Goal: Communication & Community: Answer question/provide support

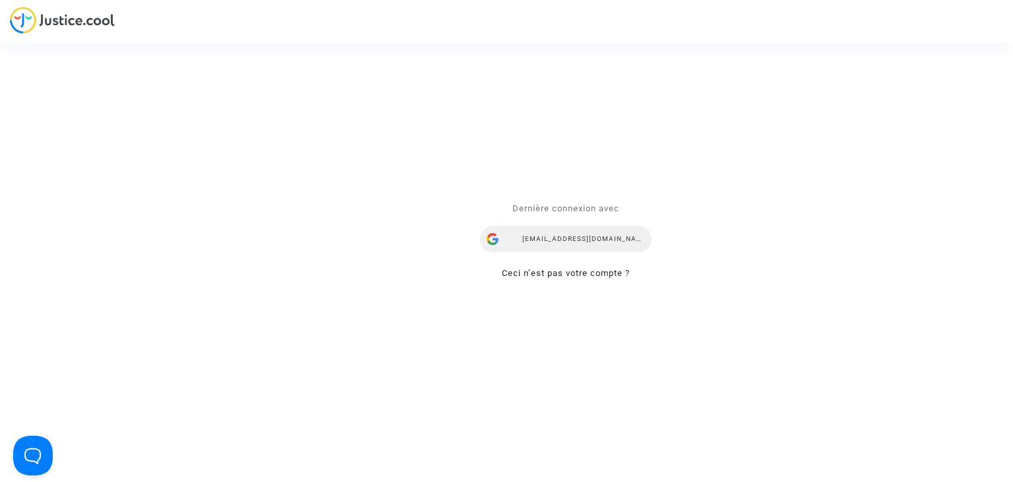
click at [590, 232] on div "mdetastes.avocat@gmail.com" at bounding box center [565, 239] width 171 height 26
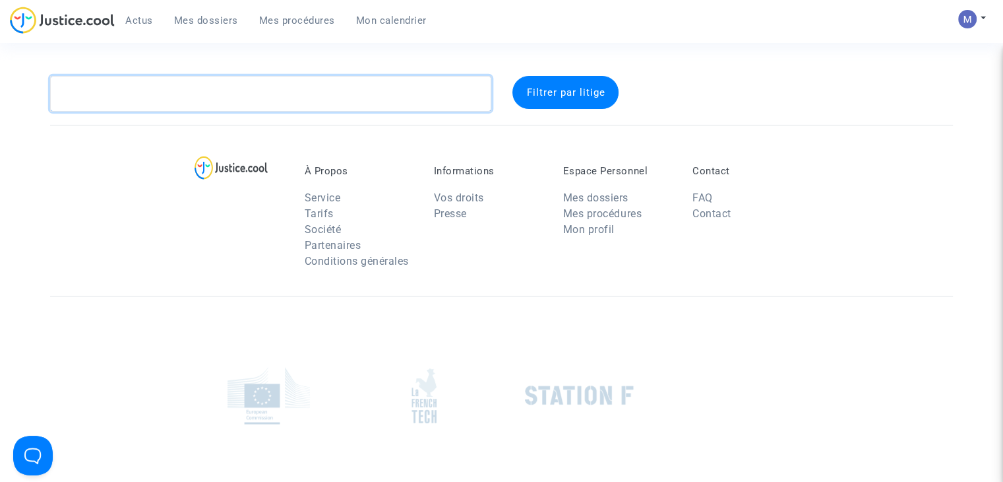
click at [219, 103] on textarea at bounding box center [270, 94] width 441 height 36
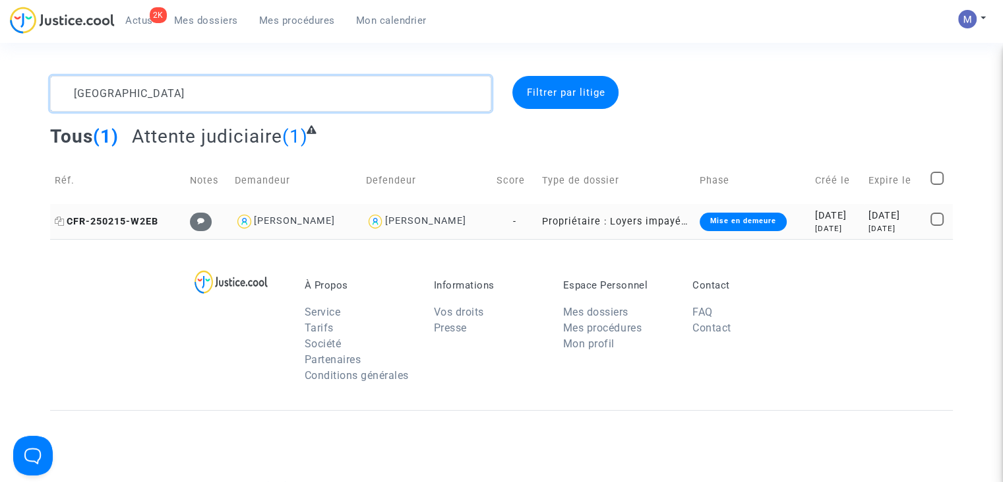
type textarea "[GEOGRAPHIC_DATA]"
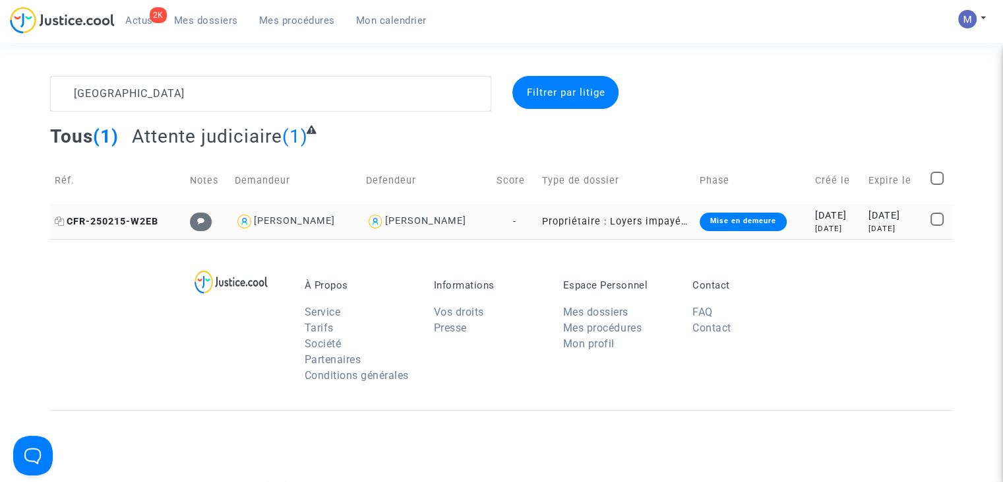
click at [121, 217] on span "CFR-250215-W2EB" at bounding box center [107, 221] width 104 height 11
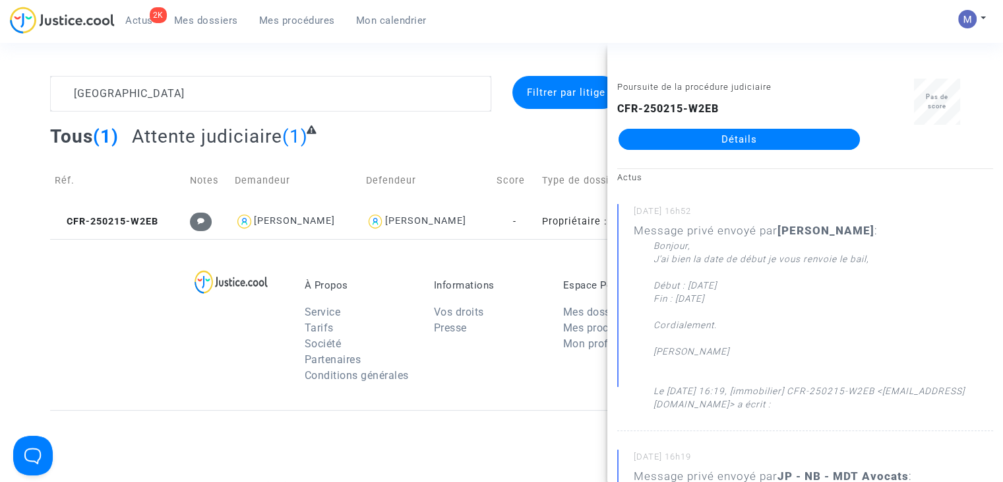
click at [808, 137] on link "Détails" at bounding box center [739, 139] width 241 height 21
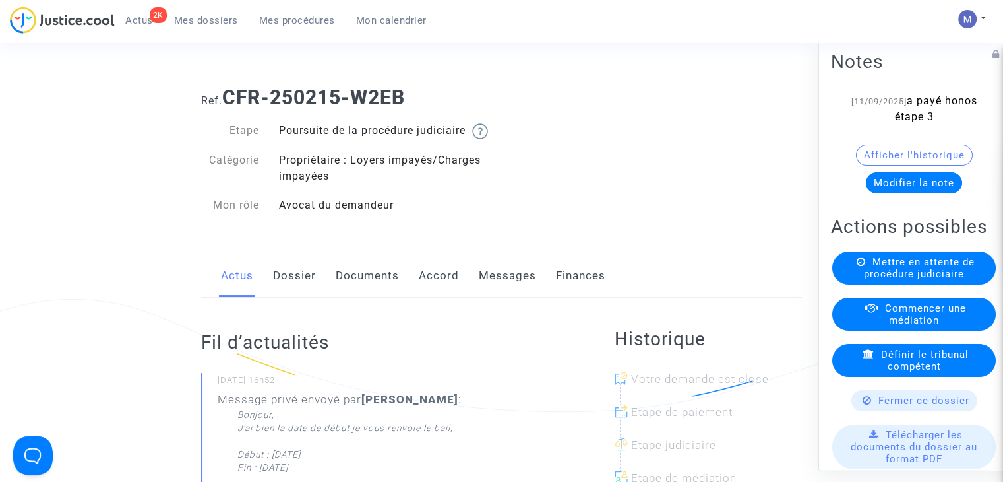
click at [491, 297] on link "Messages" at bounding box center [507, 276] width 57 height 44
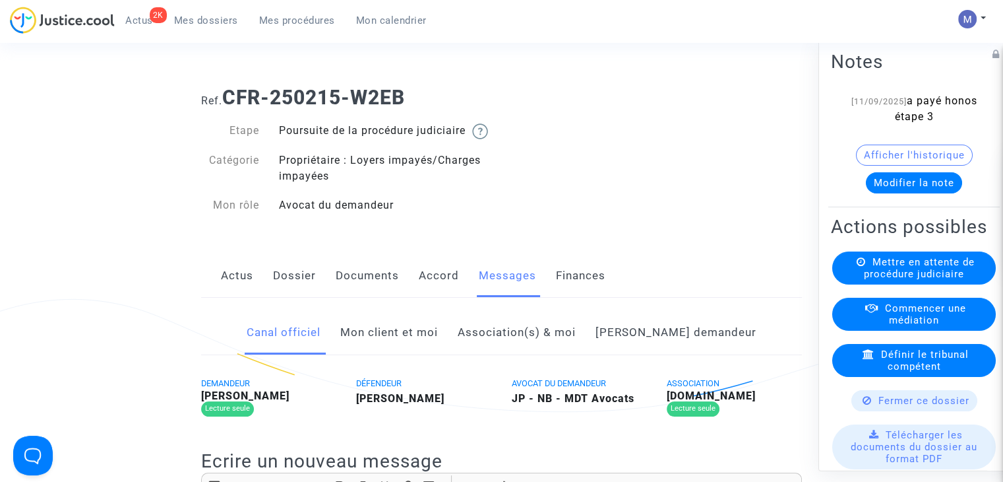
click at [426, 344] on link "Mon client et moi" at bounding box center [389, 333] width 98 height 44
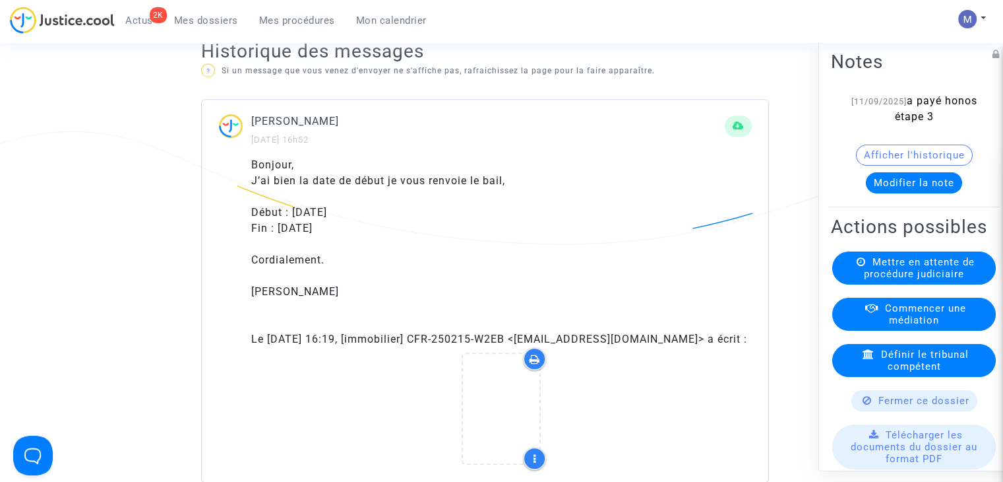
scroll to position [923, 0]
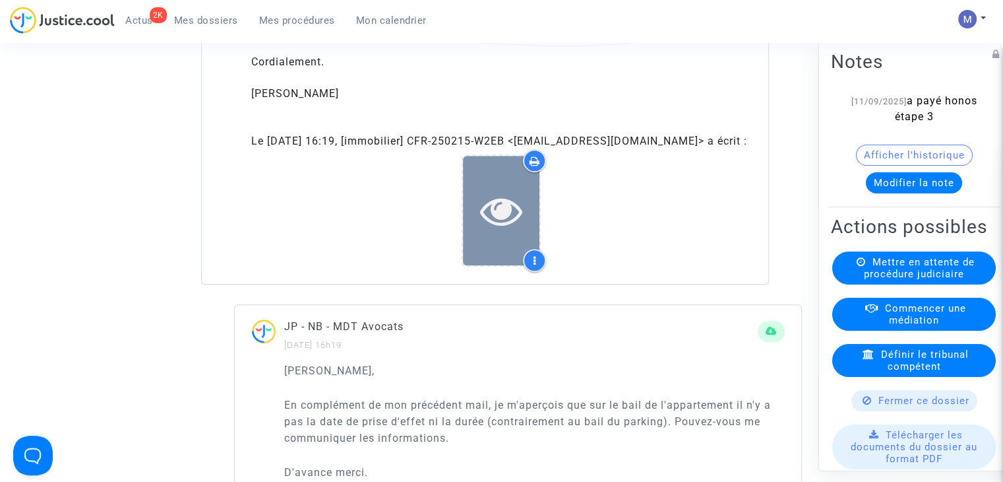
click at [495, 232] on icon at bounding box center [501, 210] width 43 height 42
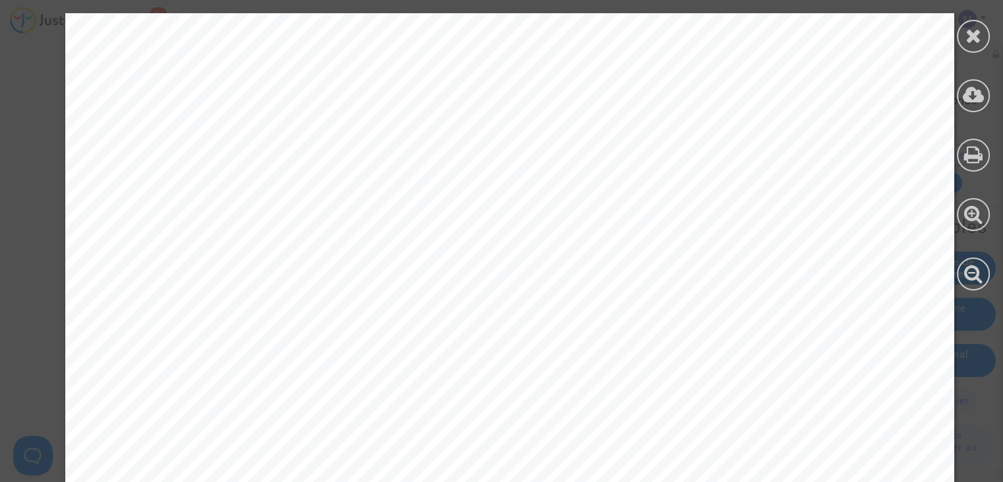
scroll to position [807, 0]
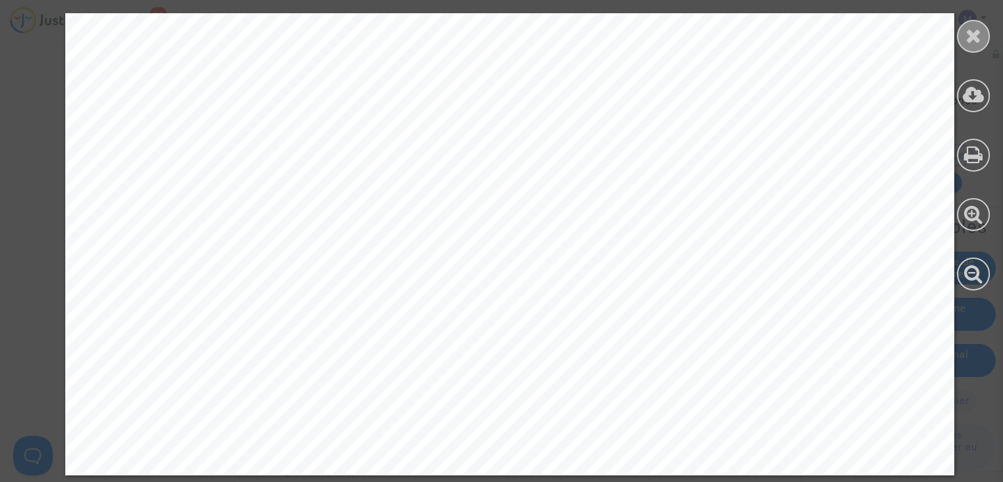
click at [971, 36] on icon at bounding box center [974, 36] width 16 height 20
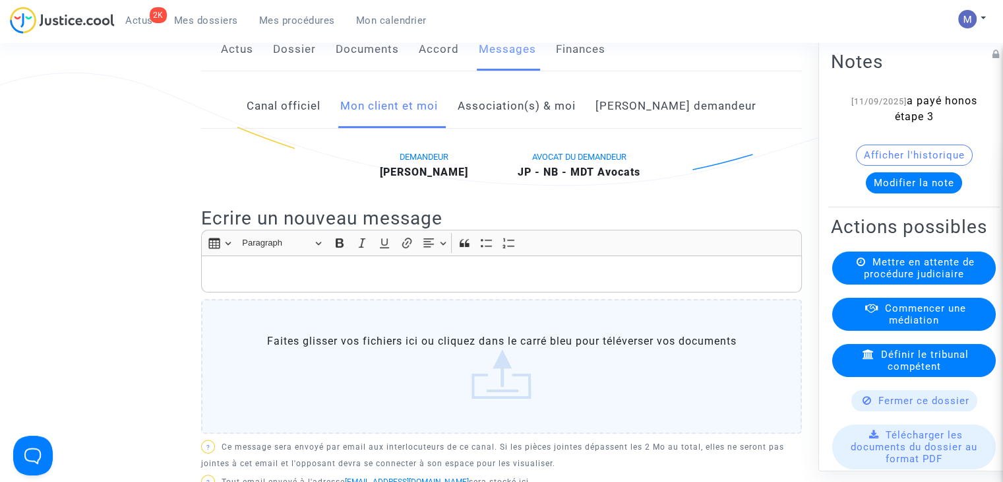
scroll to position [198, 0]
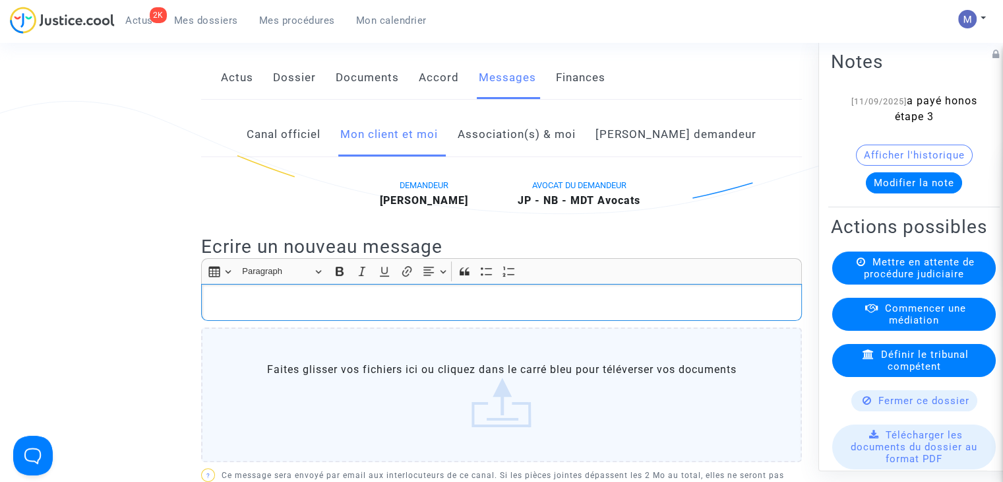
click at [219, 311] on p "Rich Text Editor, main" at bounding box center [501, 302] width 587 height 16
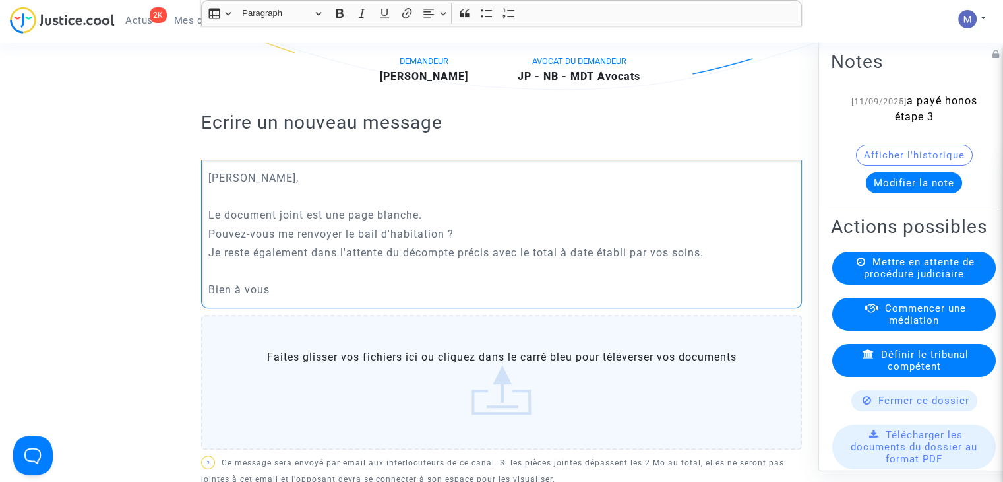
scroll to position [528, 0]
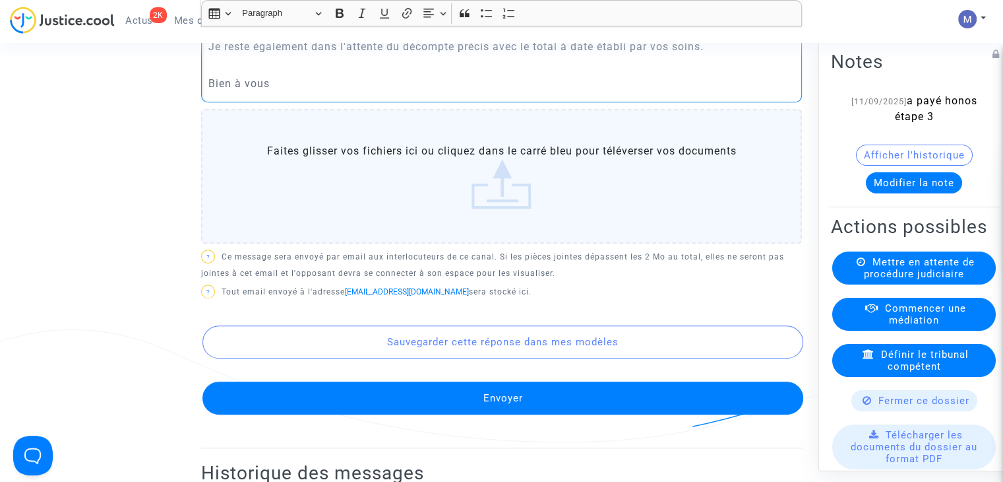
click at [507, 413] on button "Envoyer" at bounding box center [502, 397] width 601 height 33
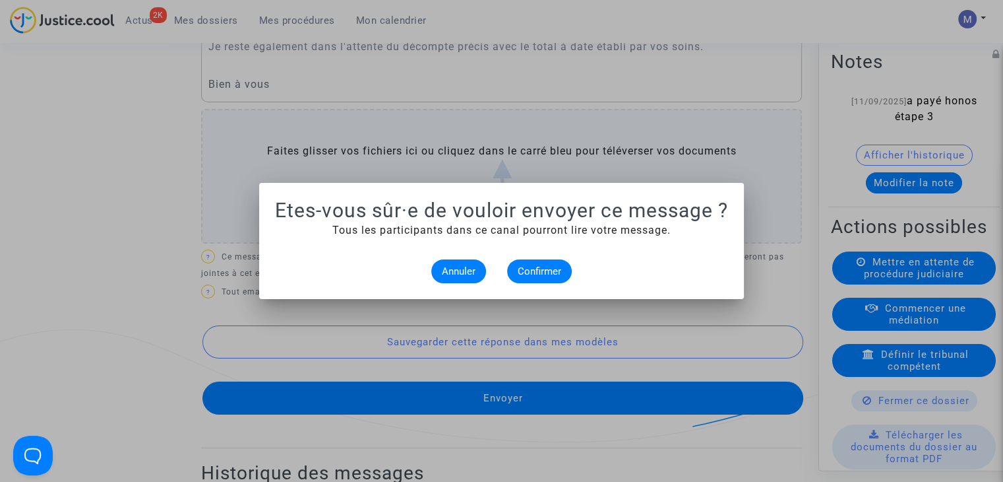
scroll to position [0, 0]
click at [532, 272] on span "Confirmer" at bounding box center [540, 271] width 44 height 12
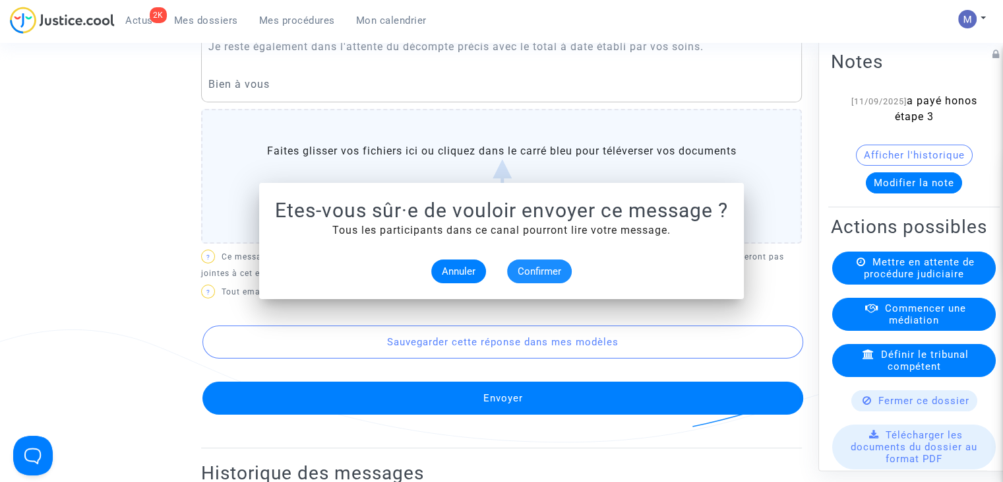
scroll to position [528, 0]
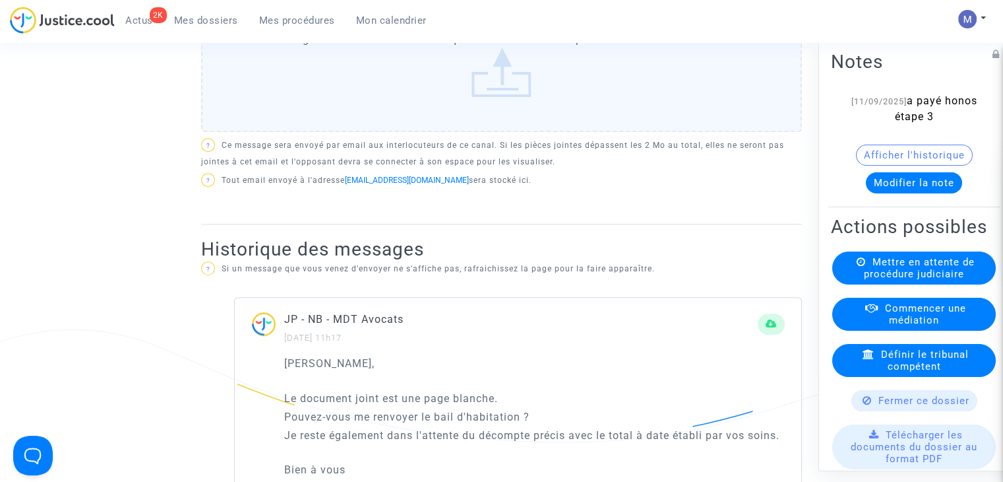
click at [195, 21] on span "Mes dossiers" at bounding box center [206, 21] width 64 height 12
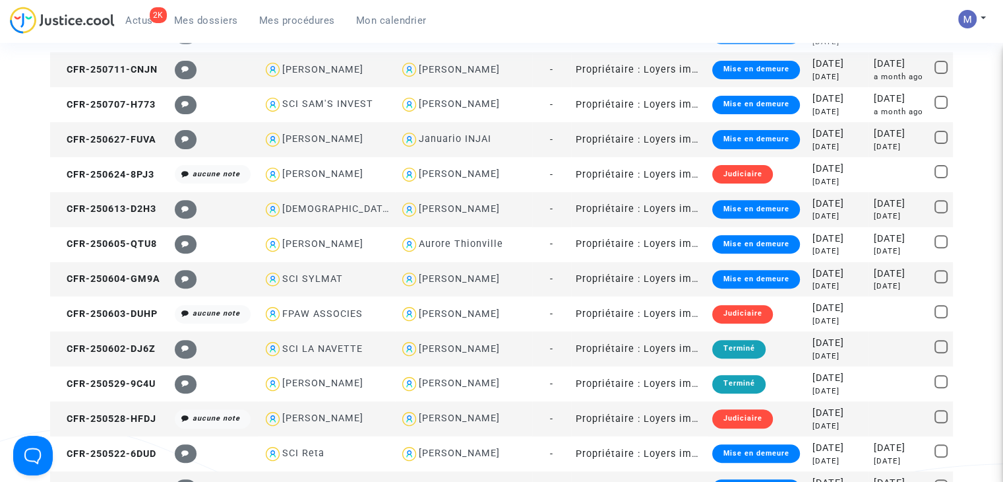
scroll to position [1, 0]
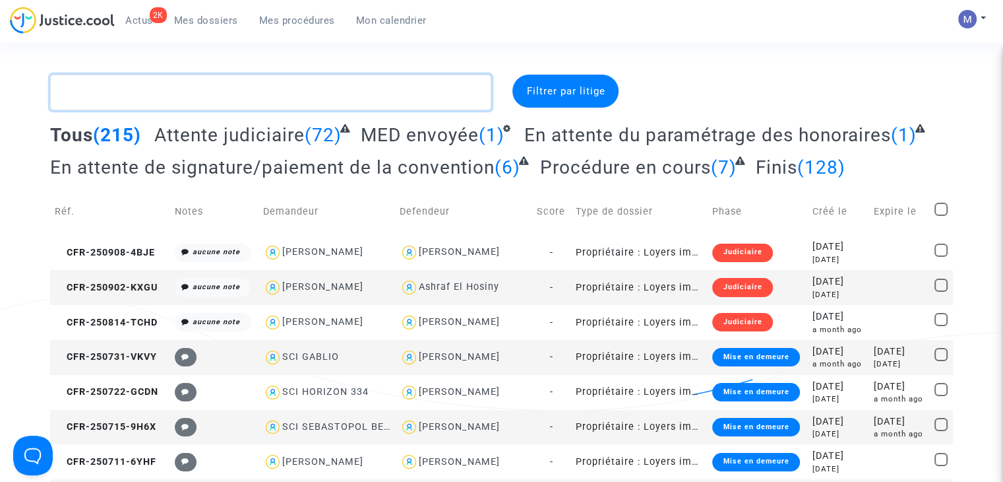
click at [139, 94] on textarea at bounding box center [270, 93] width 441 height 36
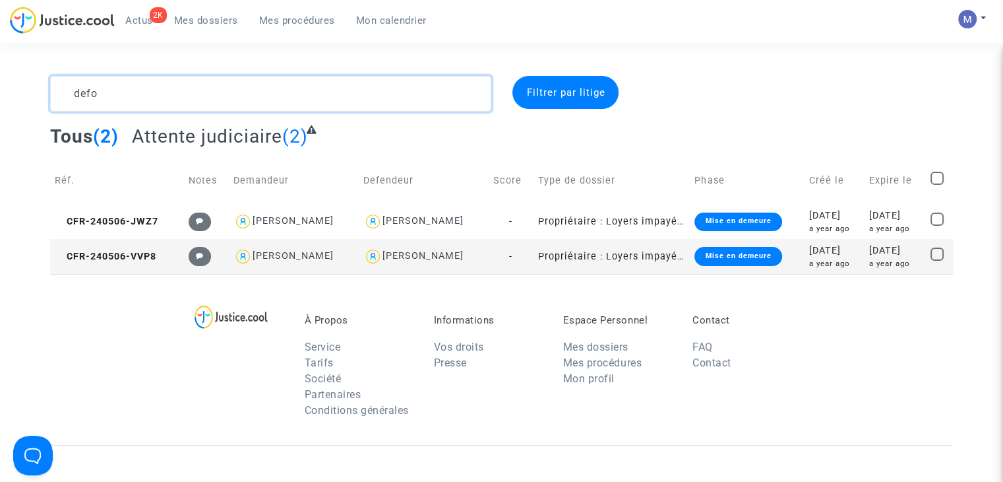
type textarea "defo"
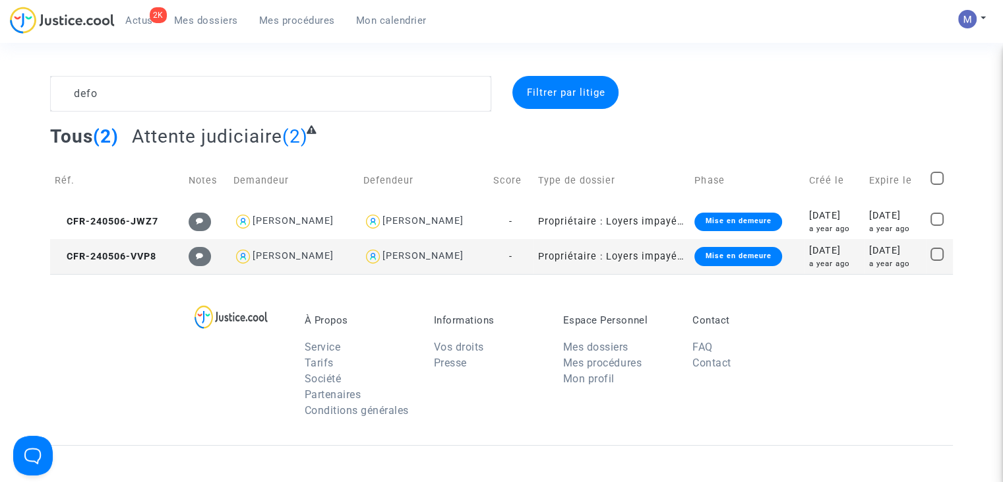
click at [92, 244] on td "CFR-240506-VVP8" at bounding box center [117, 256] width 134 height 35
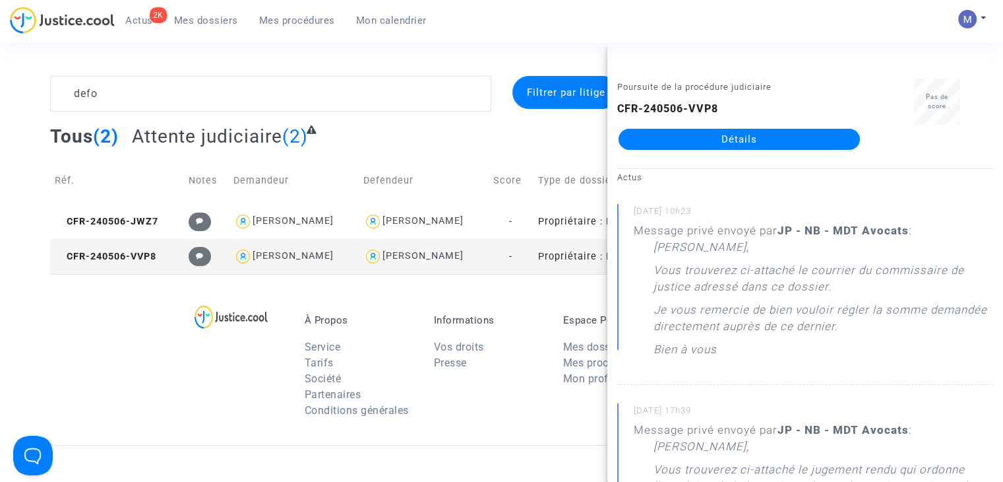
click at [691, 138] on link "Détails" at bounding box center [739, 139] width 241 height 21
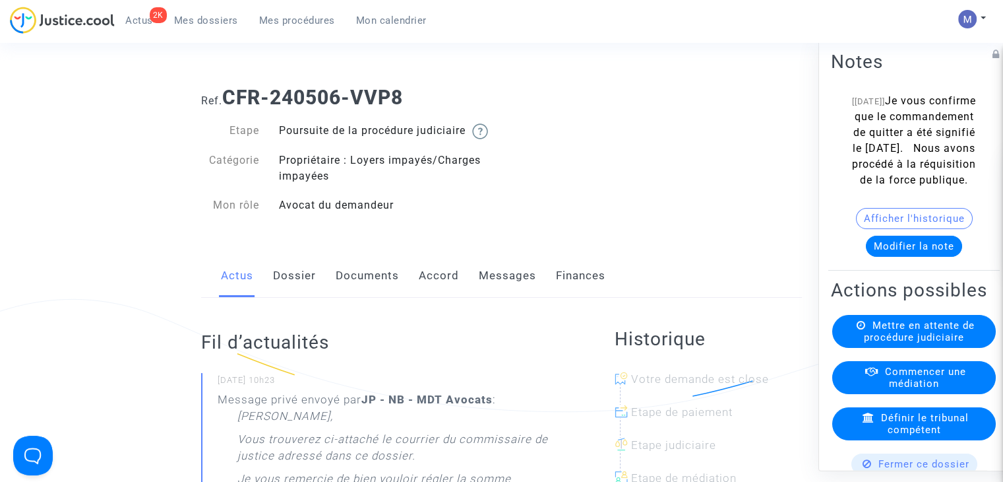
click at [390, 297] on link "Documents" at bounding box center [367, 276] width 63 height 44
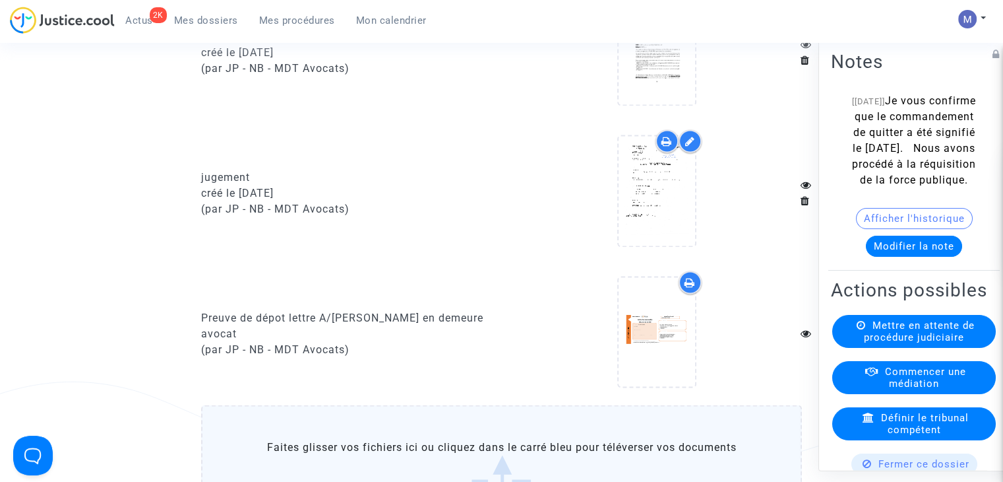
scroll to position [2375, 0]
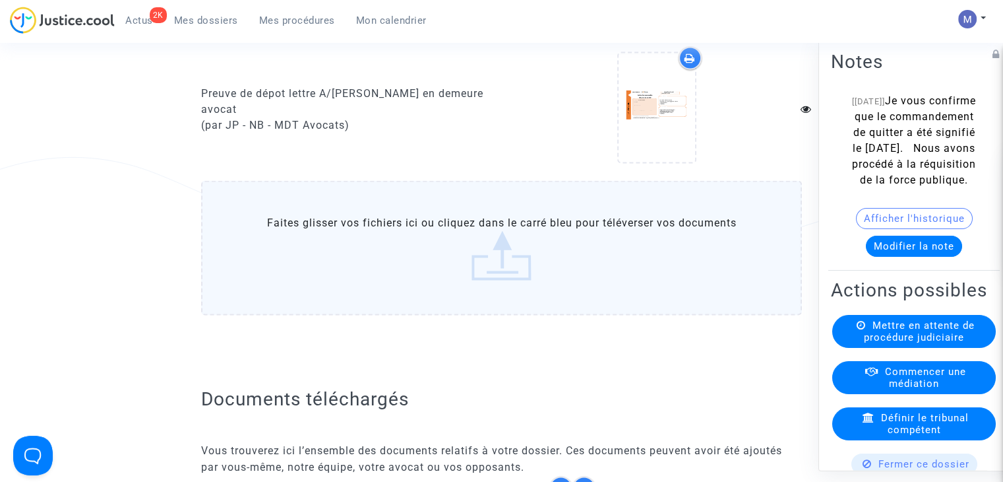
click at [516, 276] on label "Faites glisser vos fichiers ici ou cliquez dans le carré bleu pour téléverser v…" at bounding box center [501, 247] width 601 height 135
click at [0, 0] on input "Faites glisser vos fichiers ici ou cliquez dans le carré bleu pour téléverser v…" at bounding box center [0, 0] width 0 height 0
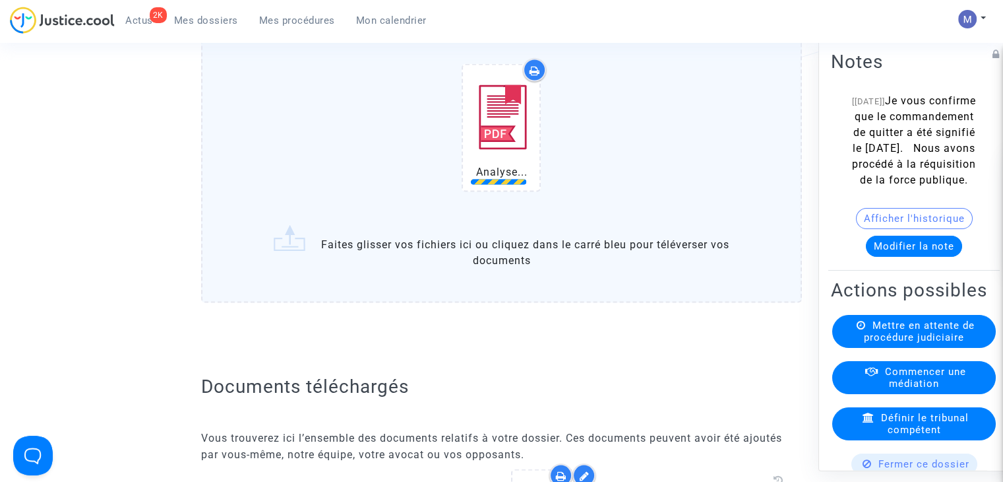
scroll to position [2572, 0]
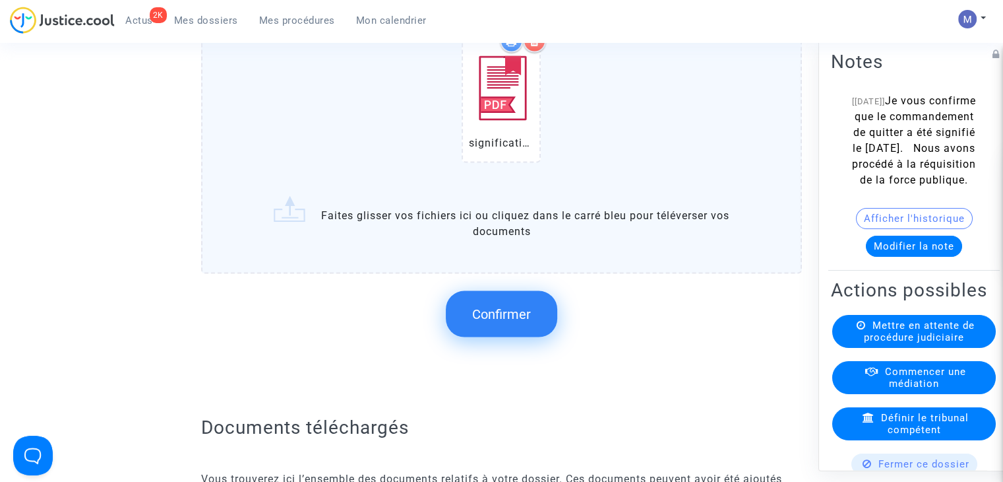
click at [501, 311] on button "Confirmer" at bounding box center [501, 314] width 111 height 46
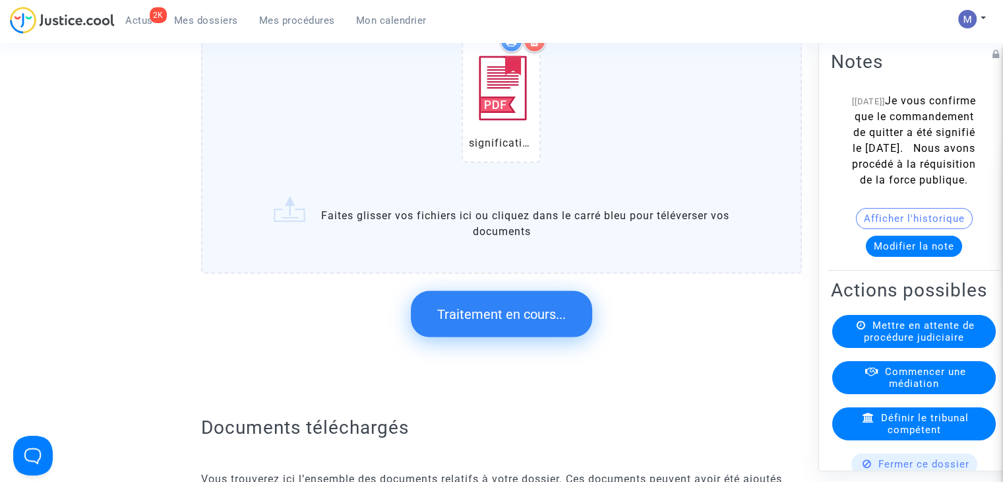
scroll to position [0, 0]
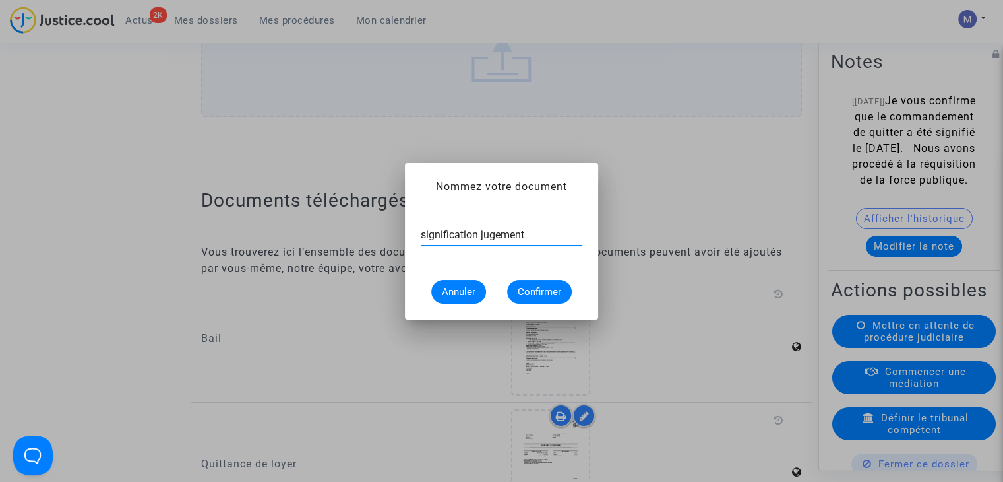
type input "signification jugement"
drag, startPoint x: 543, startPoint y: 289, endPoint x: 530, endPoint y: 288, distance: 13.2
click at [542, 289] on span "Confirmer" at bounding box center [540, 292] width 44 height 12
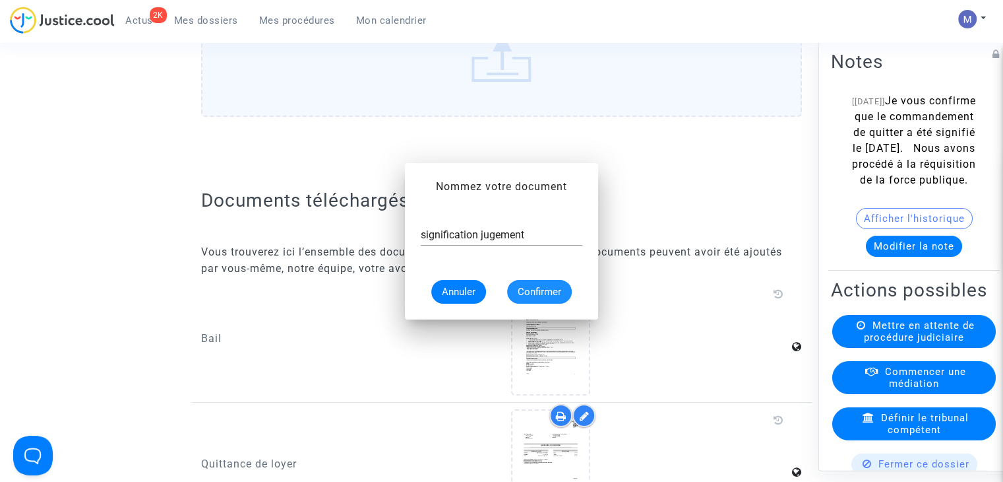
scroll to position [2572, 0]
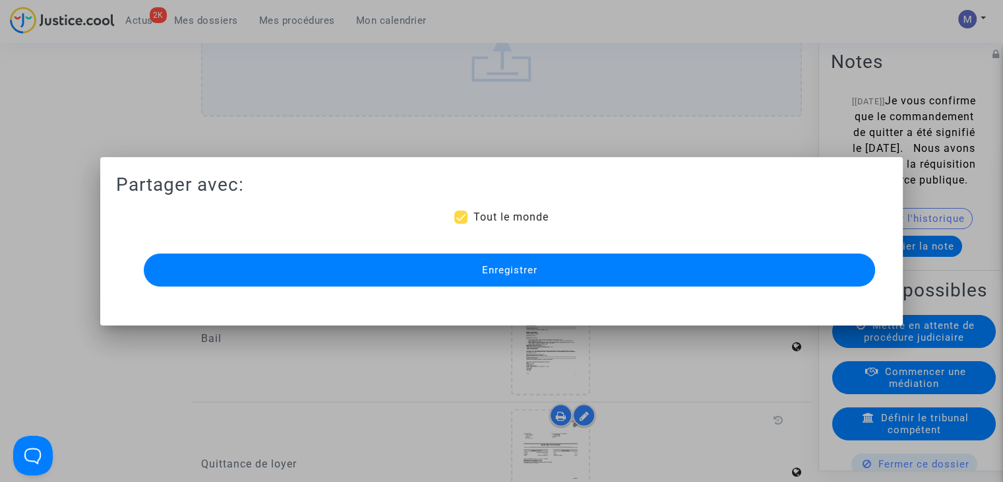
click at [491, 217] on span "Tout le monde" at bounding box center [510, 216] width 75 height 13
click at [461, 224] on input "Tout le monde" at bounding box center [460, 224] width 1 height 1
checkbox input "false"
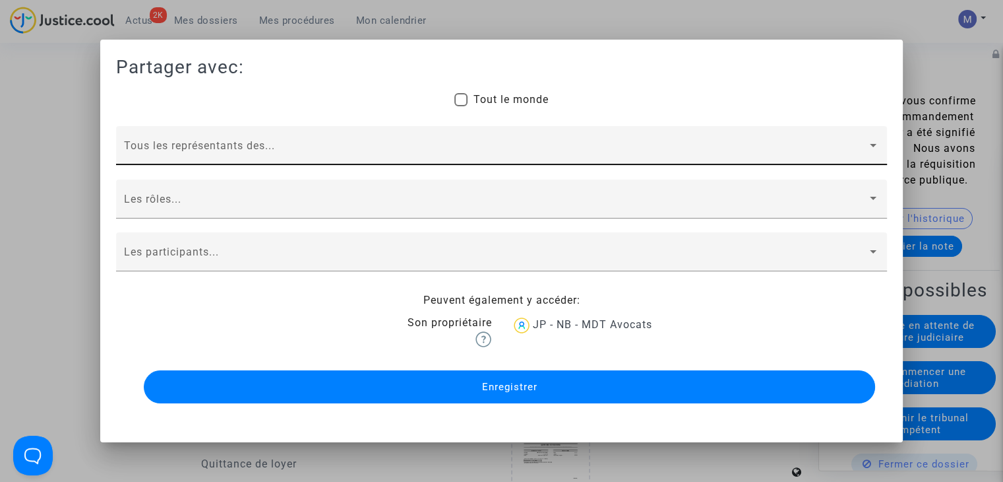
click at [220, 154] on span at bounding box center [495, 151] width 743 height 12
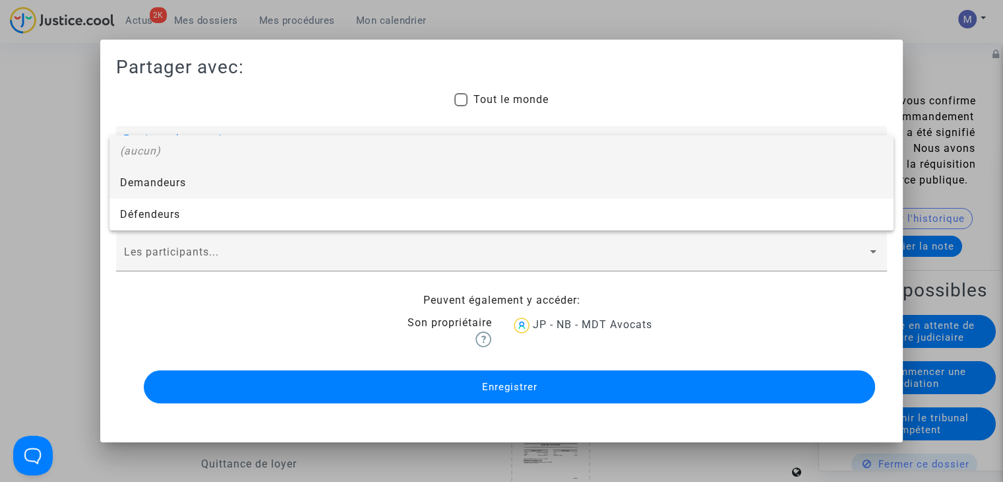
click at [183, 181] on span "Demandeurs" at bounding box center [501, 183] width 763 height 32
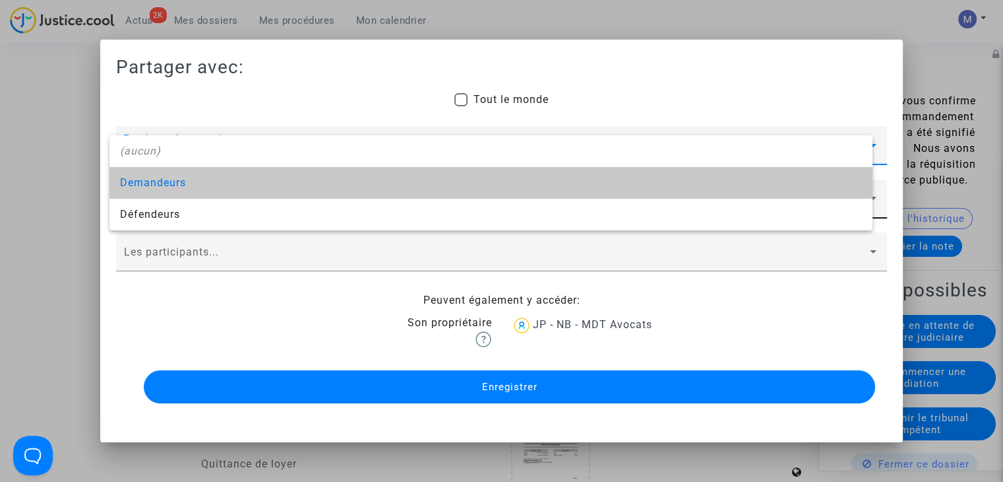
click at [164, 196] on div "Les rôles..." at bounding box center [501, 202] width 755 height 31
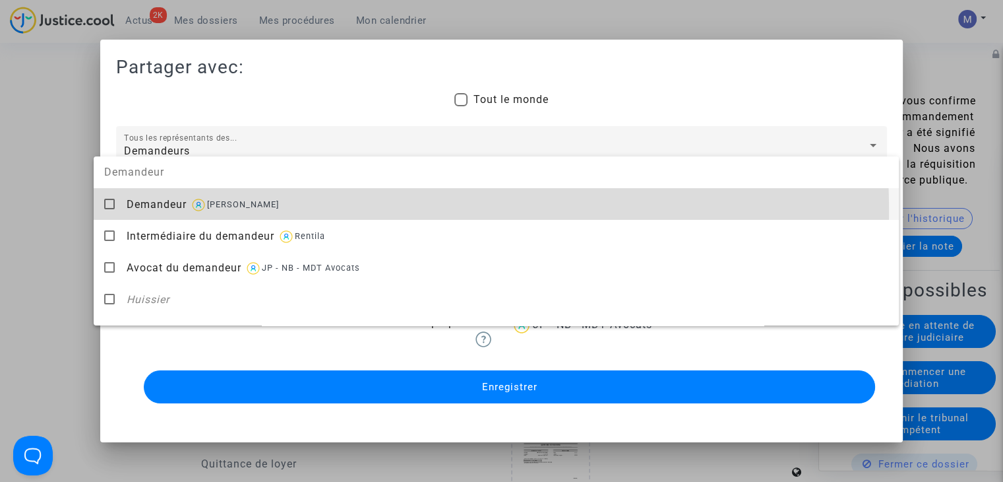
click at [164, 212] on div "Demandeur [PERSON_NAME]" at bounding box center [508, 204] width 762 height 32
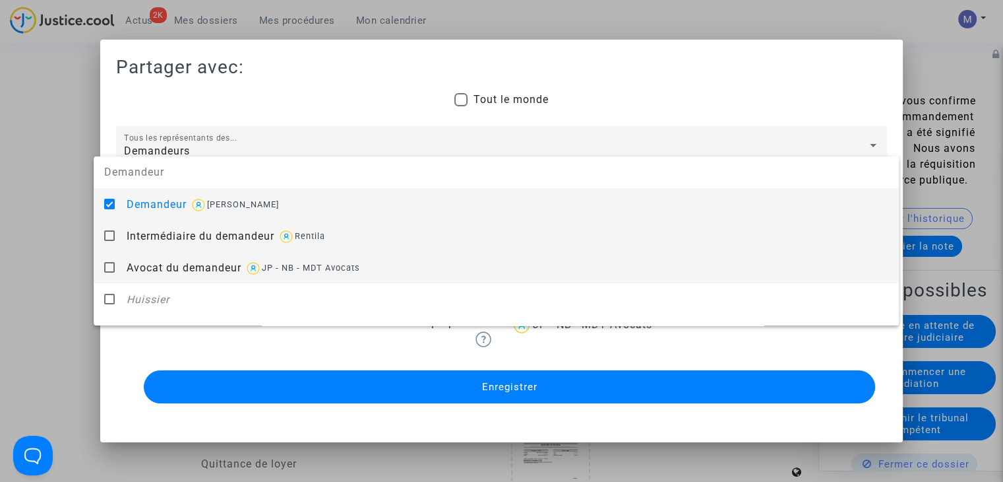
click at [168, 249] on div "Intermédiaire du demandeur [PERSON_NAME]" at bounding box center [508, 236] width 762 height 32
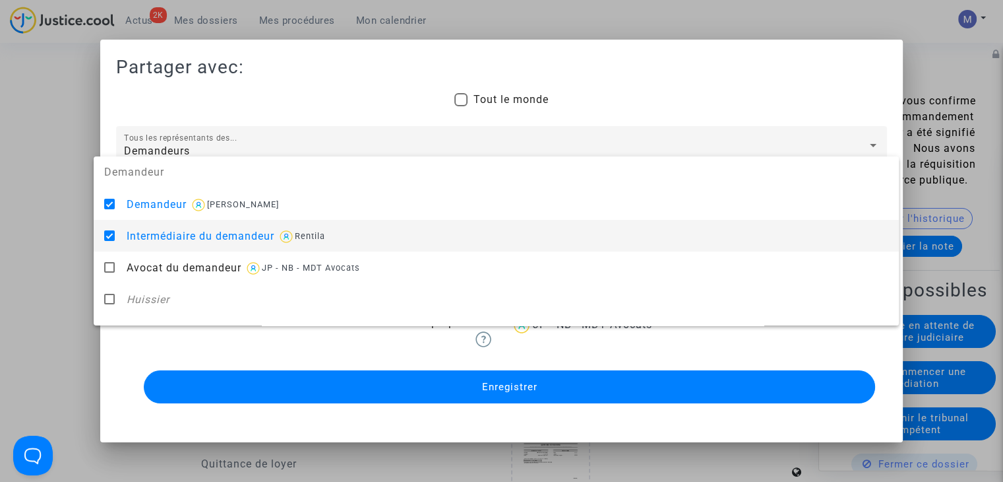
click at [111, 237] on mat-pseudo-checkbox at bounding box center [109, 235] width 11 height 11
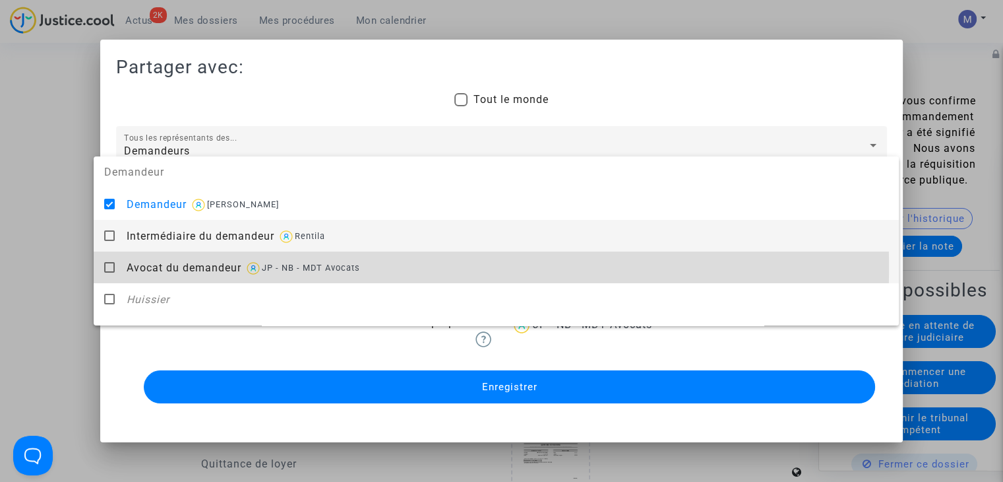
click at [99, 268] on mat-option "Avocat du demandeur JP - NB - MDT Avocats" at bounding box center [496, 267] width 805 height 32
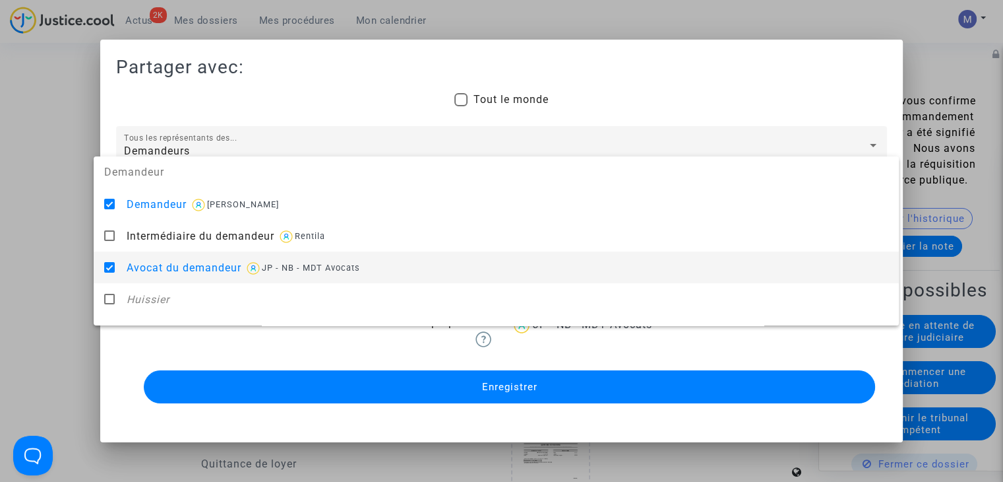
click at [61, 261] on div at bounding box center [501, 241] width 1003 height 482
click at [144, 264] on div "Les participants..." at bounding box center [501, 255] width 755 height 31
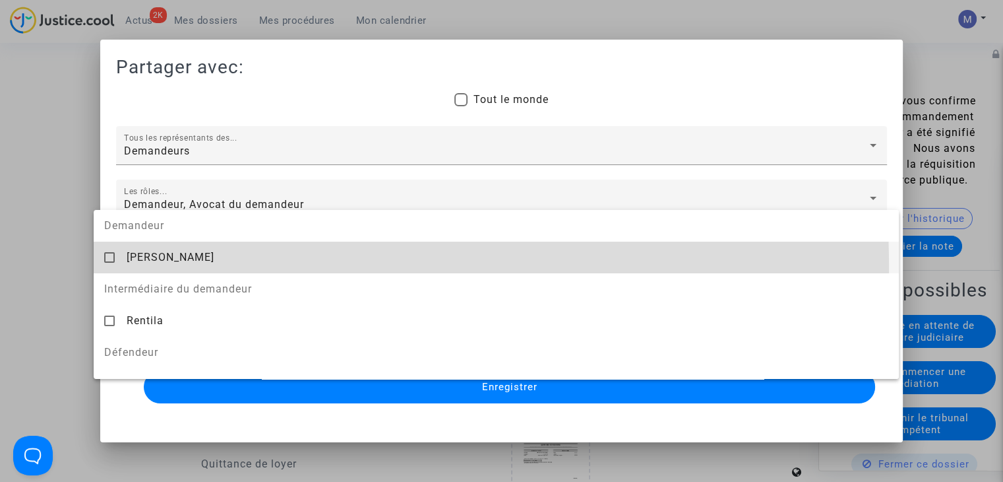
click at [146, 267] on div "[PERSON_NAME]" at bounding box center [508, 257] width 762 height 32
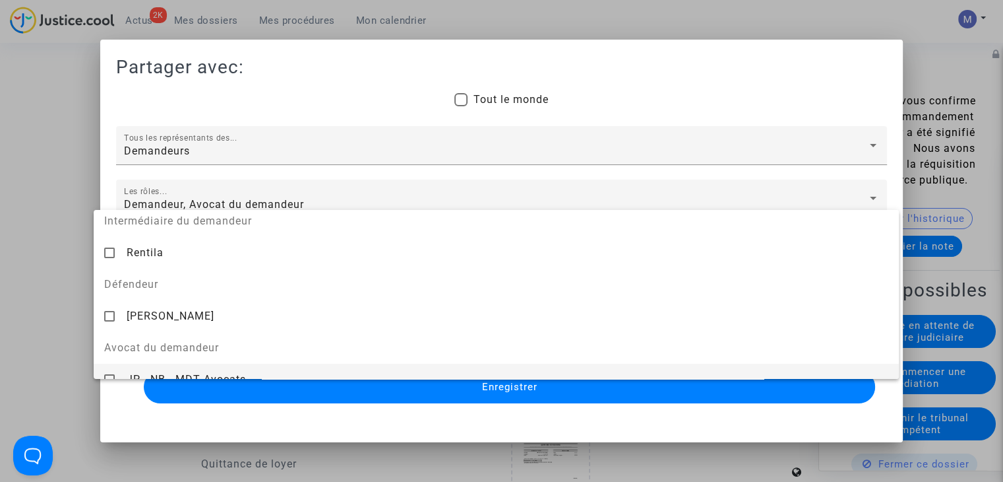
scroll to position [148, 0]
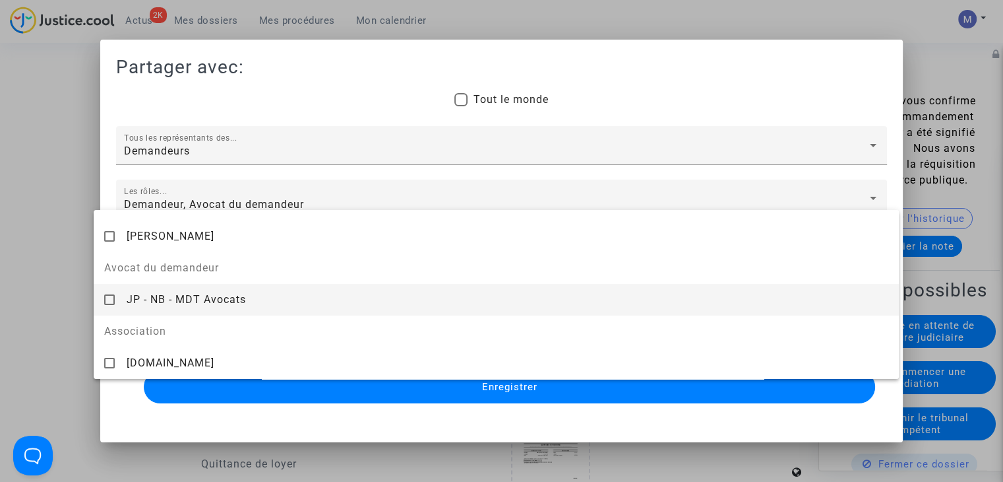
click at [144, 294] on span "JP - NB - MDT Avocats" at bounding box center [186, 299] width 119 height 13
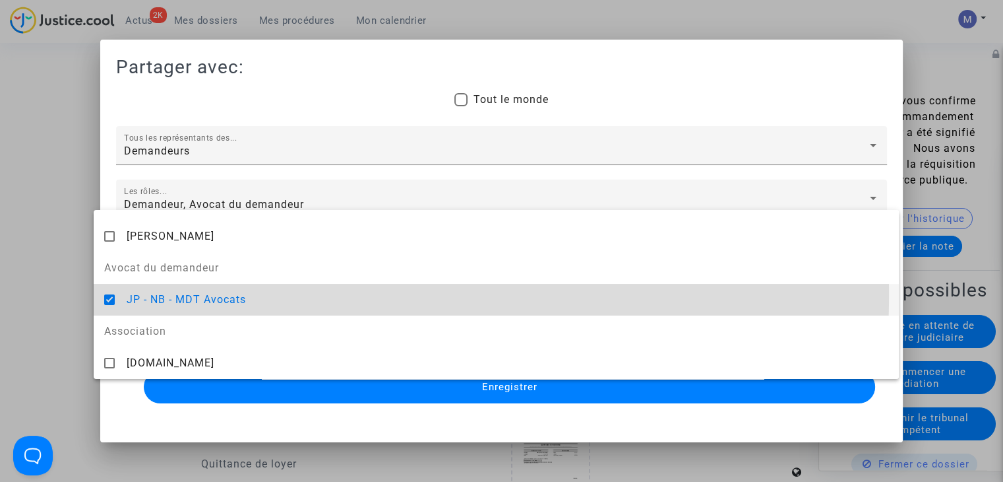
click at [48, 286] on div at bounding box center [501, 241] width 1003 height 482
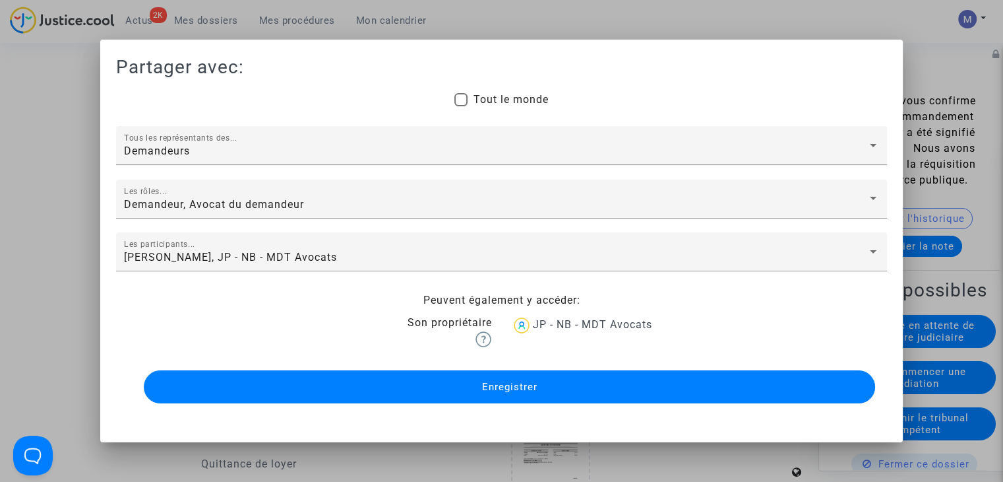
click at [457, 392] on button "Enregistrer" at bounding box center [509, 386] width 731 height 33
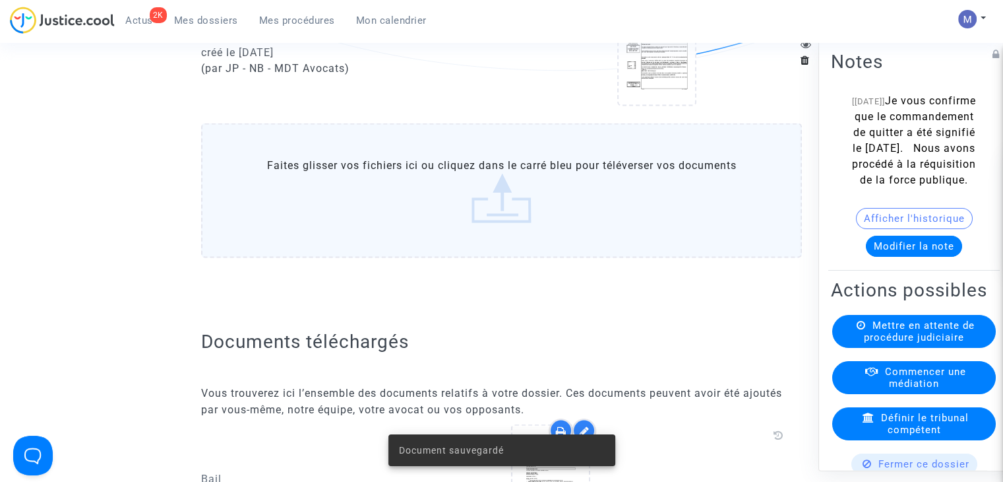
click at [486, 199] on label "Faites glisser vos fichiers ici ou cliquez dans le carré bleu pour téléverser v…" at bounding box center [501, 190] width 601 height 135
click at [0, 0] on input "Faites glisser vos fichiers ici ou cliquez dans le carré bleu pour téléverser v…" at bounding box center [0, 0] width 0 height 0
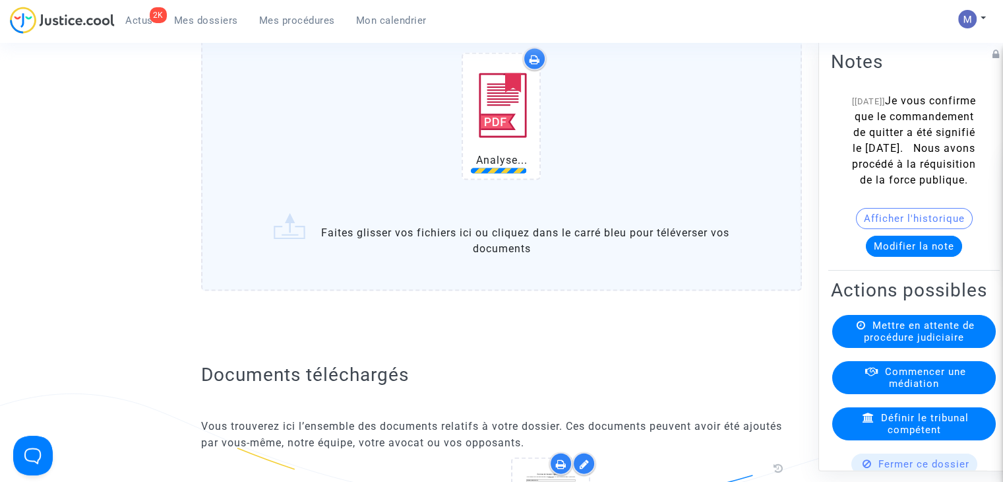
scroll to position [2704, 0]
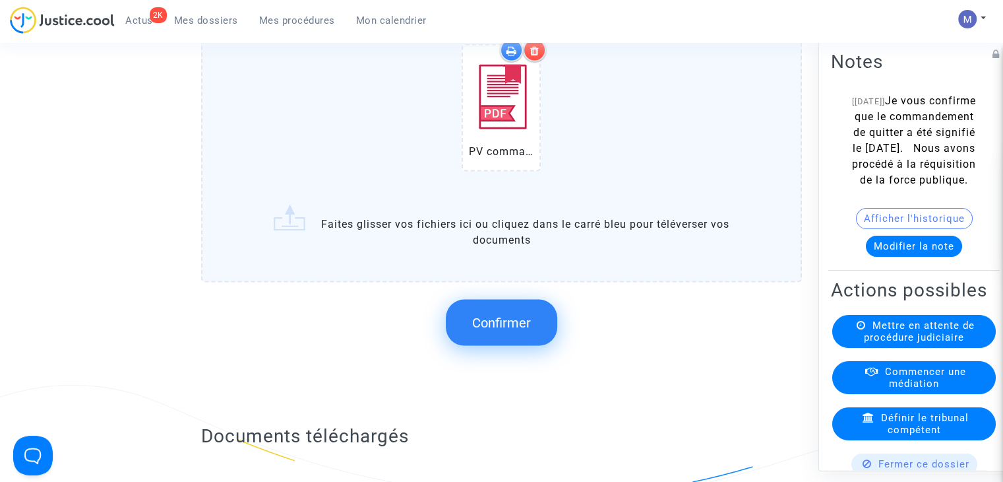
click at [507, 326] on span "Confirmer" at bounding box center [501, 323] width 59 height 16
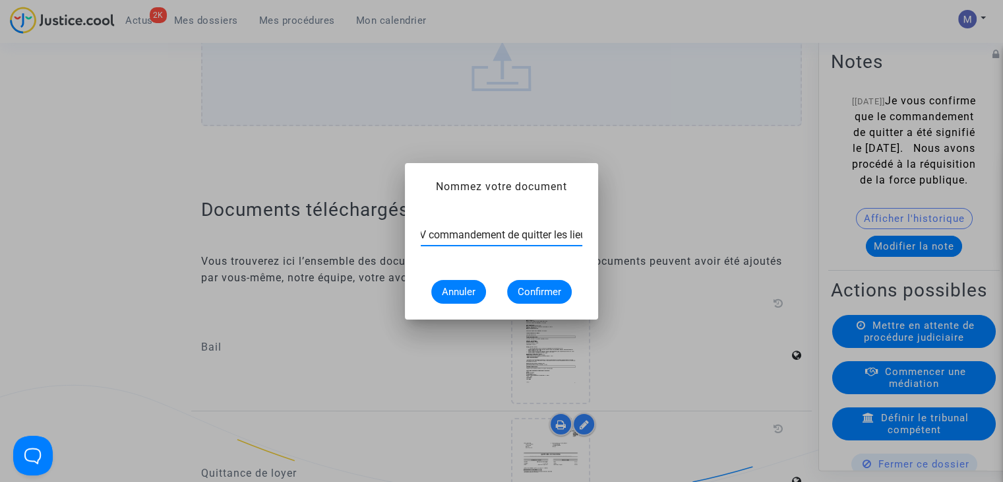
scroll to position [0, 18]
type input "PV commandement de quitter les lieux"
click at [536, 288] on span "Confirmer" at bounding box center [540, 292] width 44 height 12
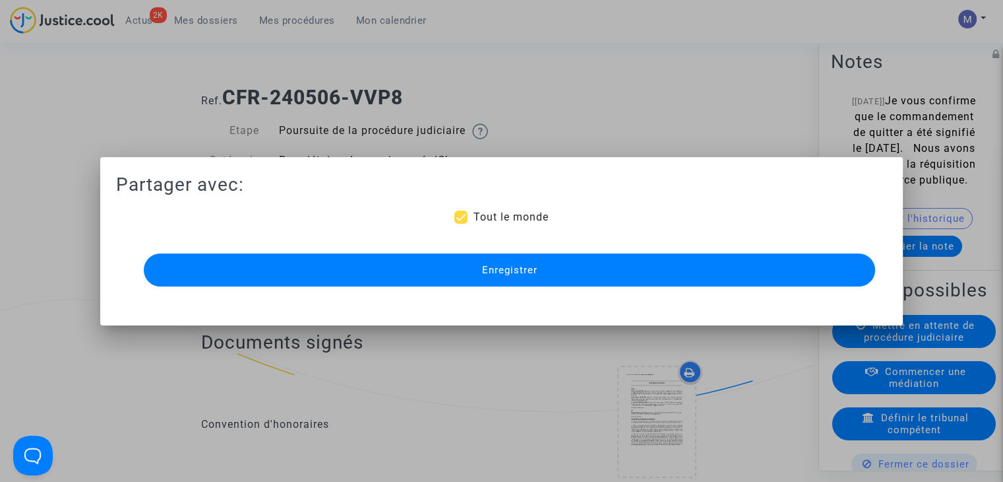
scroll to position [2704, 0]
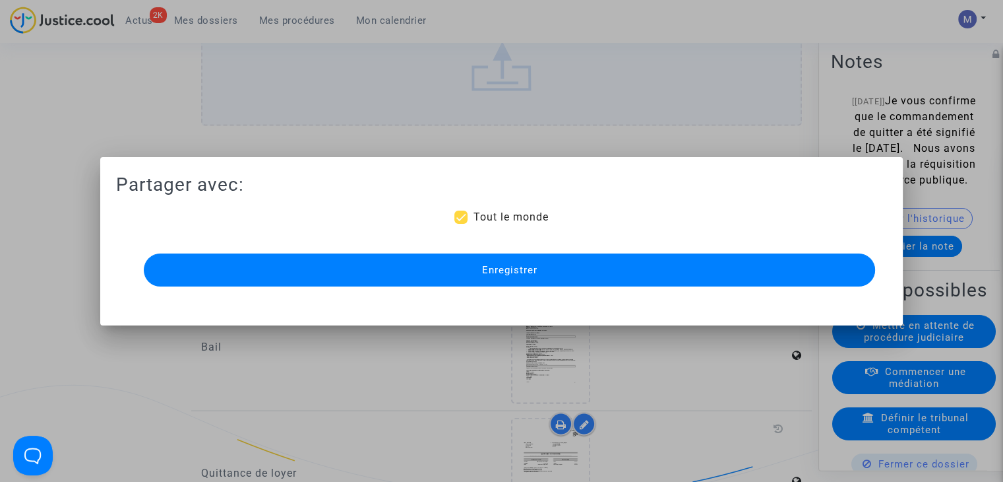
click at [501, 216] on span "Tout le monde" at bounding box center [510, 216] width 75 height 13
click at [461, 224] on input "Tout le monde" at bounding box center [460, 224] width 1 height 1
checkbox input "false"
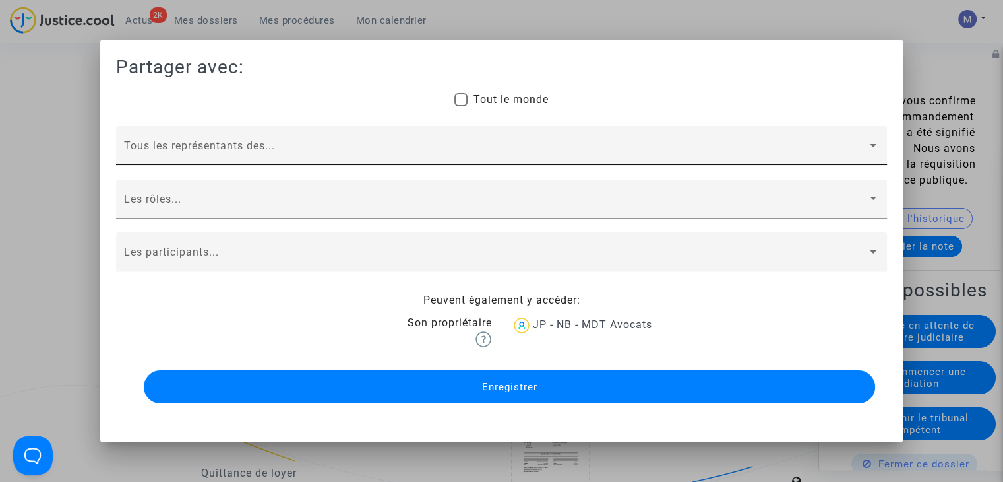
click at [152, 143] on div "Tous les représentants des..." at bounding box center [501, 149] width 755 height 31
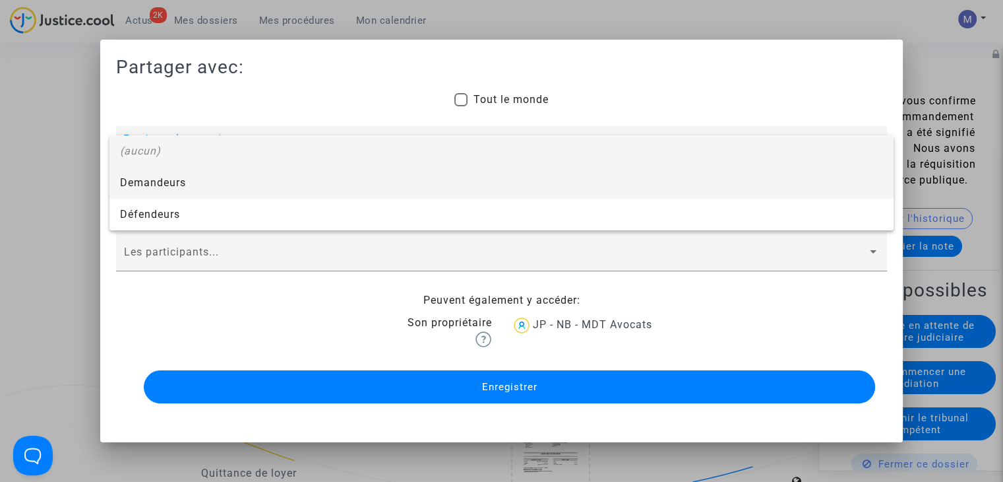
click at [140, 176] on span "Demandeurs" at bounding box center [501, 183] width 763 height 32
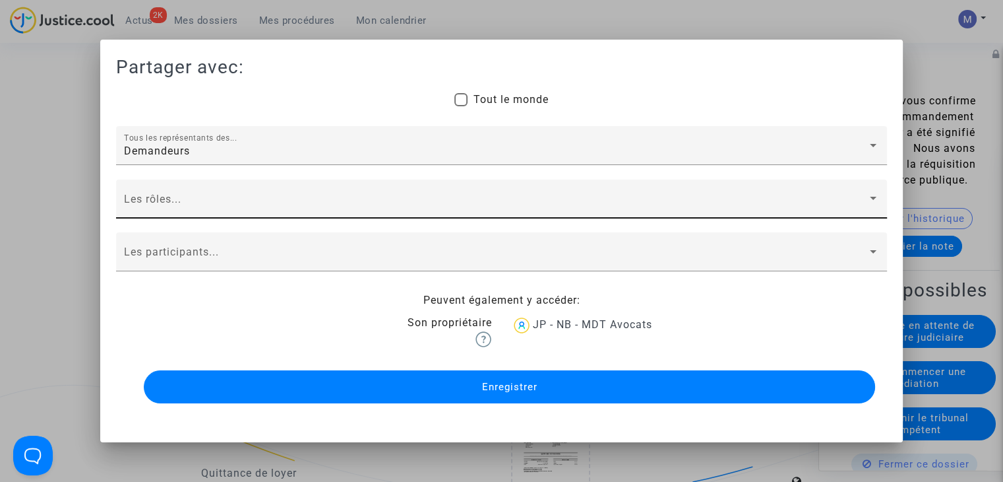
click at [145, 196] on div "Les rôles..." at bounding box center [501, 202] width 755 height 31
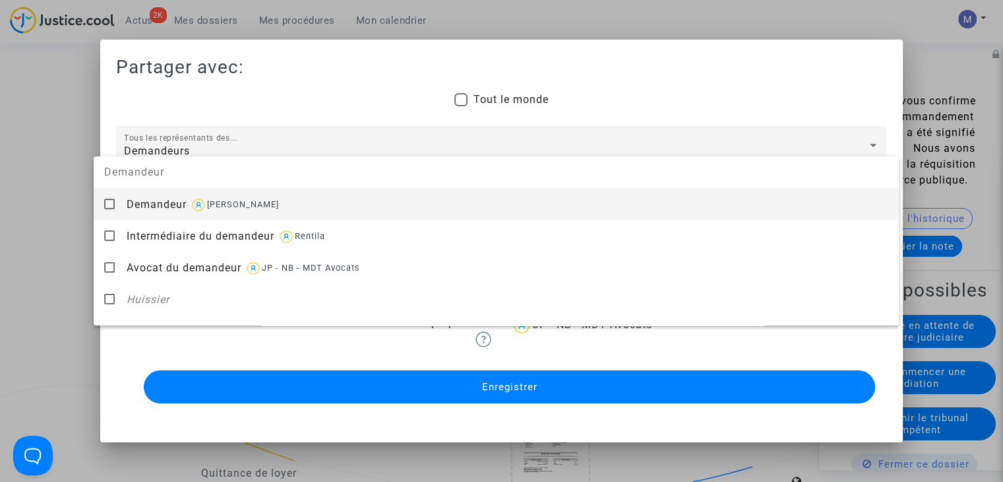
click at [148, 207] on span "Demandeur" at bounding box center [157, 204] width 60 height 13
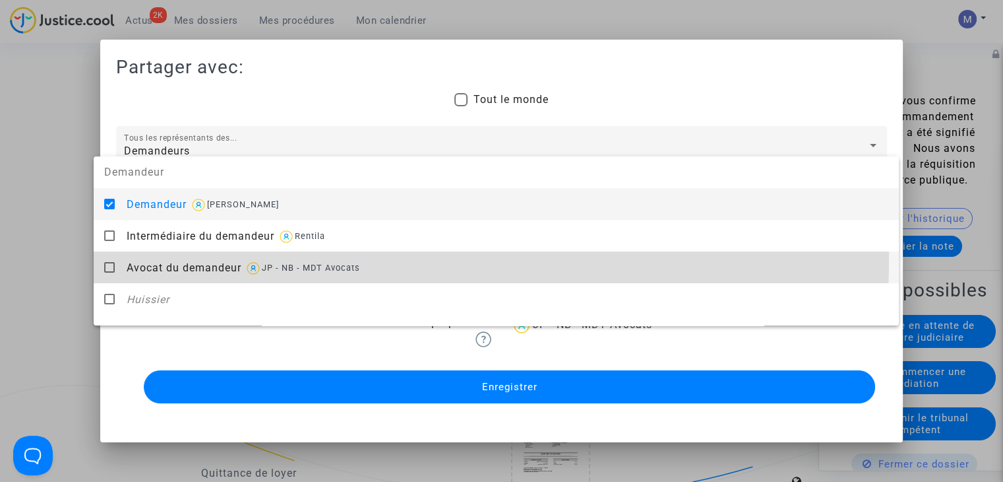
drag, startPoint x: 167, startPoint y: 257, endPoint x: 53, endPoint y: 243, distance: 115.0
click at [168, 258] on div "Avocat du demandeur JP - NB - MDT Avocats" at bounding box center [508, 267] width 762 height 32
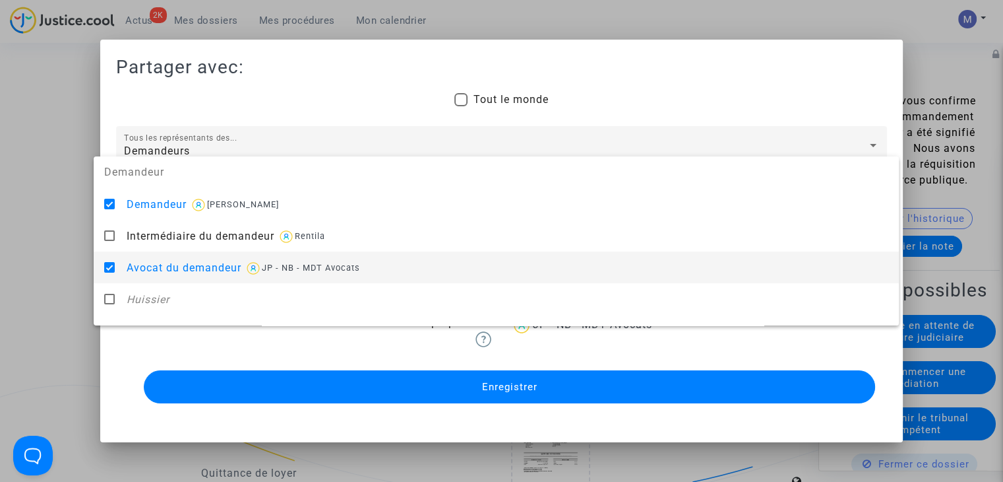
drag, startPoint x: 42, startPoint y: 242, endPoint x: 127, endPoint y: 256, distance: 86.2
click at [46, 243] on div at bounding box center [501, 241] width 1003 height 482
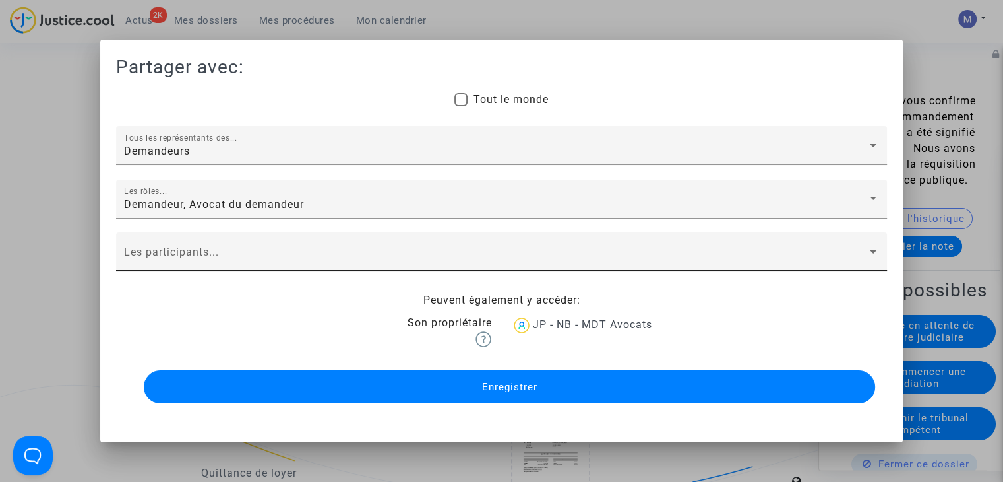
click at [139, 246] on div "Les participants..." at bounding box center [501, 255] width 755 height 31
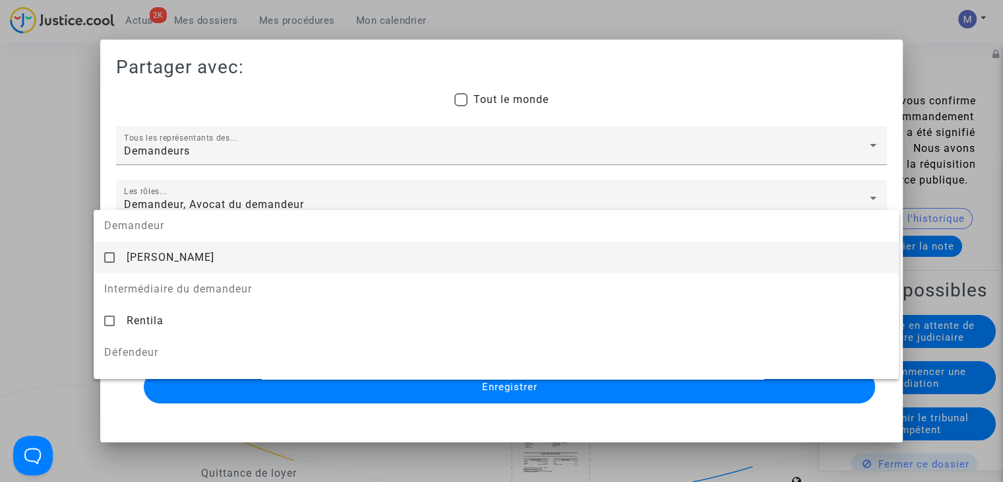
drag, startPoint x: 146, startPoint y: 254, endPoint x: 156, endPoint y: 257, distance: 10.2
click at [146, 254] on span "[PERSON_NAME]" at bounding box center [171, 257] width 88 height 13
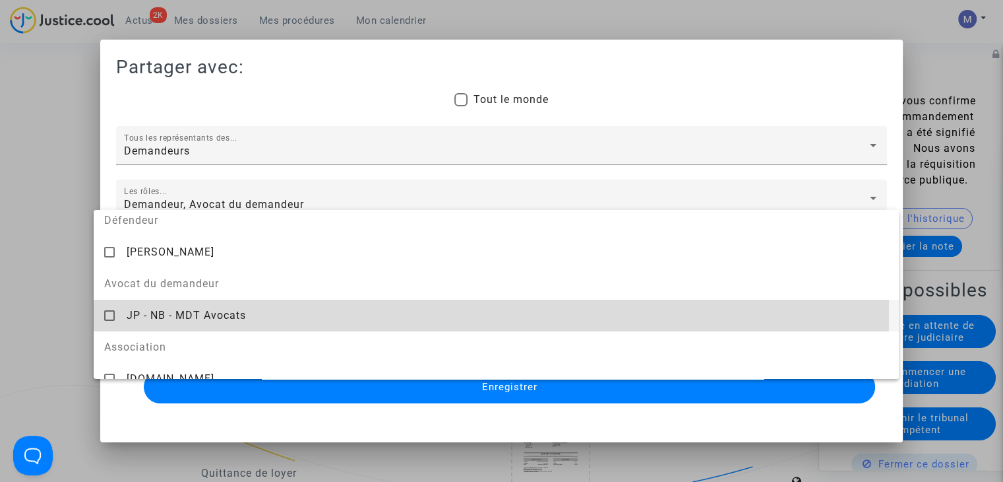
drag, startPoint x: 164, startPoint y: 312, endPoint x: 100, endPoint y: 301, distance: 64.2
click at [164, 312] on span "JP - NB - MDT Avocats" at bounding box center [186, 315] width 119 height 13
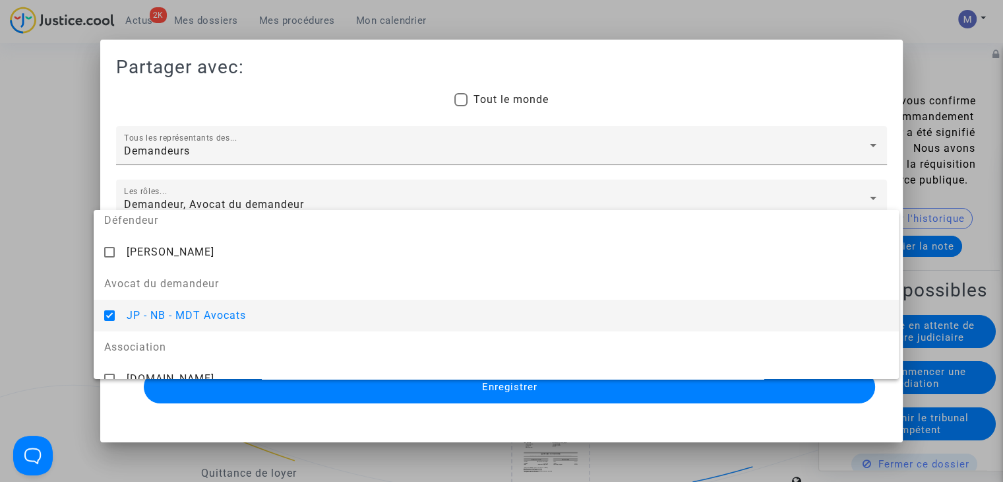
drag, startPoint x: 57, startPoint y: 288, endPoint x: 80, endPoint y: 296, distance: 24.4
click at [58, 288] on div at bounding box center [501, 241] width 1003 height 482
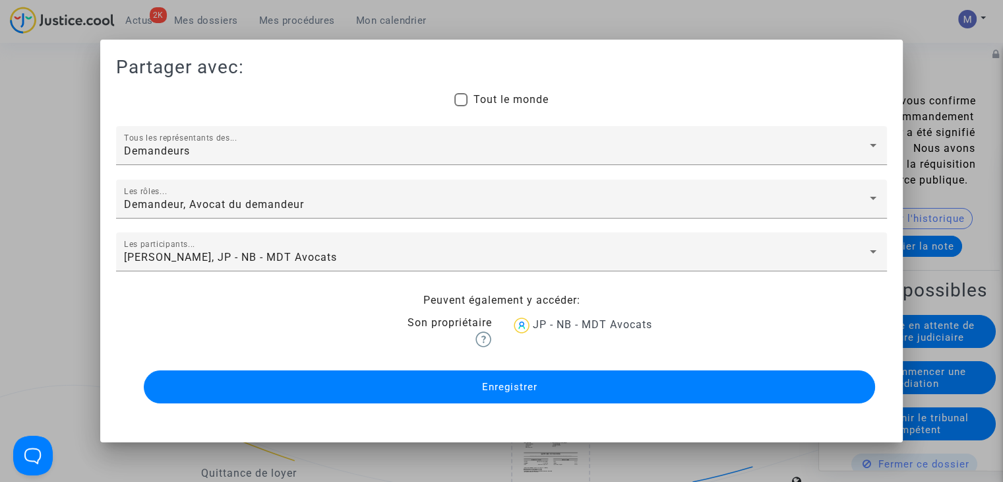
click at [455, 404] on div "Enregistrer" at bounding box center [501, 387] width 731 height 40
click at [449, 397] on button "Enregistrer" at bounding box center [509, 386] width 731 height 33
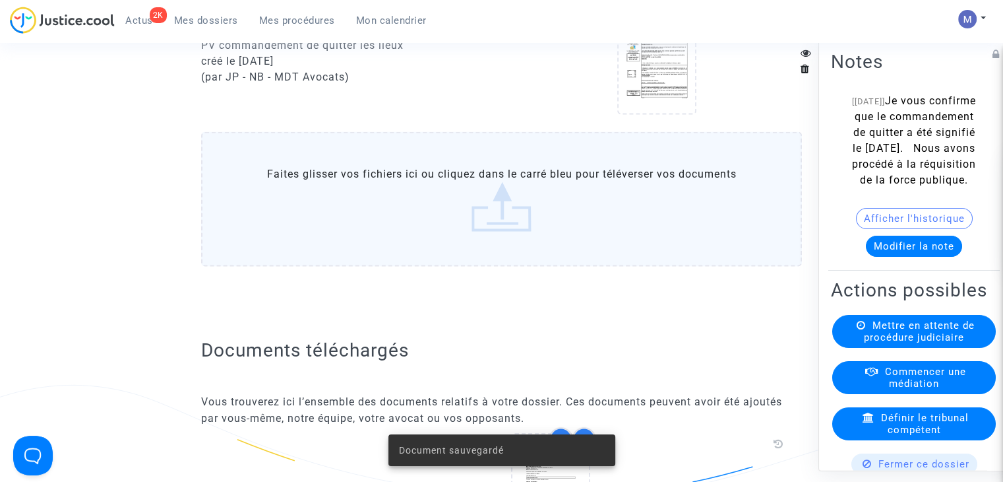
click at [516, 228] on label "Faites glisser vos fichiers ici ou cliquez dans le carré bleu pour téléverser v…" at bounding box center [501, 199] width 601 height 135
click at [0, 0] on input "Faites glisser vos fichiers ici ou cliquez dans le carré bleu pour téléverser v…" at bounding box center [0, 0] width 0 height 0
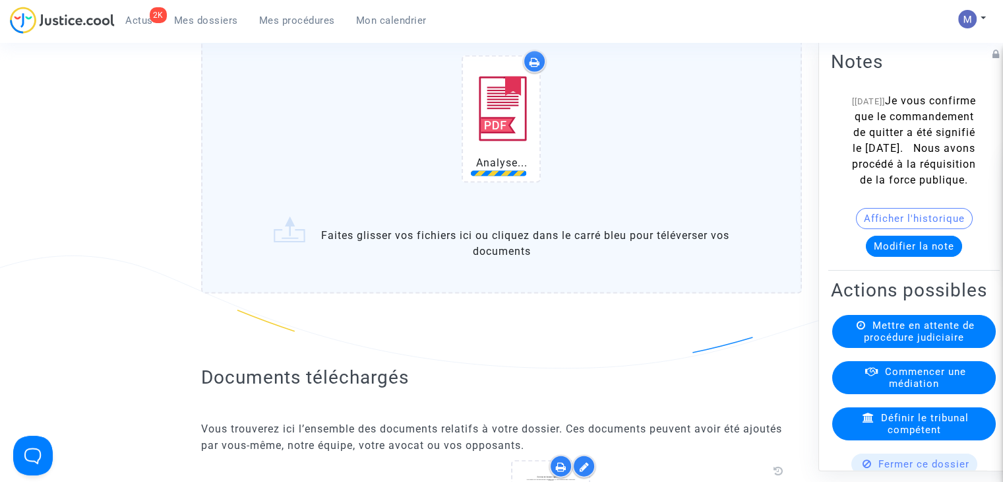
scroll to position [2836, 0]
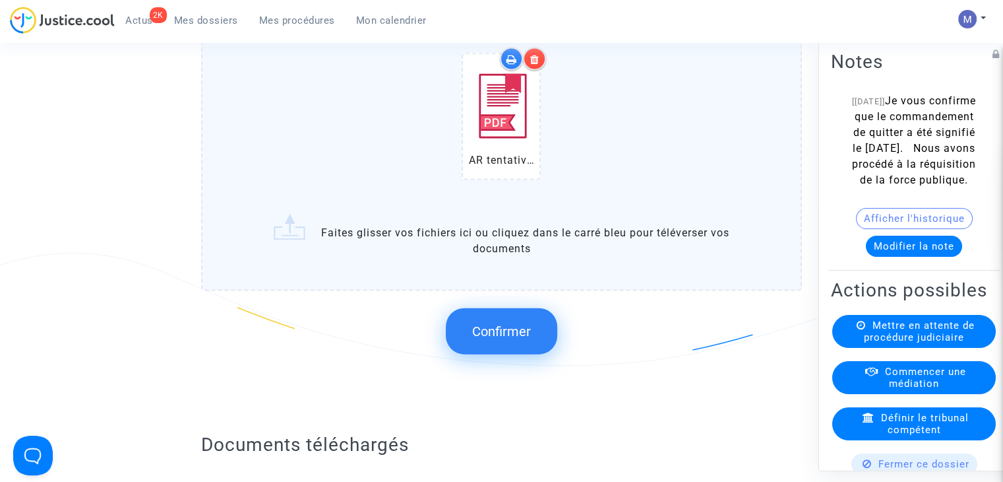
click at [500, 339] on span "Confirmer" at bounding box center [501, 331] width 59 height 16
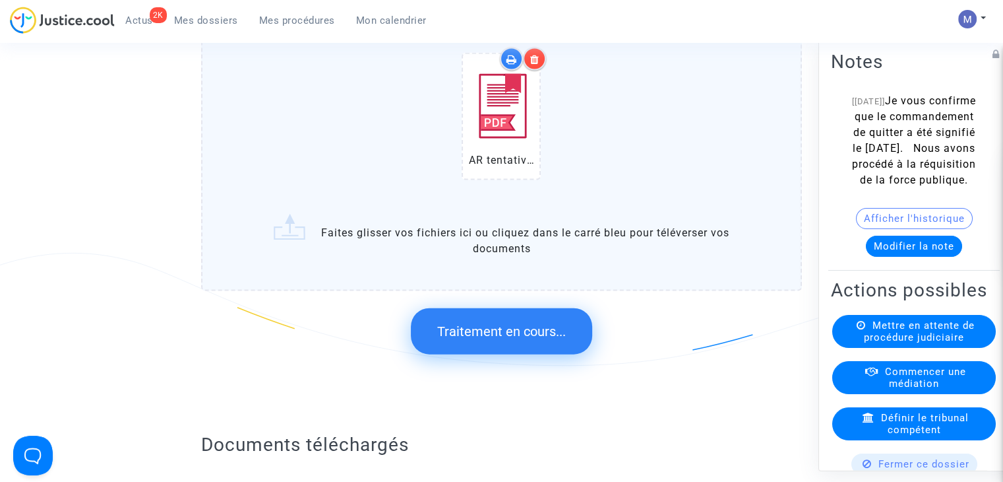
scroll to position [0, 0]
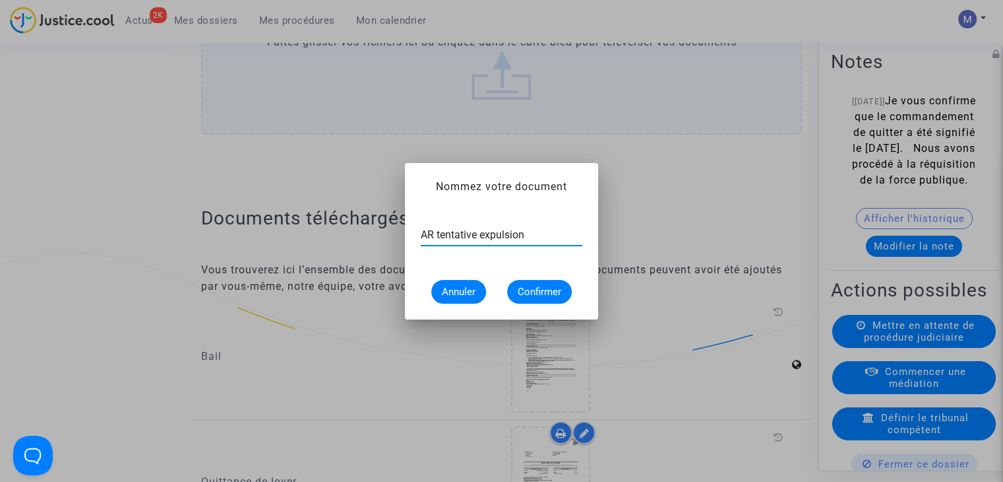
type input "AR tentative expulsion"
click at [526, 294] on span "Confirmer" at bounding box center [540, 292] width 44 height 12
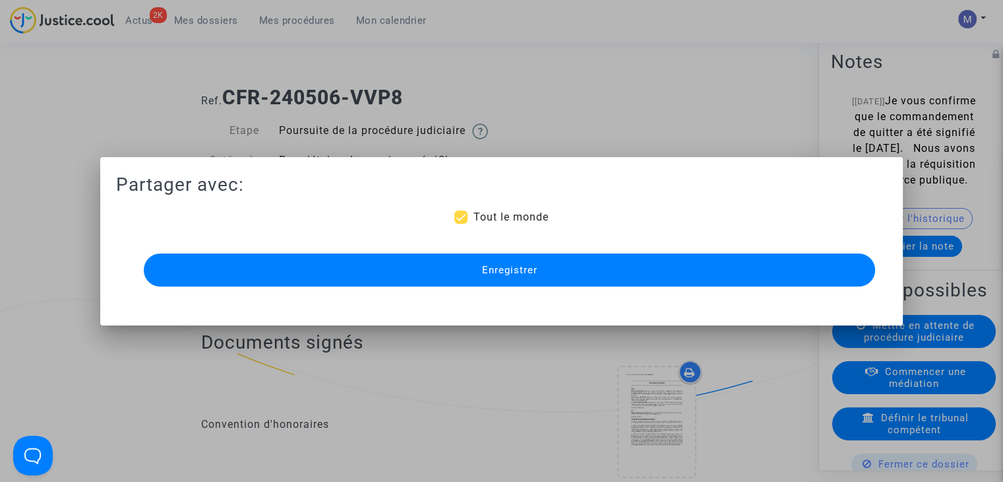
scroll to position [2836, 0]
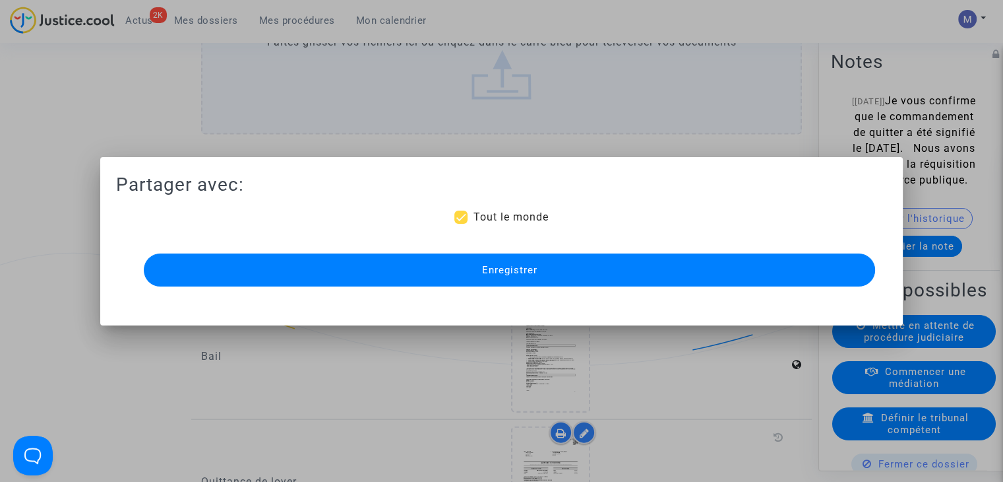
click at [483, 216] on span "Tout le monde" at bounding box center [510, 216] width 75 height 13
click at [461, 224] on input "Tout le monde" at bounding box center [460, 224] width 1 height 1
checkbox input "false"
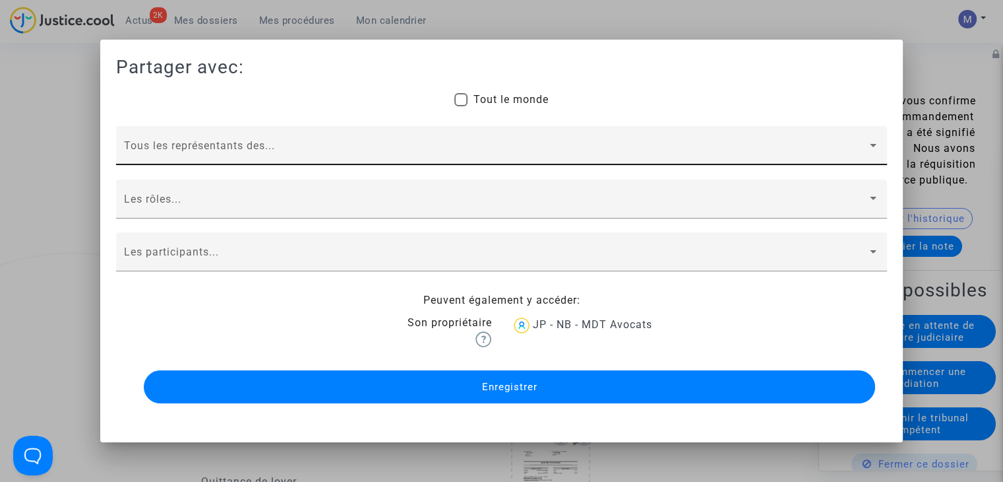
click at [150, 152] on span at bounding box center [495, 151] width 743 height 12
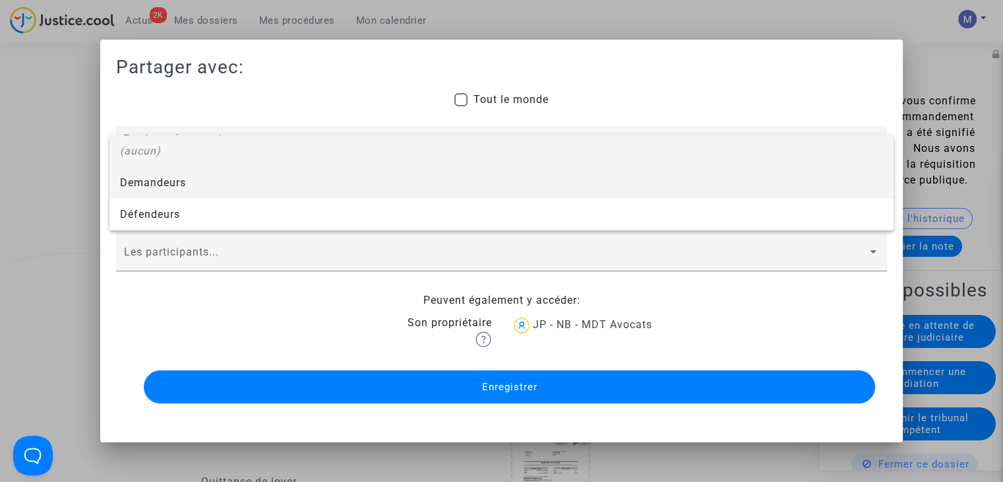
click at [140, 180] on span "Demandeurs" at bounding box center [501, 183] width 763 height 32
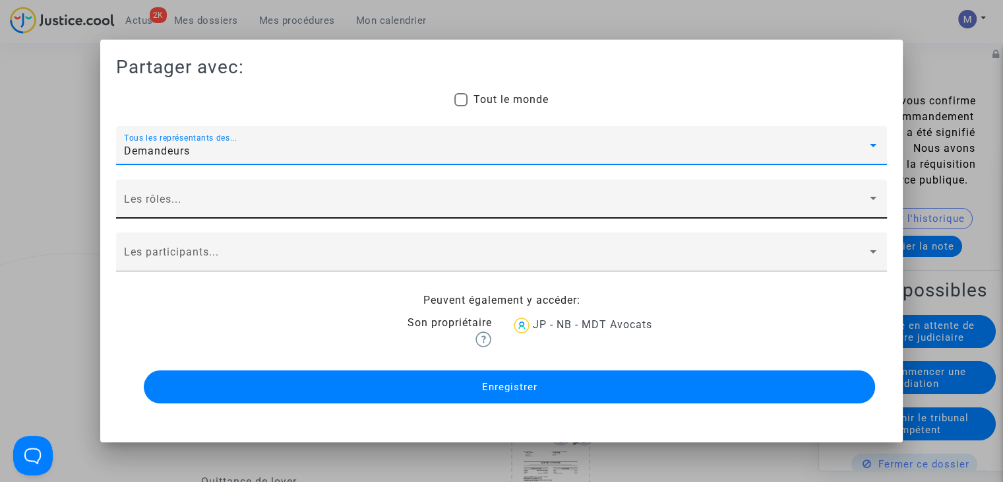
click at [146, 213] on div "Les rôles..." at bounding box center [501, 202] width 755 height 31
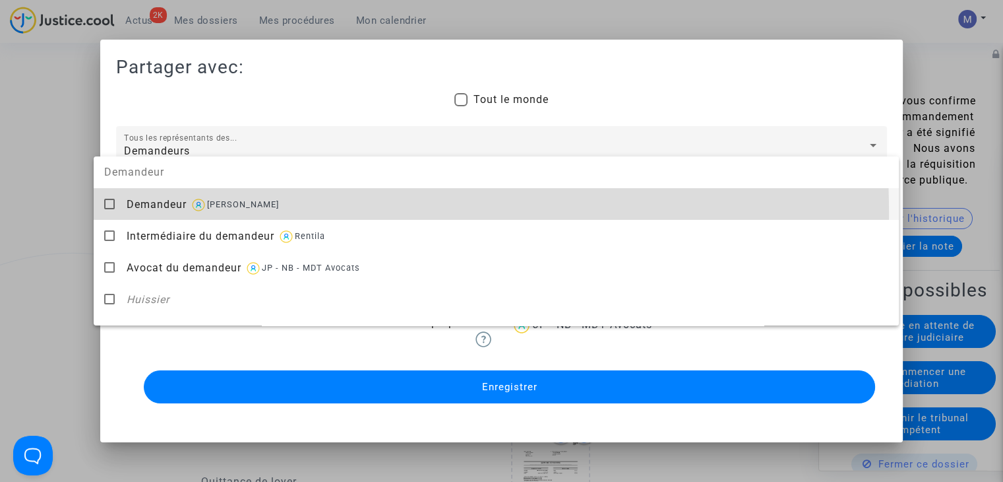
click at [146, 214] on div "Demandeur [PERSON_NAME]" at bounding box center [508, 204] width 762 height 32
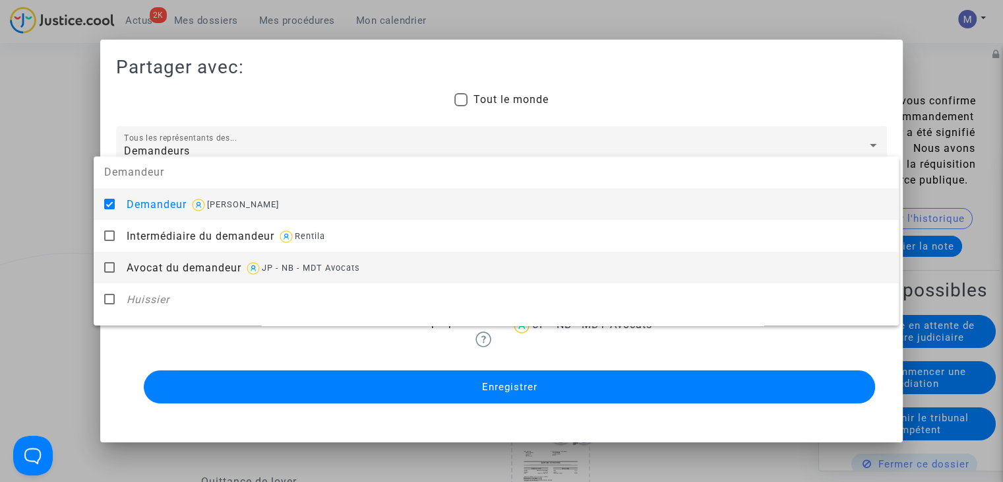
click at [166, 282] on div "Avocat du demandeur JP - NB - MDT Avocats" at bounding box center [508, 267] width 762 height 32
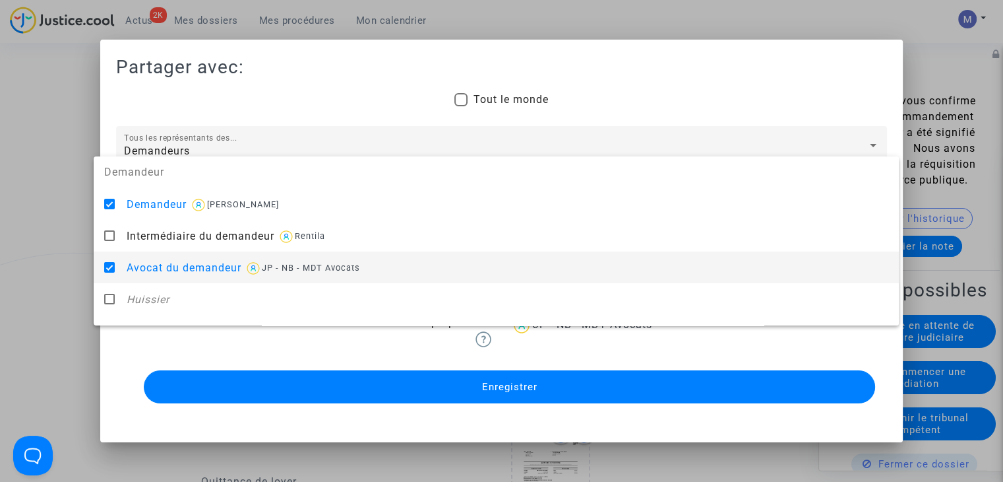
click at [51, 259] on div at bounding box center [501, 241] width 1003 height 482
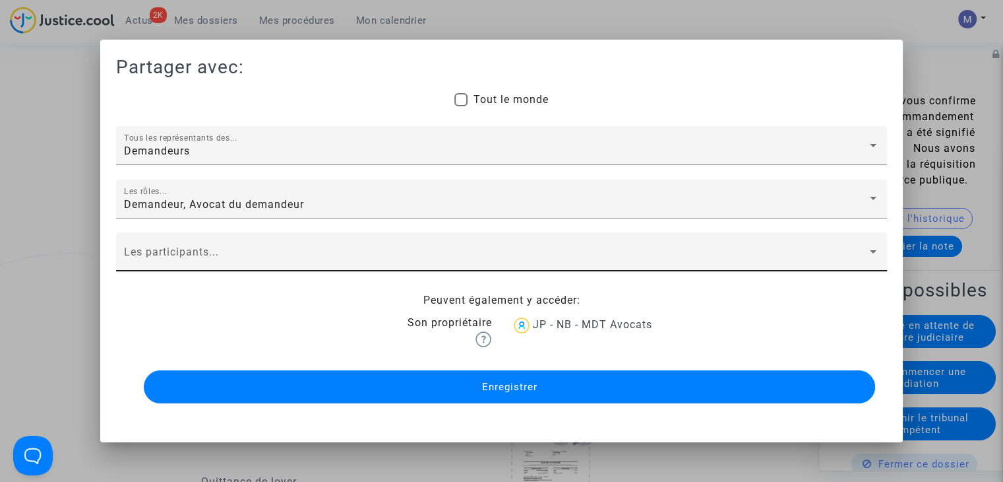
click at [156, 262] on span at bounding box center [495, 257] width 743 height 12
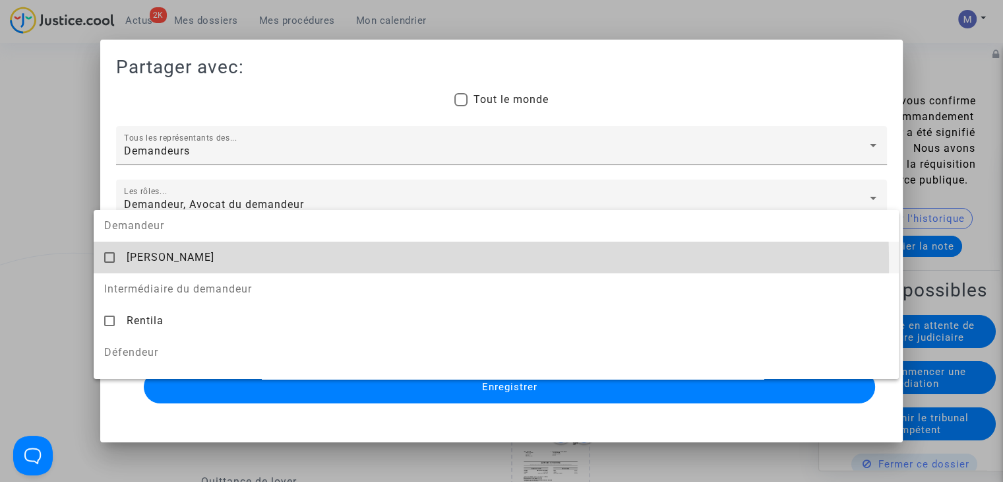
click at [160, 264] on div "[PERSON_NAME]" at bounding box center [508, 257] width 762 height 32
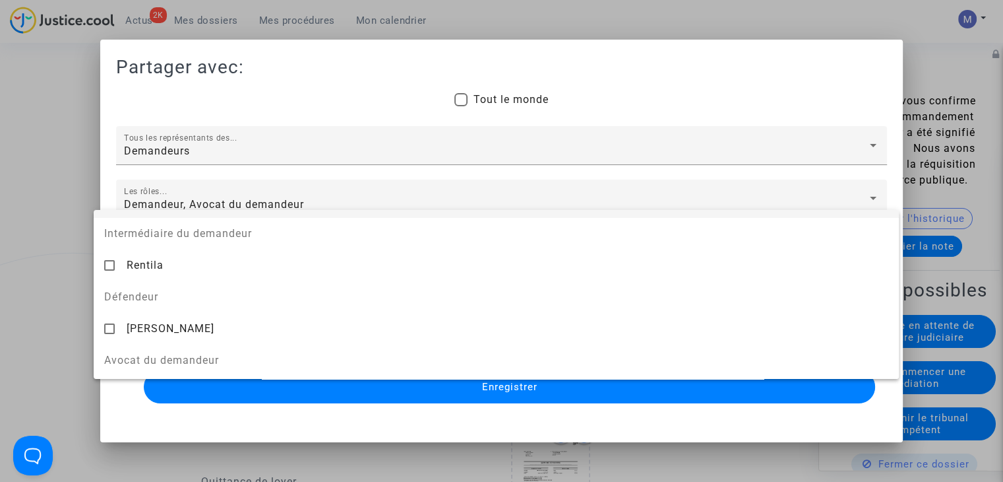
scroll to position [132, 0]
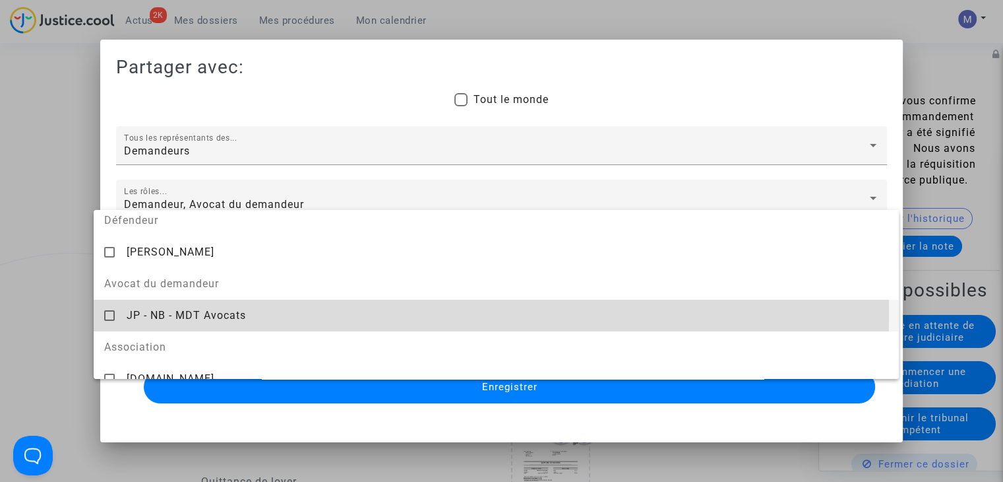
drag, startPoint x: 156, startPoint y: 312, endPoint x: 58, endPoint y: 296, distance: 98.9
click at [146, 310] on span "JP - NB - MDT Avocats" at bounding box center [186, 315] width 119 height 13
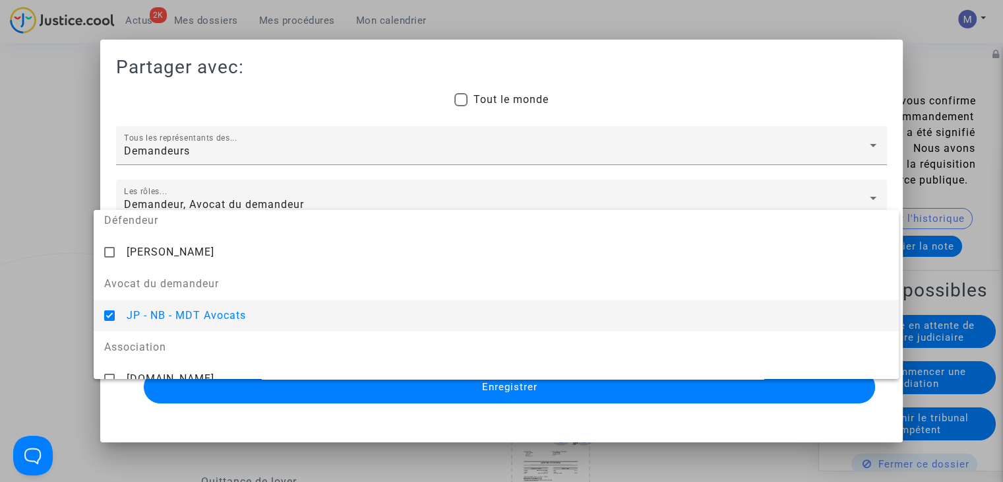
click at [58, 296] on div at bounding box center [501, 241] width 1003 height 482
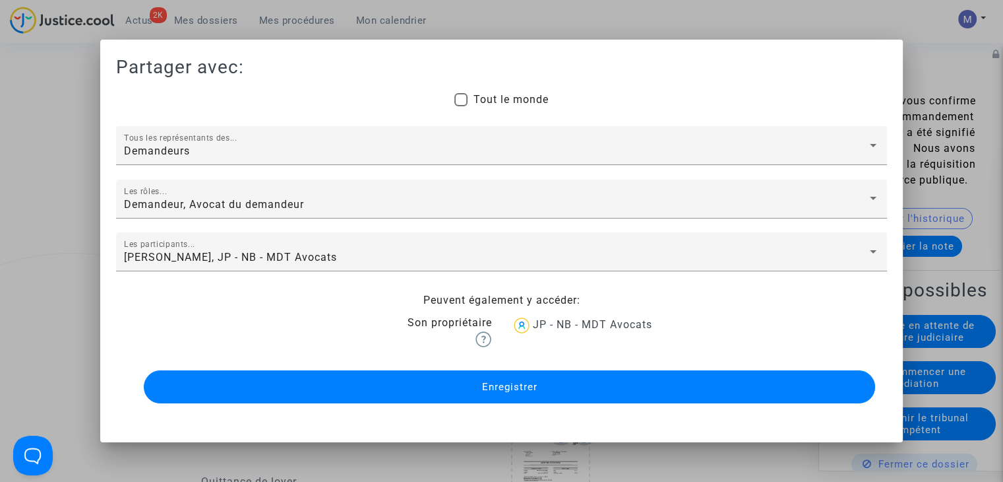
click at [433, 391] on button "Enregistrer" at bounding box center [509, 386] width 731 height 33
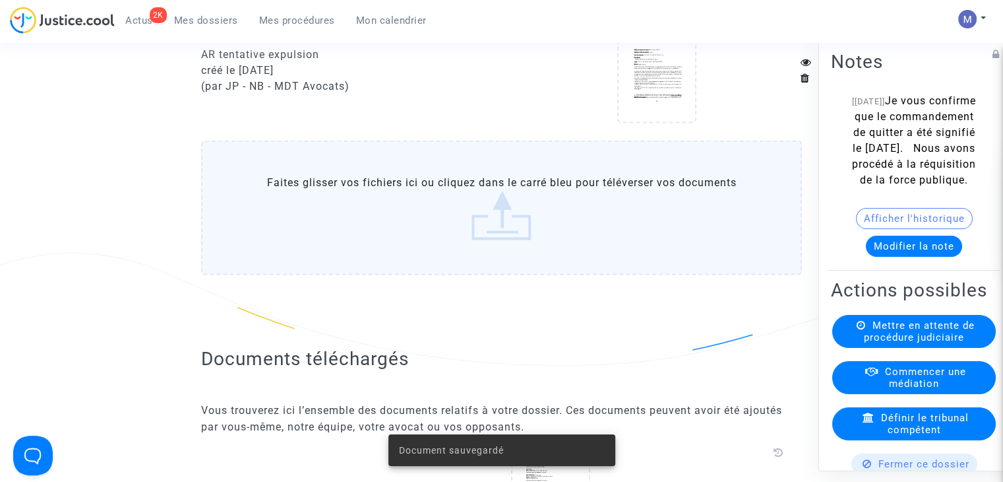
click at [510, 241] on label "Faites glisser vos fichiers ici ou cliquez dans le carré bleu pour téléverser v…" at bounding box center [501, 207] width 601 height 135
click at [0, 0] on input "Faites glisser vos fichiers ici ou cliquez dans le carré bleu pour téléverser v…" at bounding box center [0, 0] width 0 height 0
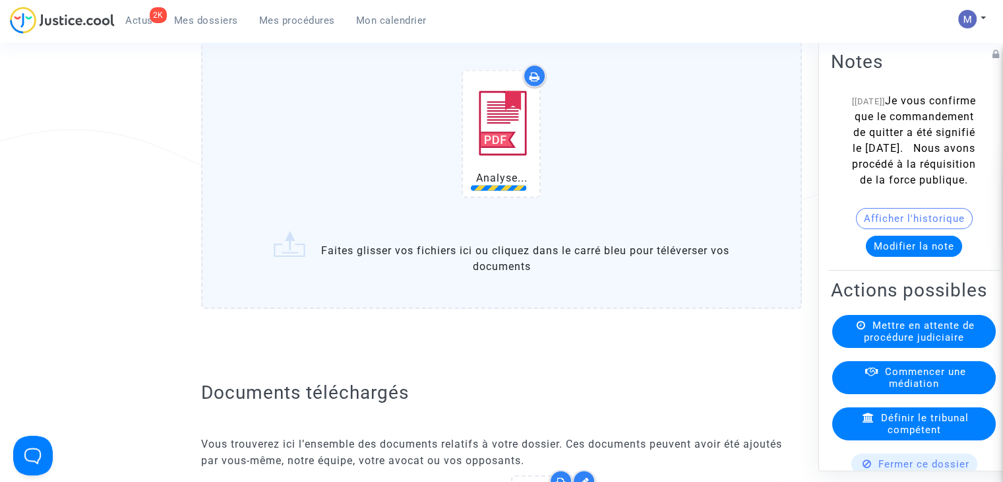
scroll to position [2968, 0]
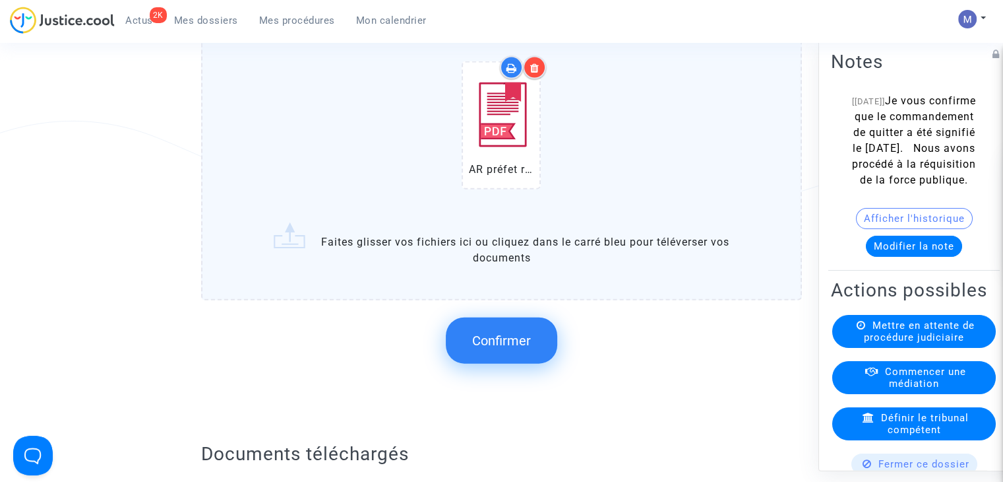
click at [499, 341] on span "Confirmer" at bounding box center [501, 340] width 59 height 16
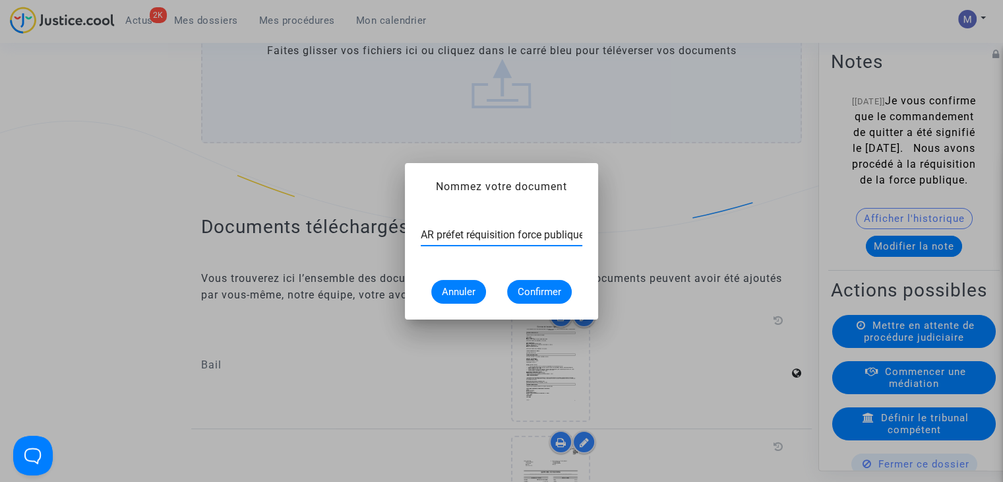
scroll to position [0, 3]
type input "AR préfet réquisition force publique"
click at [563, 297] on button "Confirmer" at bounding box center [539, 292] width 65 height 24
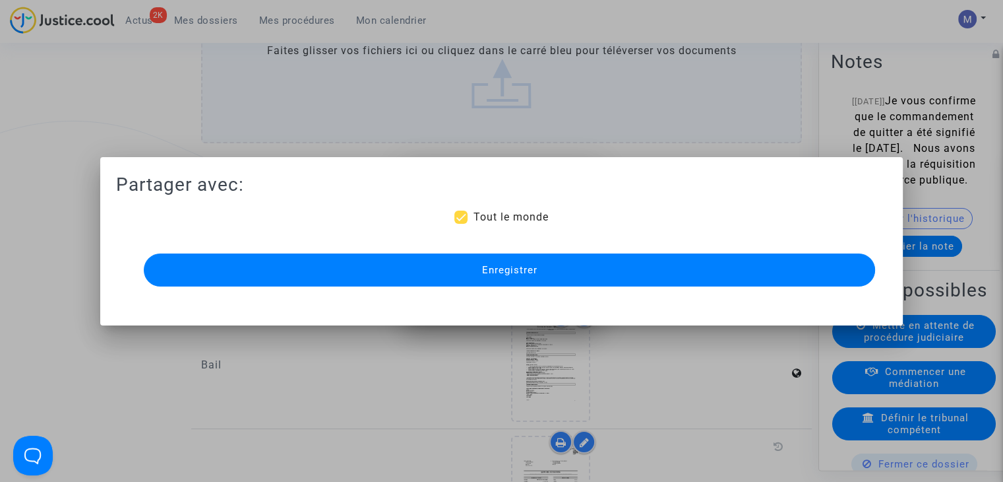
scroll to position [2968, 0]
click at [483, 214] on span "Tout le monde" at bounding box center [510, 216] width 75 height 13
click at [461, 224] on input "Tout le monde" at bounding box center [460, 224] width 1 height 1
checkbox input "false"
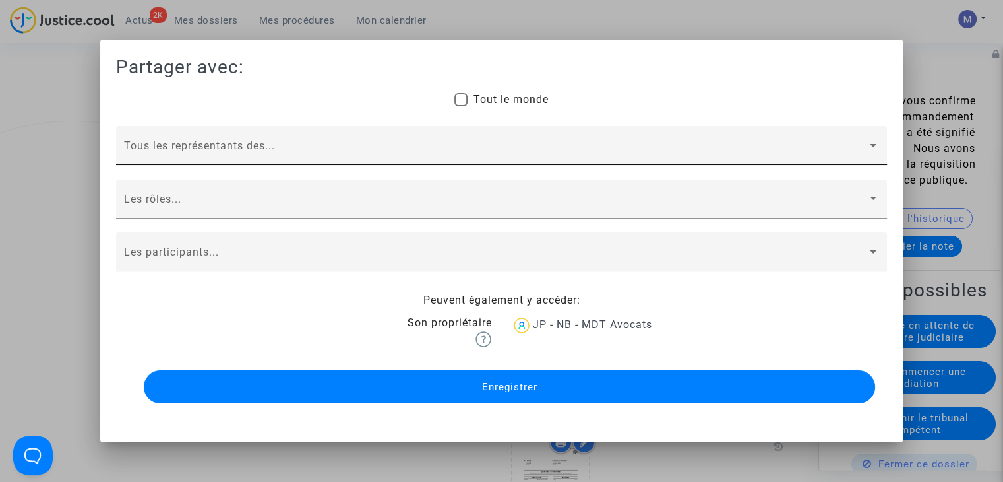
click at [166, 154] on span at bounding box center [495, 151] width 743 height 12
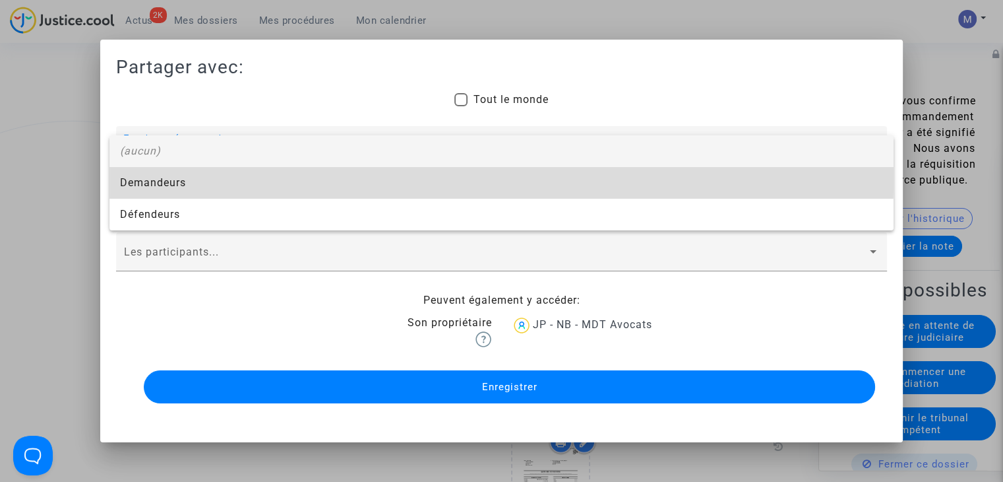
click at [164, 177] on span "Demandeurs" at bounding box center [501, 183] width 763 height 32
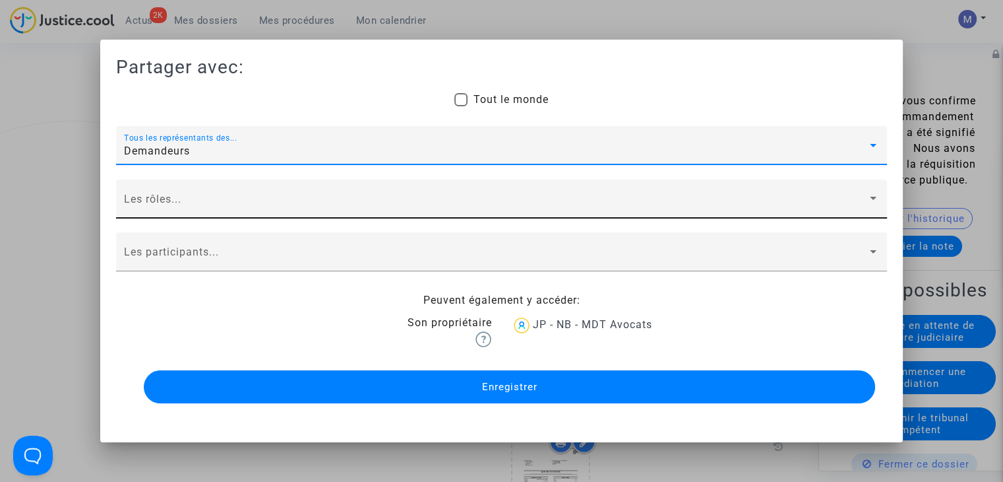
click at [148, 195] on div "Les rôles..." at bounding box center [501, 202] width 755 height 31
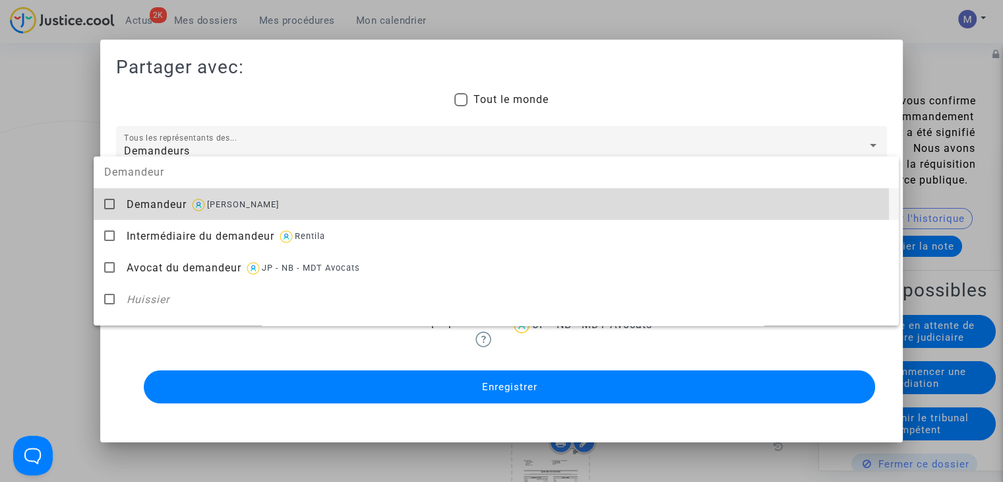
click at [148, 208] on span "Demandeur" at bounding box center [157, 204] width 60 height 13
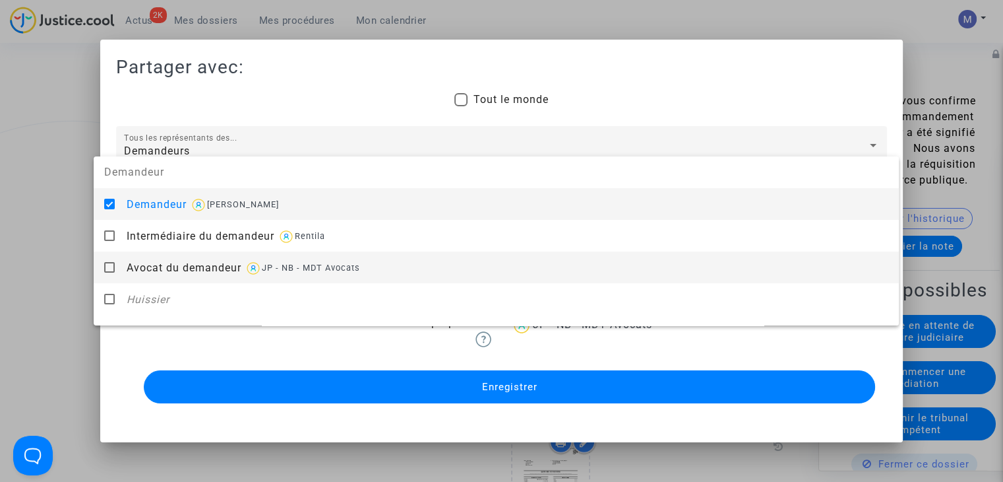
click at [169, 269] on span "Avocat du demandeur" at bounding box center [184, 267] width 115 height 13
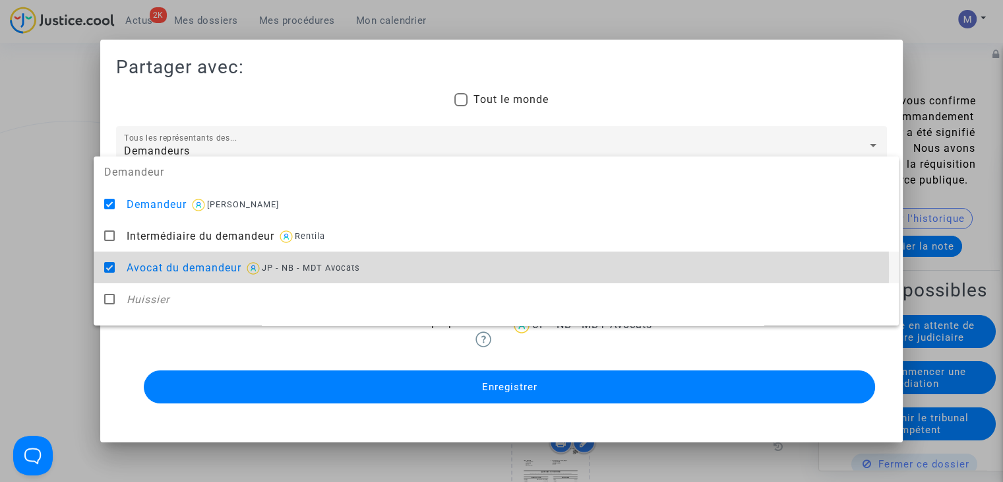
click at [32, 259] on div at bounding box center [501, 241] width 1003 height 482
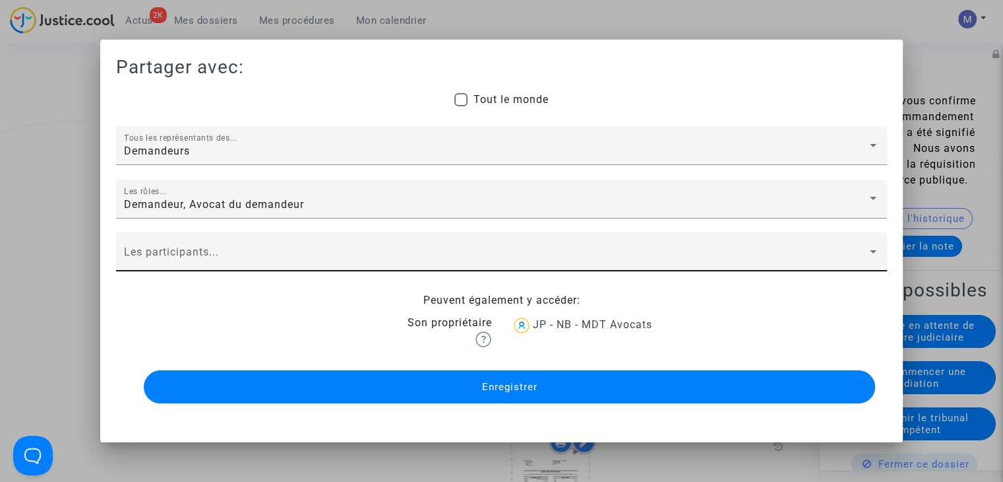
click at [175, 241] on div "Les participants..." at bounding box center [501, 255] width 755 height 31
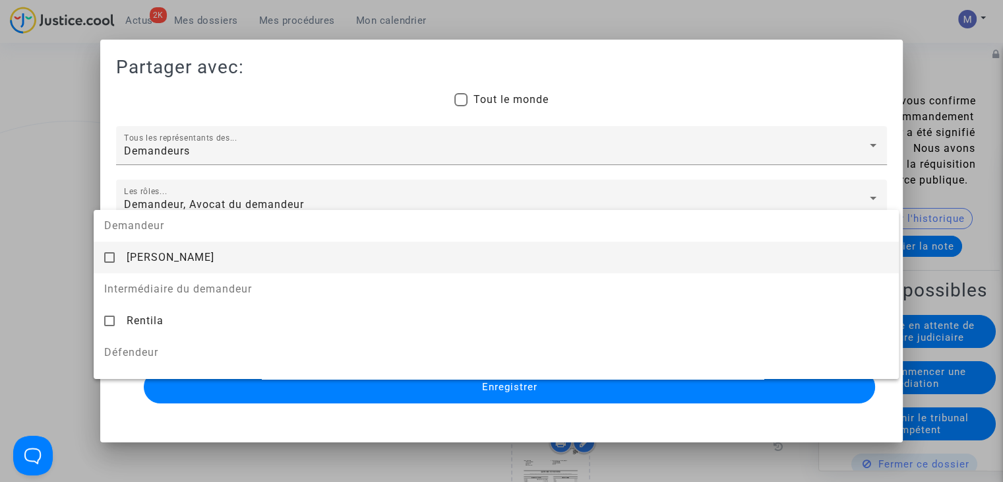
click at [168, 257] on span "[PERSON_NAME]" at bounding box center [171, 257] width 88 height 13
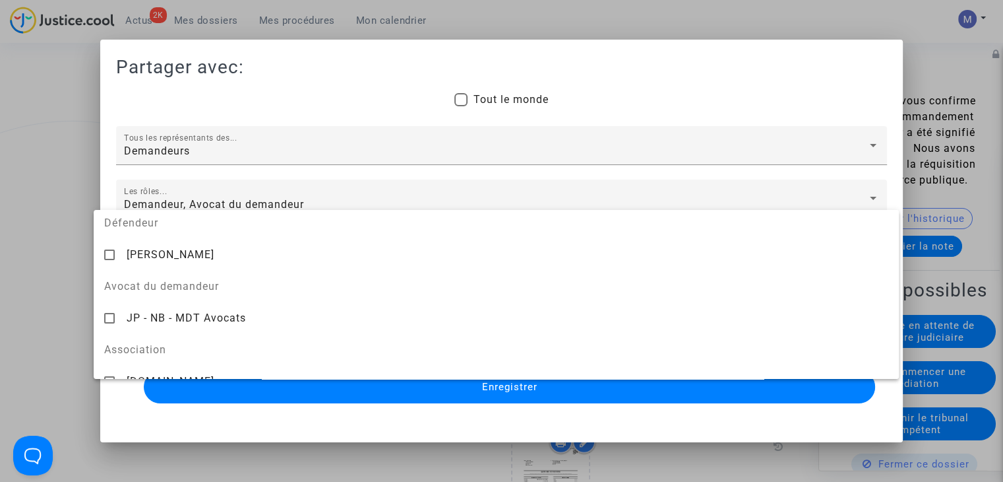
scroll to position [132, 0]
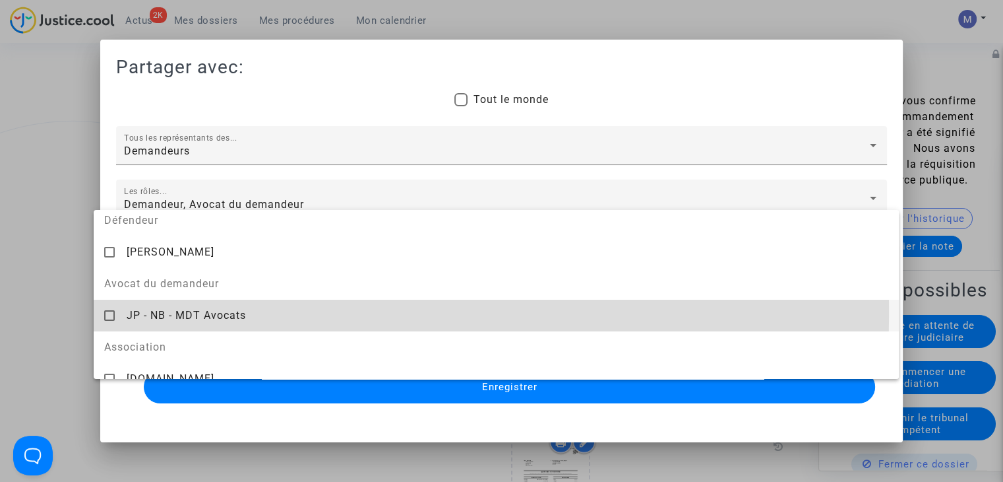
click at [153, 312] on span "JP - NB - MDT Avocats" at bounding box center [186, 315] width 119 height 13
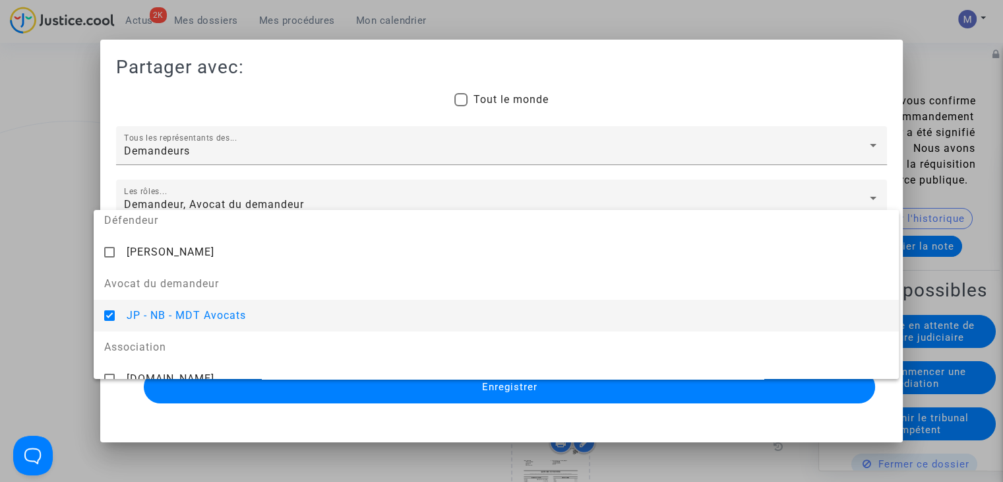
drag, startPoint x: 50, startPoint y: 291, endPoint x: 229, endPoint y: 341, distance: 185.6
click at [51, 291] on div at bounding box center [501, 241] width 1003 height 482
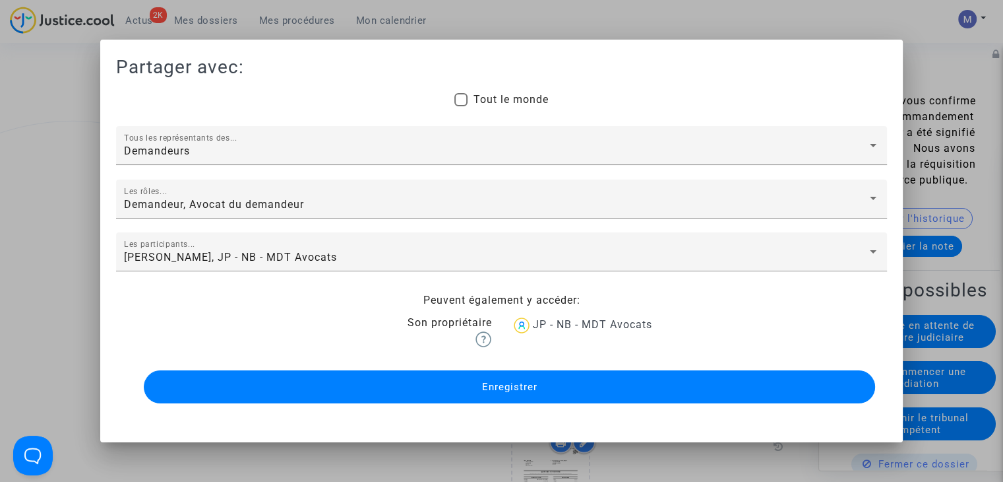
click at [454, 390] on button "Enregistrer" at bounding box center [509, 386] width 731 height 33
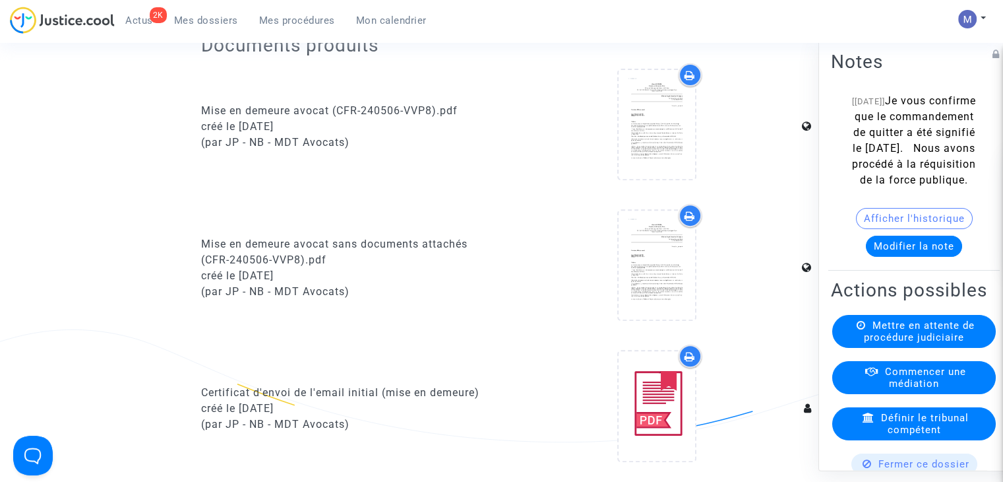
click at [193, 21] on span "Mes dossiers" at bounding box center [206, 21] width 64 height 12
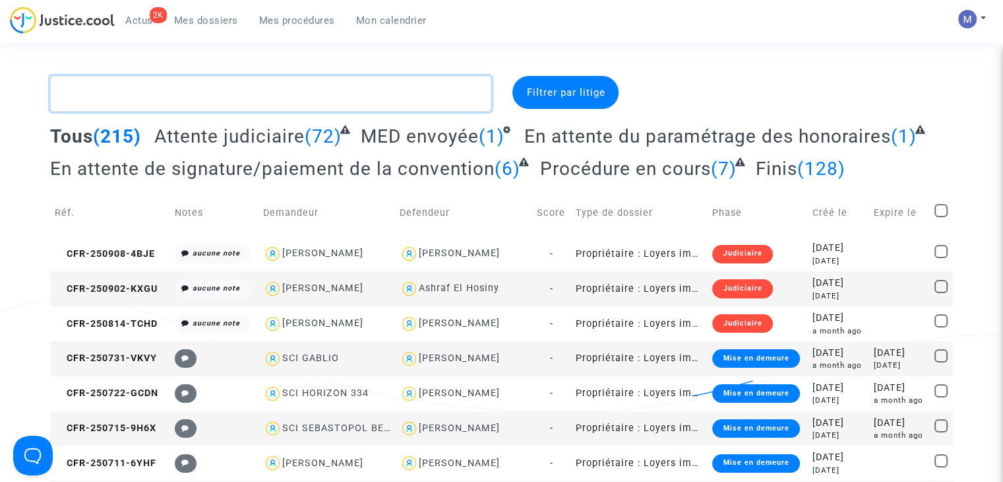
click at [235, 101] on textarea at bounding box center [270, 94] width 441 height 36
paste textarea "CFR-250412-BHAV"
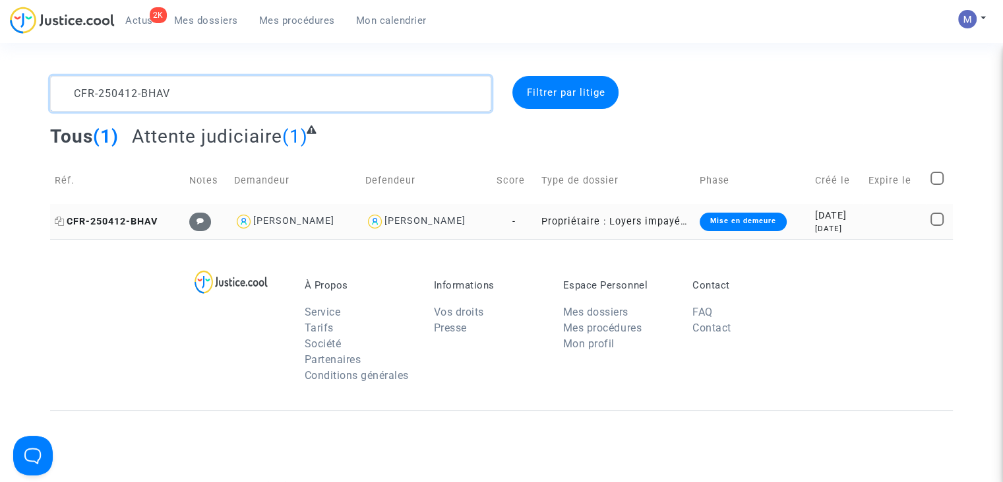
type textarea "CFR-250412-BHAV"
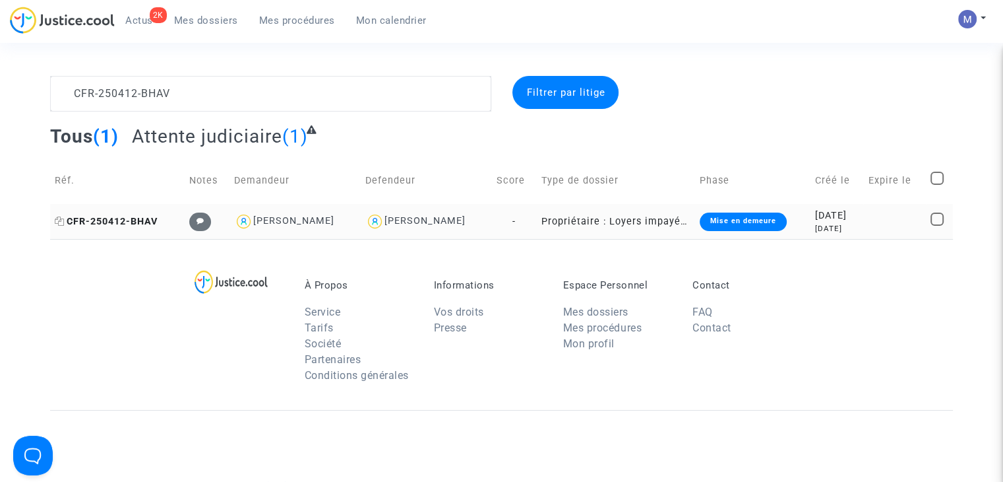
click at [130, 223] on span "CFR-250412-BHAV" at bounding box center [106, 221] width 103 height 11
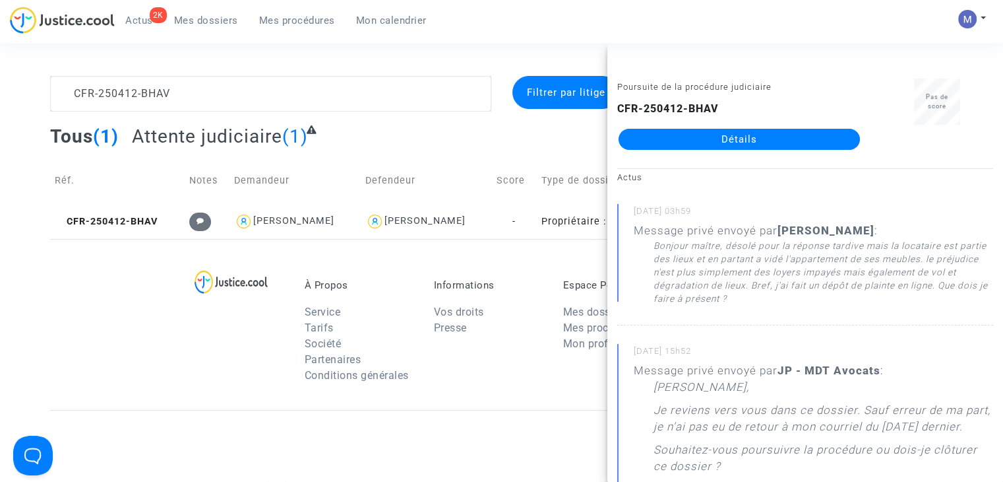
click at [797, 137] on link "Détails" at bounding box center [739, 139] width 241 height 21
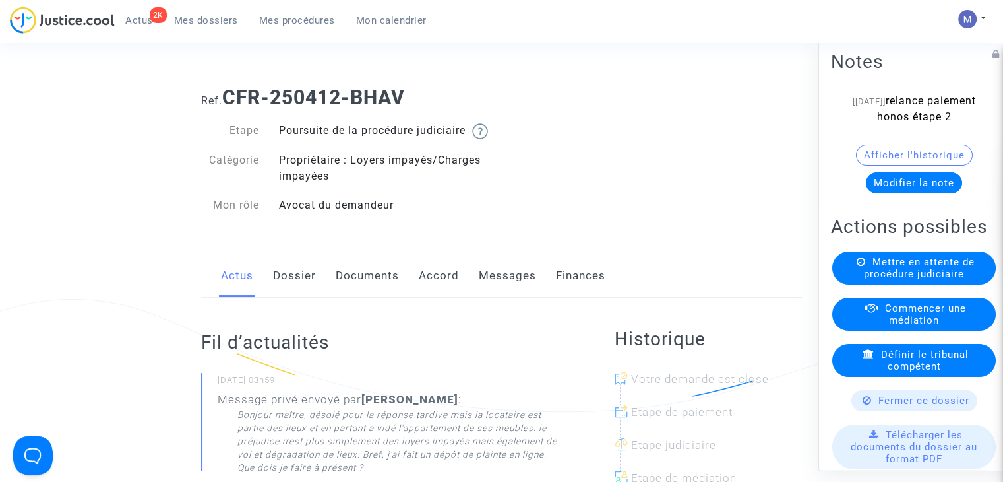
click at [517, 295] on link "Messages" at bounding box center [507, 276] width 57 height 44
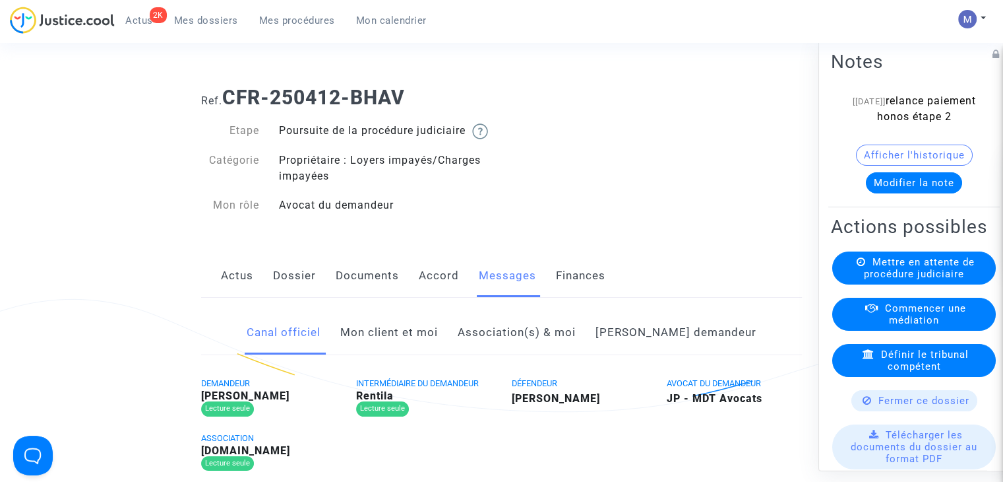
click at [424, 342] on link "Mon client et moi" at bounding box center [389, 333] width 98 height 44
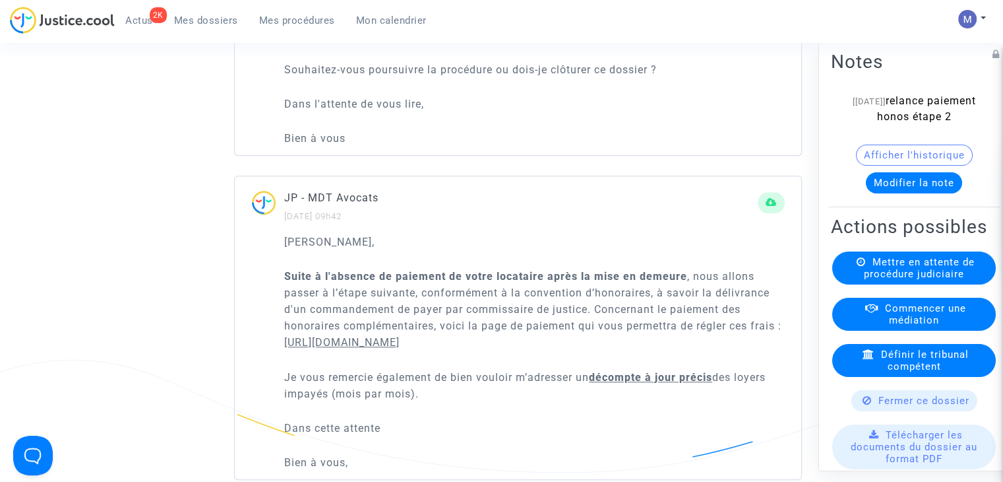
scroll to position [726, 0]
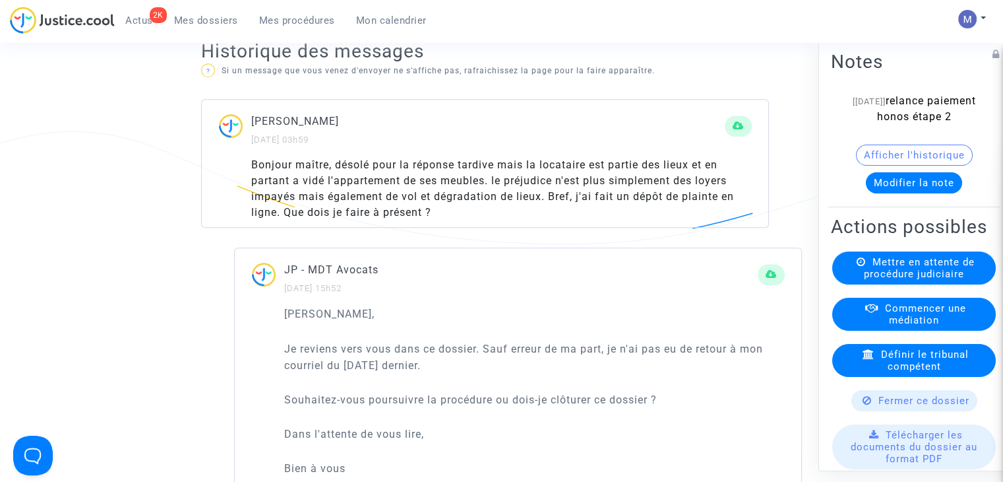
drag, startPoint x: 323, startPoint y: 206, endPoint x: 423, endPoint y: 210, distance: 100.4
click at [423, 210] on div "Bonjour maître, désolé pour la réponse tardive mais la locataire est partie des…" at bounding box center [501, 188] width 501 height 63
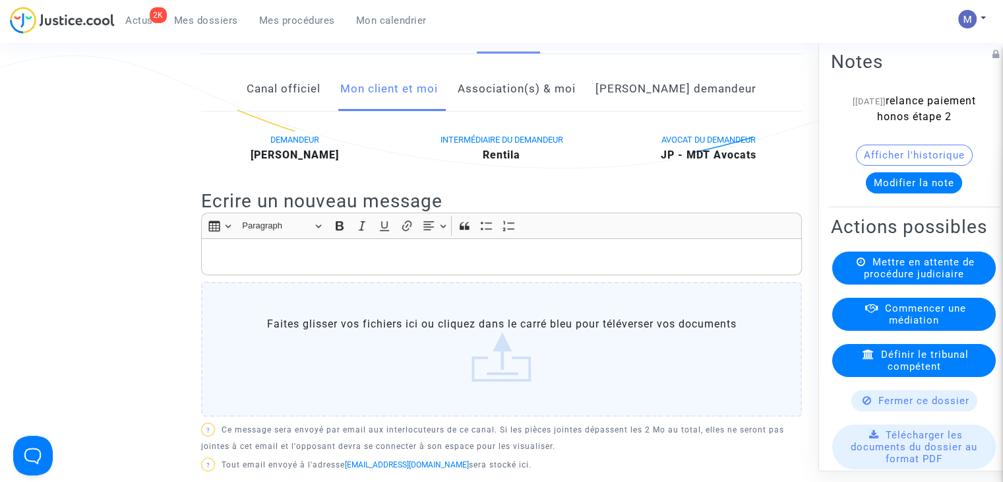
scroll to position [198, 0]
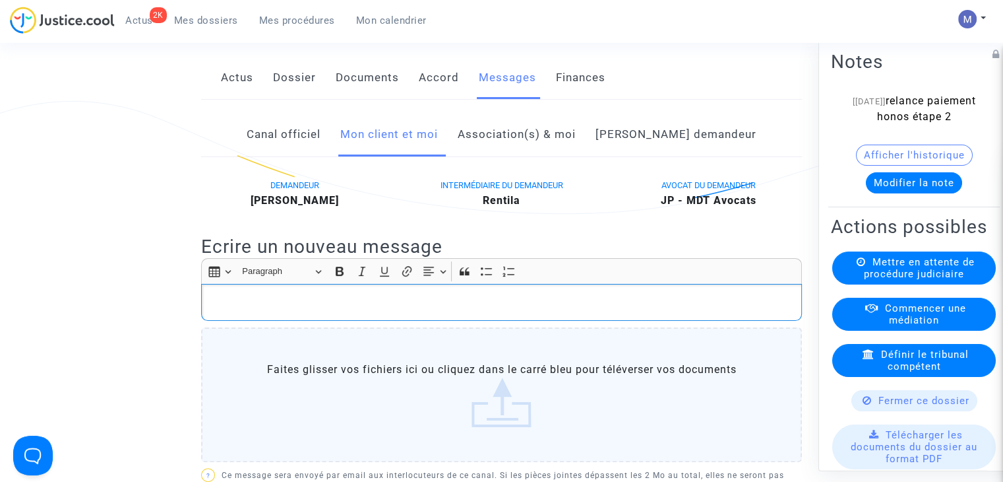
click at [259, 311] on p "Rich Text Editor, main" at bounding box center [501, 302] width 587 height 16
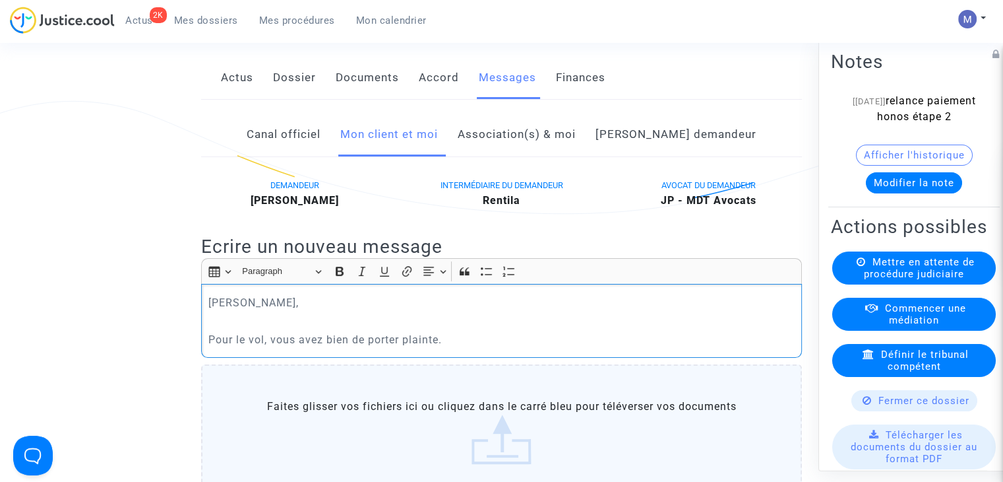
click at [352, 348] on p "Pour le vol, vous avez bien de porter plainte." at bounding box center [501, 339] width 587 height 16
click at [470, 348] on p "Pour le vol, vous avez bien fait de porter plainte." at bounding box center [501, 339] width 587 height 16
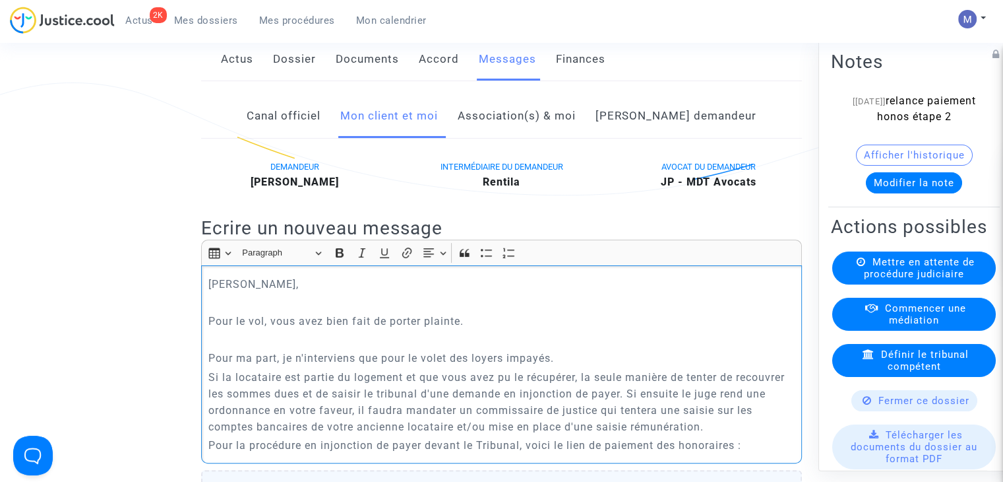
scroll to position [253, 0]
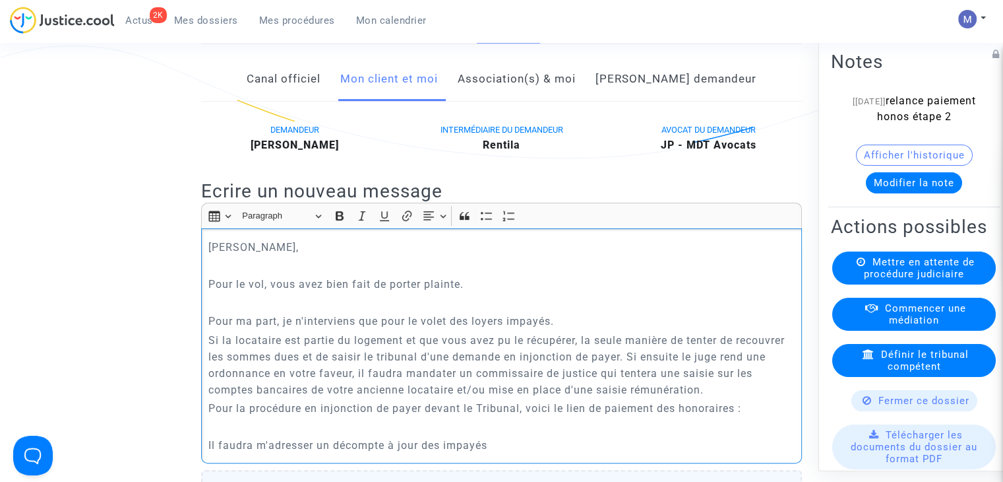
click at [389, 453] on p "Il faudra m'adresser un décompte à jour des impayés" at bounding box center [501, 445] width 587 height 16
click at [408, 453] on p "Il faudra m'adresser un décompte préis (mois par mois) à jour des impayés" at bounding box center [501, 445] width 587 height 16
click at [405, 453] on p "Il faudra m'adresser un décompte préis (mois par mois) à jour des impayés" at bounding box center [501, 445] width 587 height 16
click at [617, 453] on p "Il faudra m'adresser un décompte précis (mois par mois) à jour des impayés" at bounding box center [501, 445] width 587 height 16
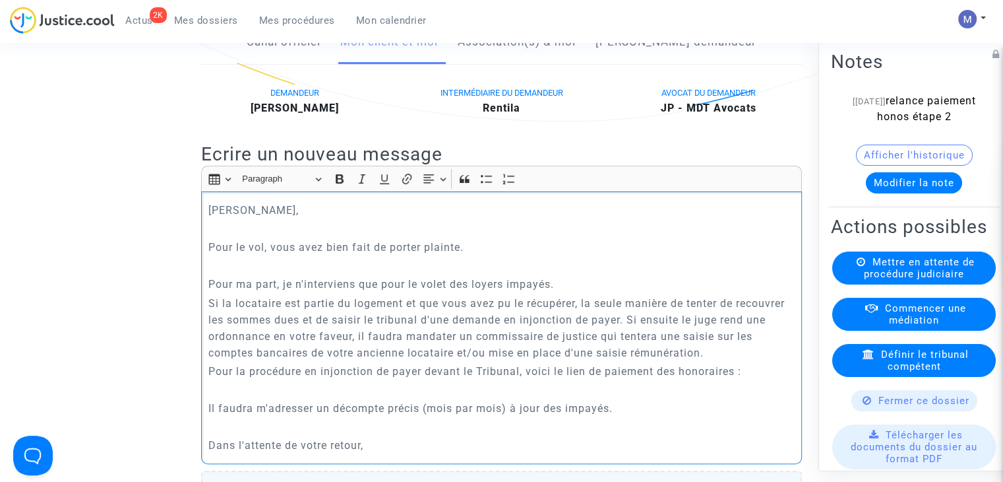
scroll to position [328, 0]
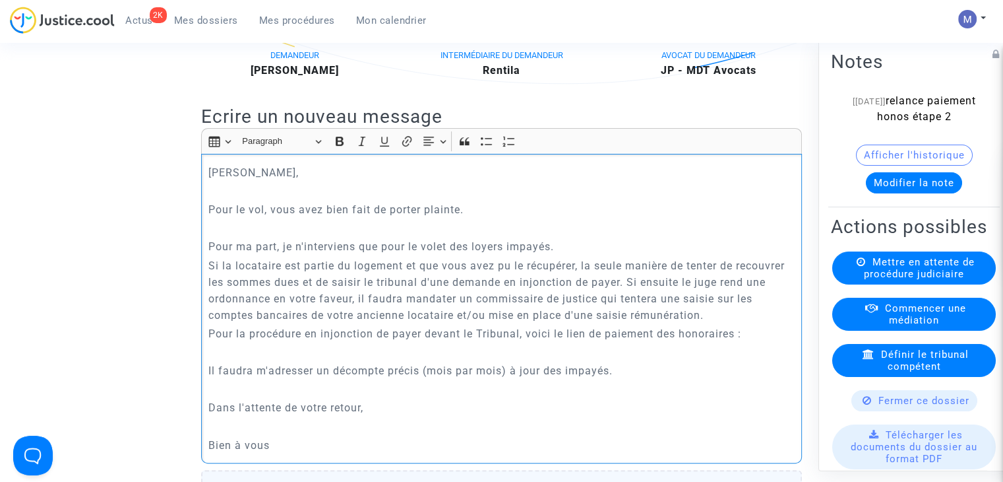
click at [752, 342] on p "Pour la procédure en injonction de payer devant le Tribunal, voici le lien de p…" at bounding box center [501, 333] width 587 height 16
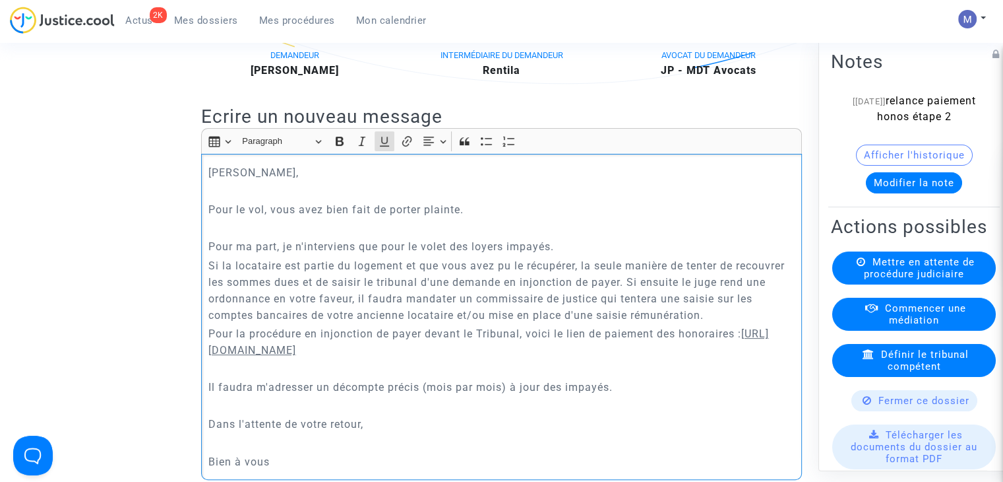
click at [210, 358] on p "Pour la procédure en injonction de payer devant le Tribunal, voici le lien de p…" at bounding box center [501, 341] width 587 height 33
click at [897, 193] on button "Modifier la note" at bounding box center [914, 182] width 96 height 21
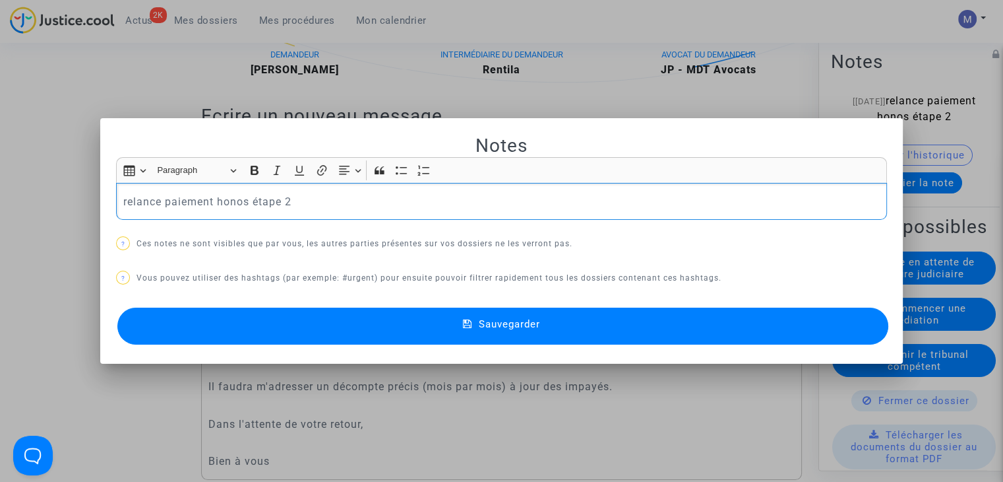
scroll to position [0, 0]
drag, startPoint x: 325, startPoint y: 199, endPoint x: 67, endPoint y: 213, distance: 258.3
click at [67, 213] on div "Notes Rich Text Editor Insert table Insert table Heading Paragraph Paragraph He…" at bounding box center [501, 241] width 1003 height 482
drag, startPoint x: 193, startPoint y: 201, endPoint x: 250, endPoint y: 197, distance: 57.5
click at [193, 202] on p "en attente paiment honos" at bounding box center [501, 201] width 757 height 16
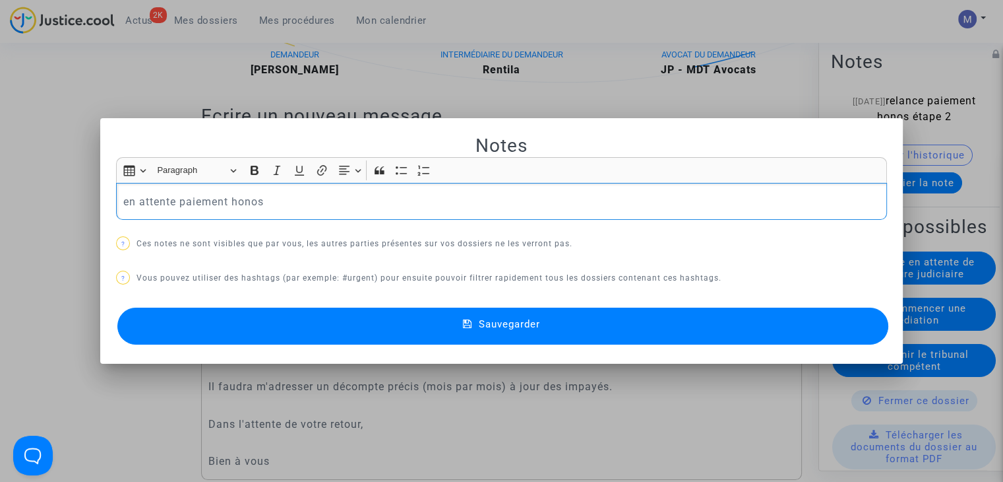
click at [272, 202] on p "en attente paiement honos" at bounding box center [501, 201] width 757 height 16
click at [483, 319] on span "Sauvegarder" at bounding box center [509, 324] width 61 height 12
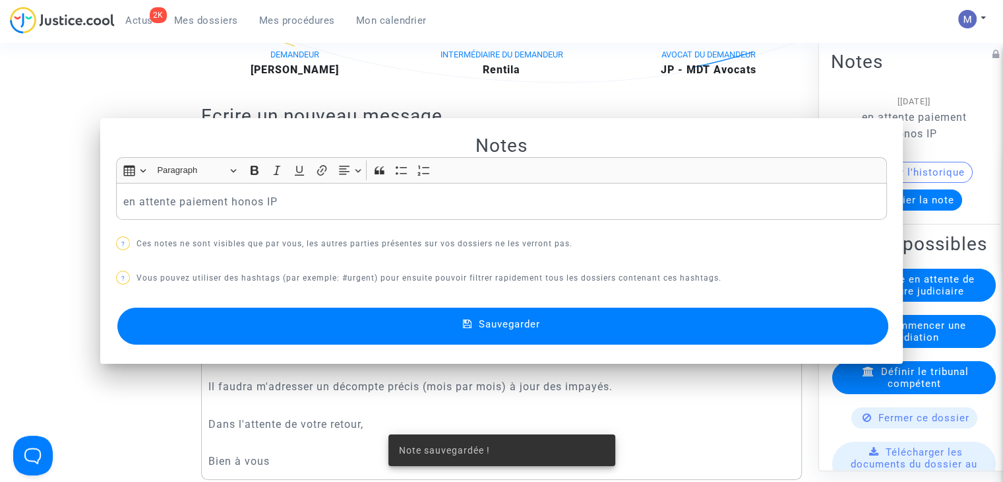
scroll to position [328, 0]
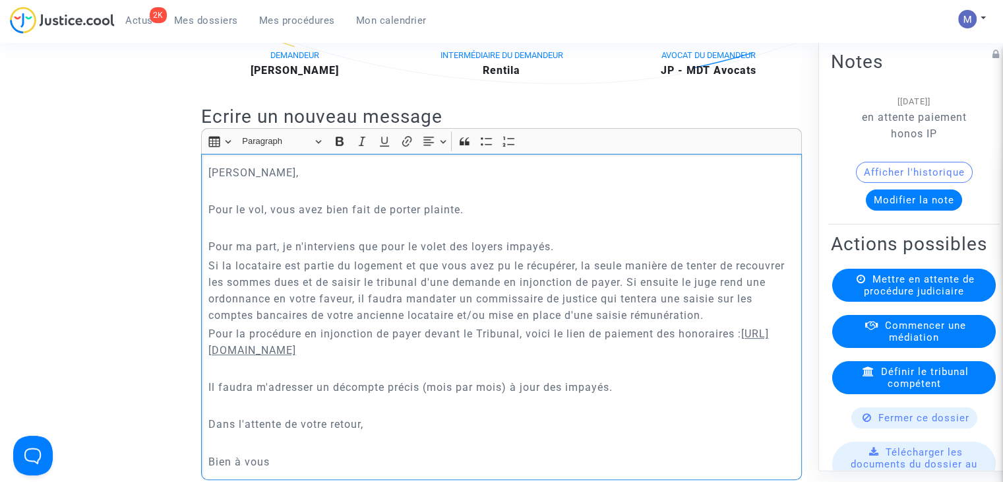
drag, startPoint x: 334, startPoint y: 404, endPoint x: 542, endPoint y: 406, distance: 208.4
click at [542, 395] on p "Il faudra m'adresser un décompte précis (mois par mois) à jour des impayés." at bounding box center [501, 387] width 587 height 16
drag, startPoint x: 337, startPoint y: 156, endPoint x: 346, endPoint y: 158, distance: 9.4
click at [338, 148] on icon "Editor toolbar" at bounding box center [339, 141] width 13 height 13
click at [386, 148] on icon "Editor toolbar" at bounding box center [384, 141] width 13 height 13
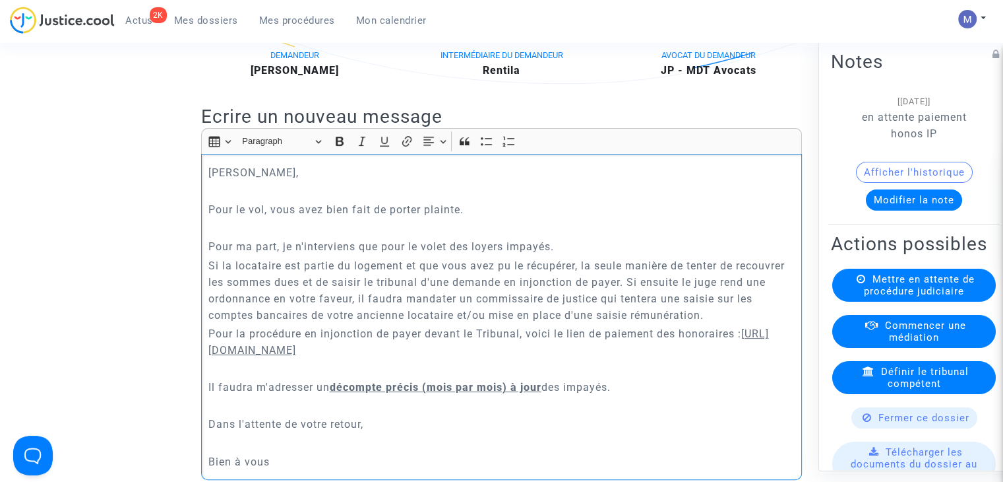
click at [588, 255] on p "Pour ma part, je n'interviens que pour le volet des loyers impayés." at bounding box center [501, 246] width 587 height 16
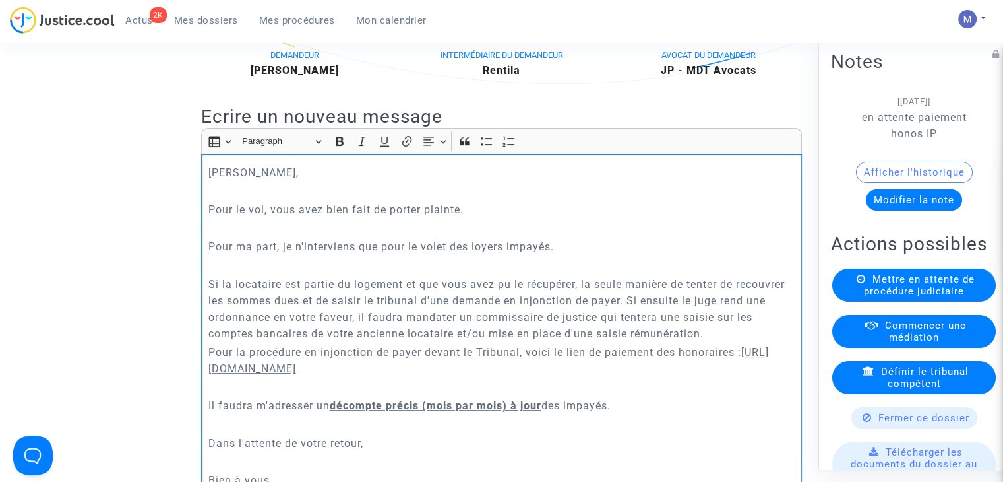
click at [472, 233] on div "[PERSON_NAME] Monsieur, Pour le vol, vous avez bien fait de porter plainte. Pou…" at bounding box center [501, 326] width 601 height 344
click at [472, 218] on p "Pour le vol, vous avez bien fait de porter plainte." at bounding box center [501, 209] width 587 height 16
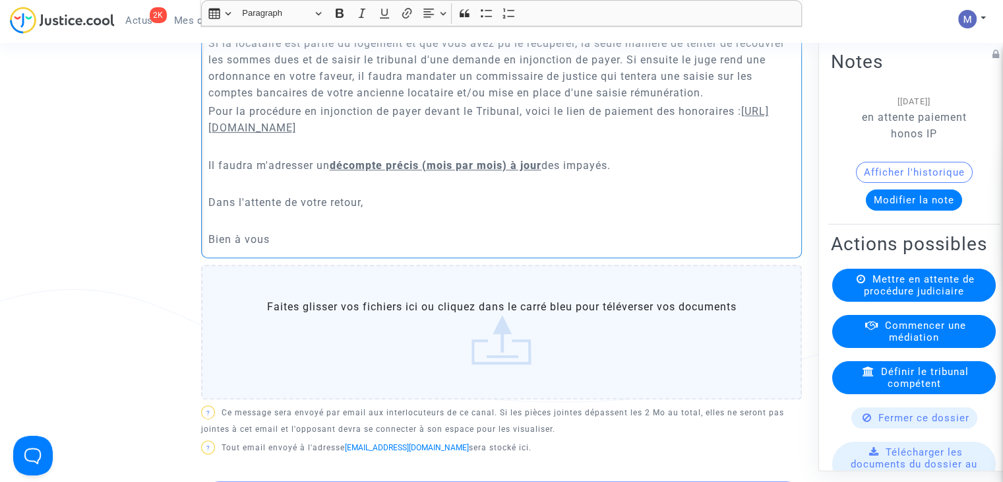
scroll to position [658, 0]
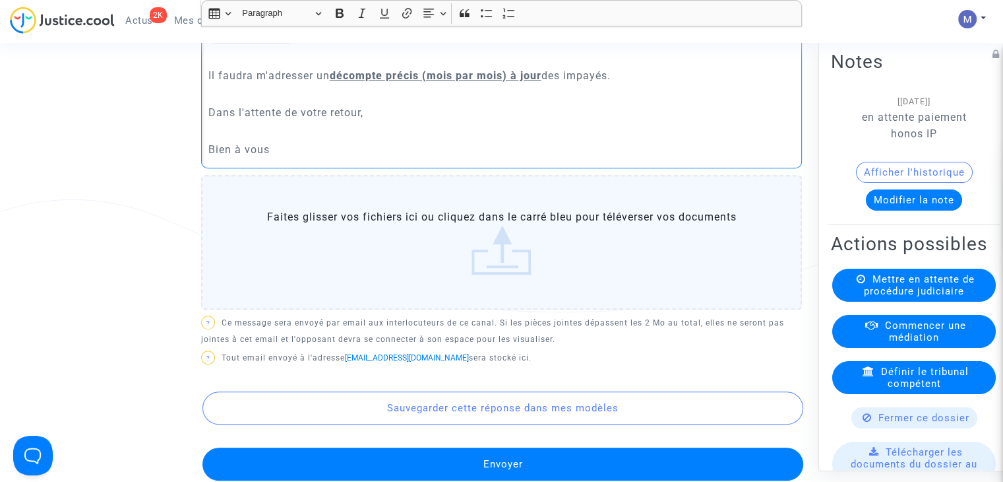
click at [255, 102] on p "Rich Text Editor, main" at bounding box center [501, 94] width 587 height 16
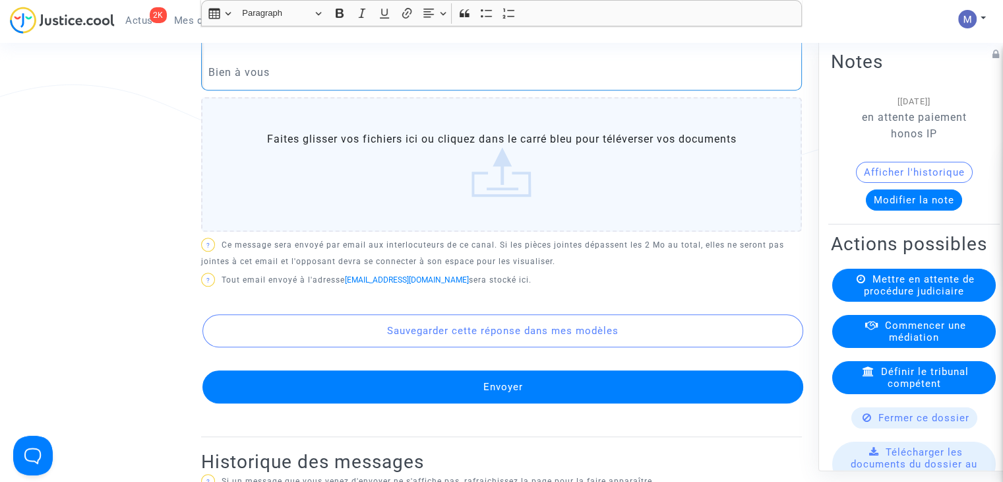
scroll to position [790, 0]
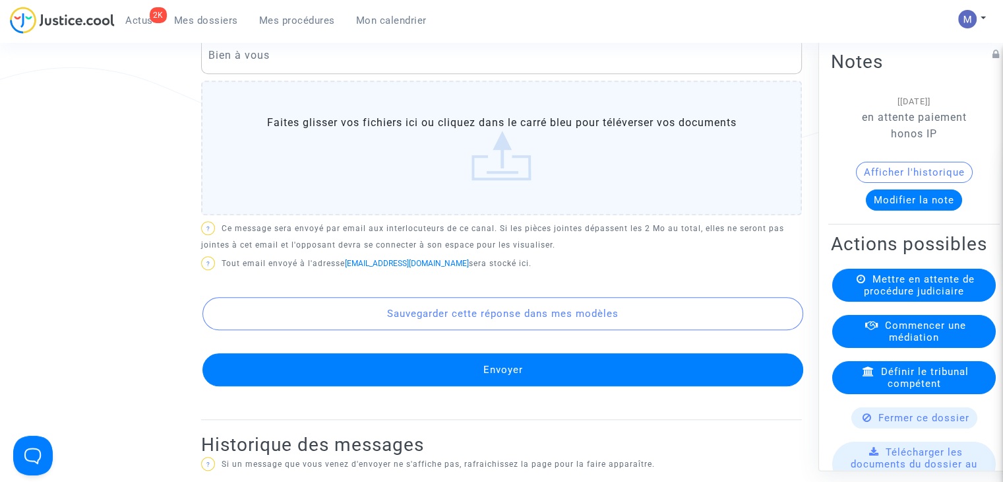
click at [520, 381] on button "Envoyer" at bounding box center [502, 369] width 601 height 33
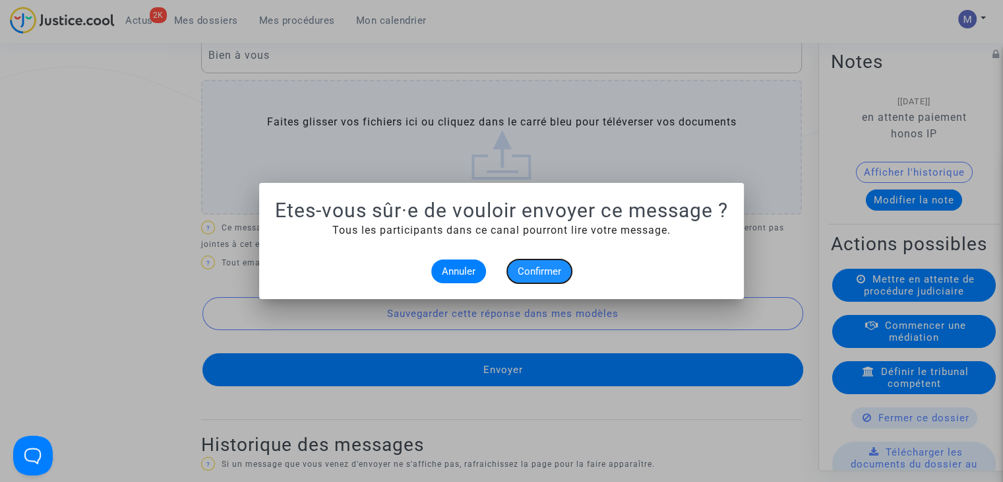
click at [539, 275] on span "Confirmer" at bounding box center [540, 271] width 44 height 12
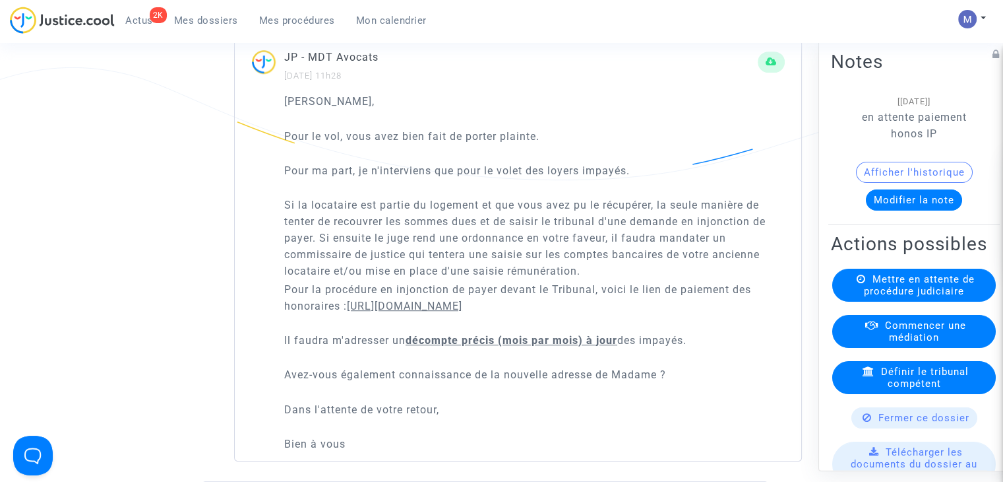
drag, startPoint x: 207, startPoint y: 18, endPoint x: 176, endPoint y: 3, distance: 34.5
click at [206, 18] on span "Mes dossiers" at bounding box center [206, 21] width 64 height 12
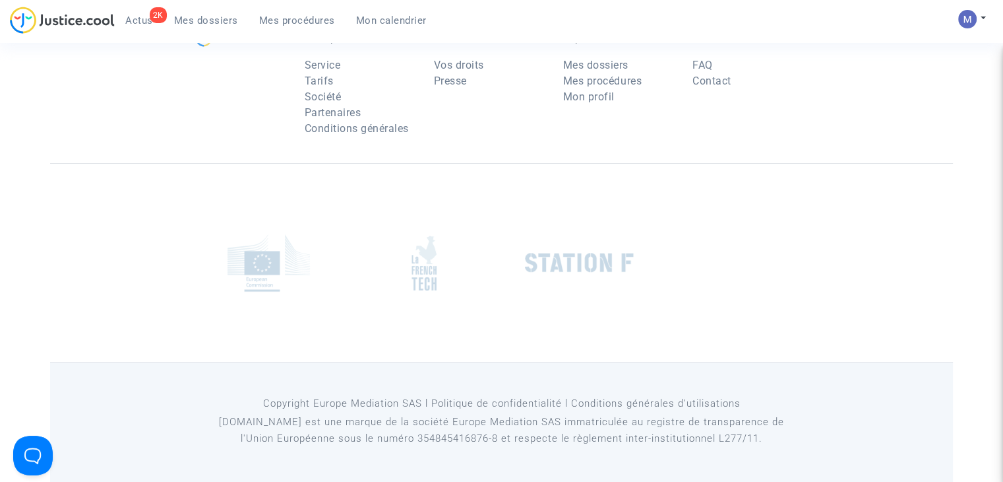
scroll to position [132, 0]
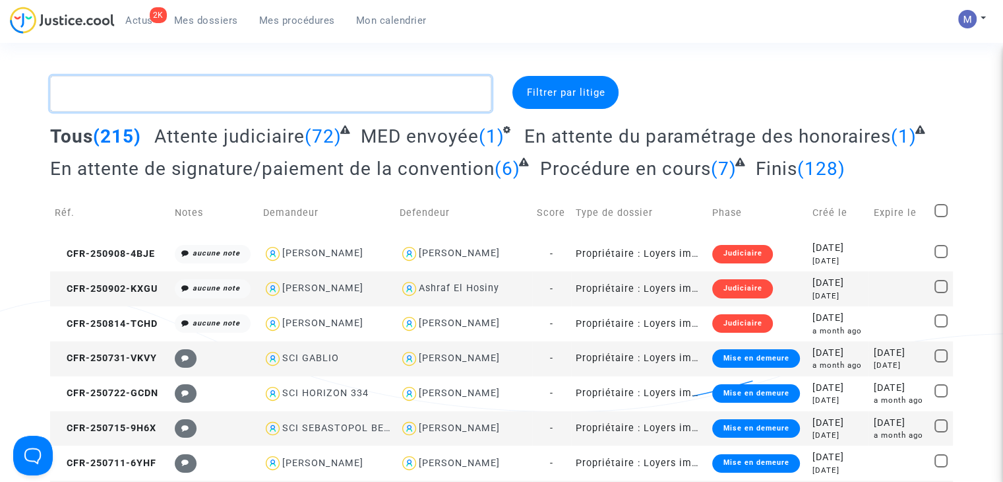
click at [195, 90] on textarea at bounding box center [270, 94] width 441 height 36
paste textarea "CFR-250215-W2EB"
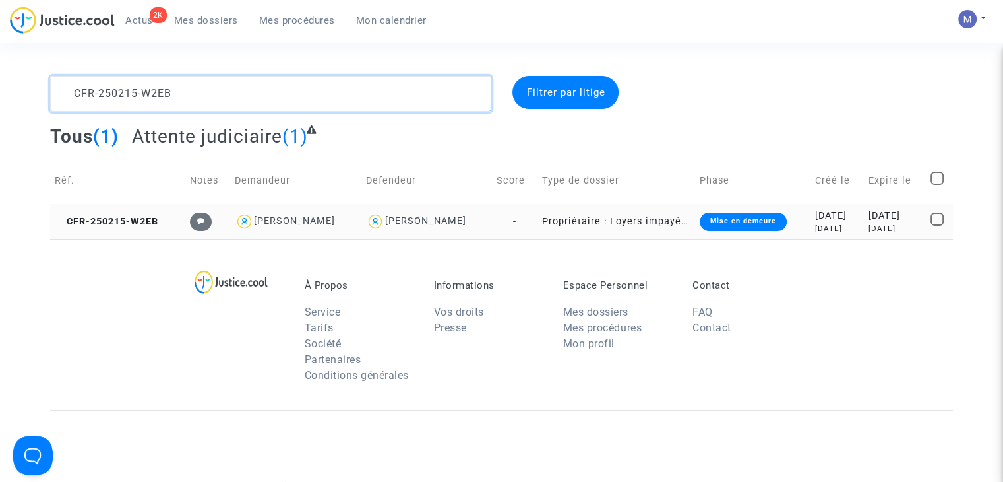
type textarea "CFR-250215-W2EB"
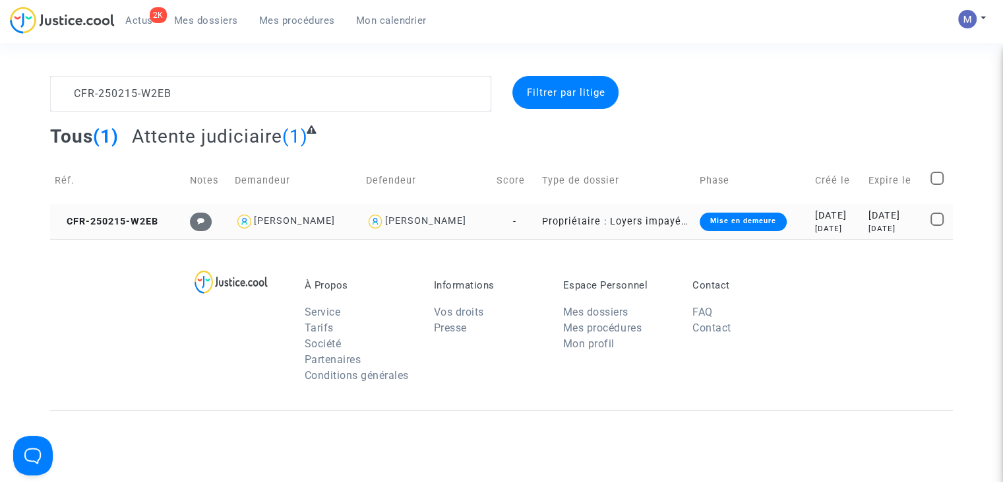
click at [141, 228] on td "CFR-250215-W2EB" at bounding box center [117, 221] width 135 height 35
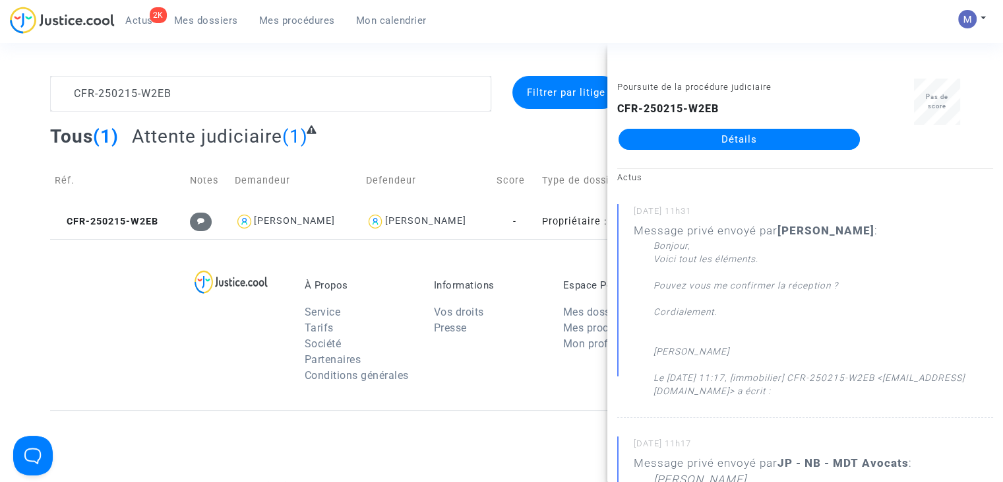
click at [781, 133] on link "Détails" at bounding box center [739, 139] width 241 height 21
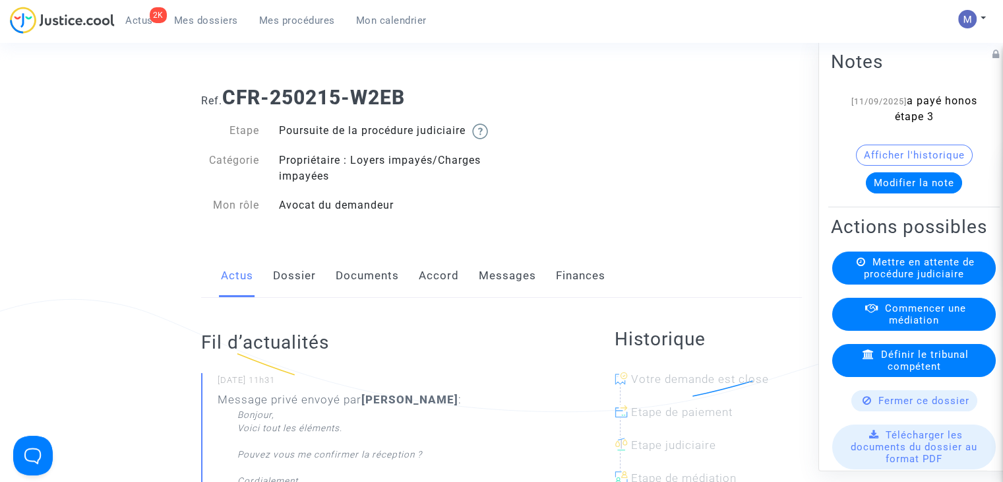
click at [493, 281] on link "Messages" at bounding box center [507, 276] width 57 height 44
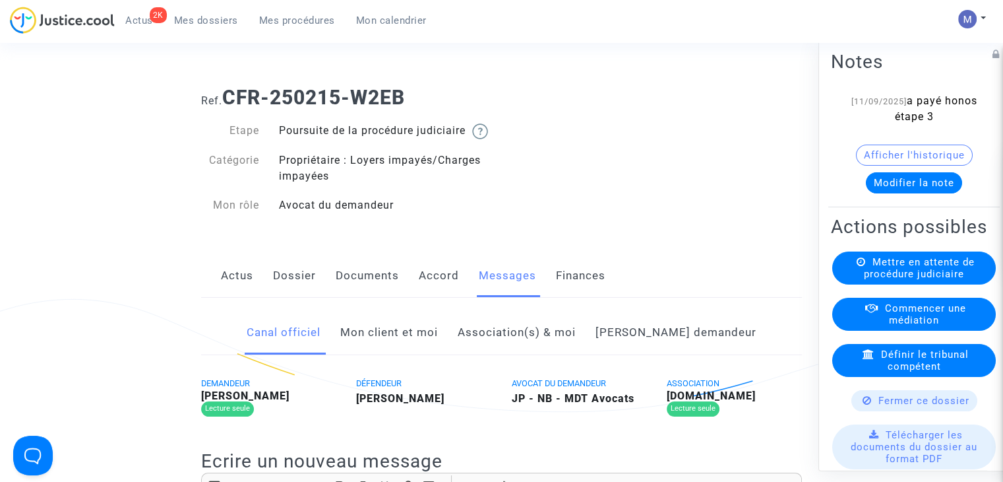
click at [416, 347] on link "Mon client et moi" at bounding box center [389, 333] width 98 height 44
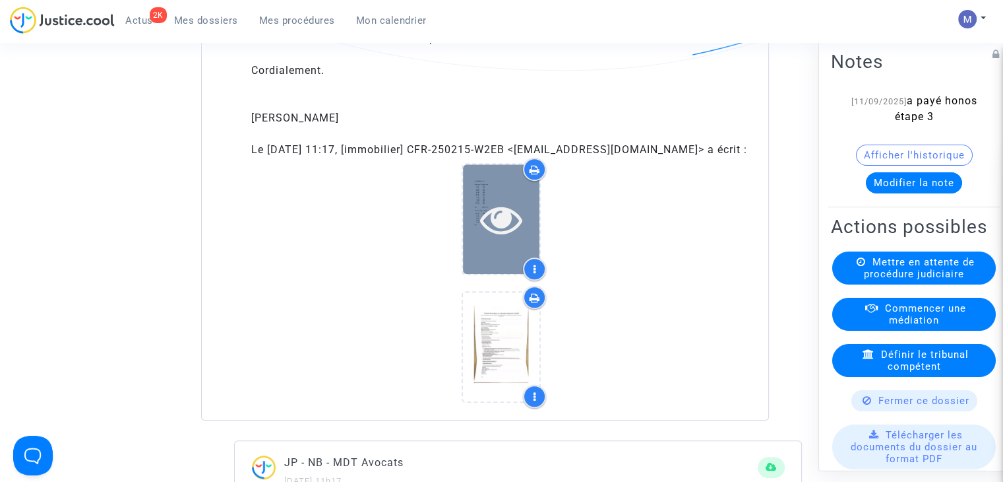
scroll to position [923, 0]
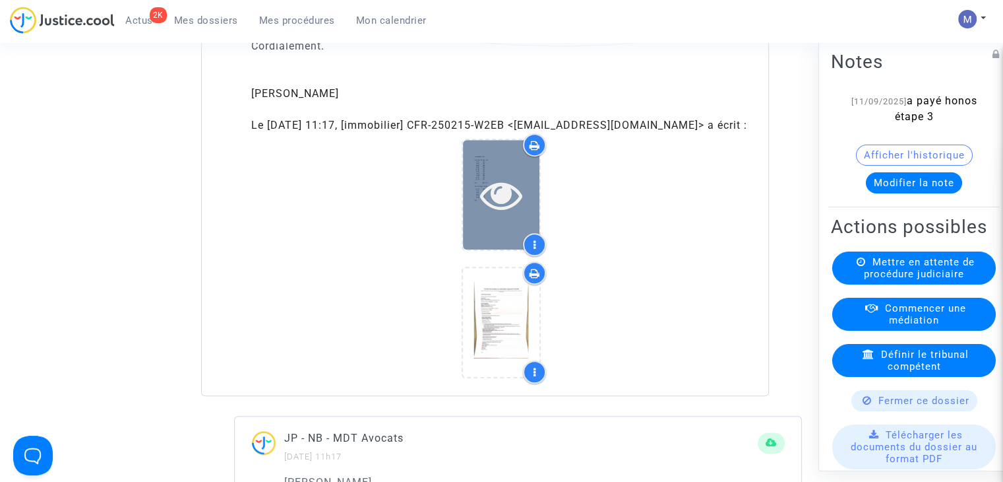
click at [495, 216] on icon at bounding box center [501, 194] width 43 height 42
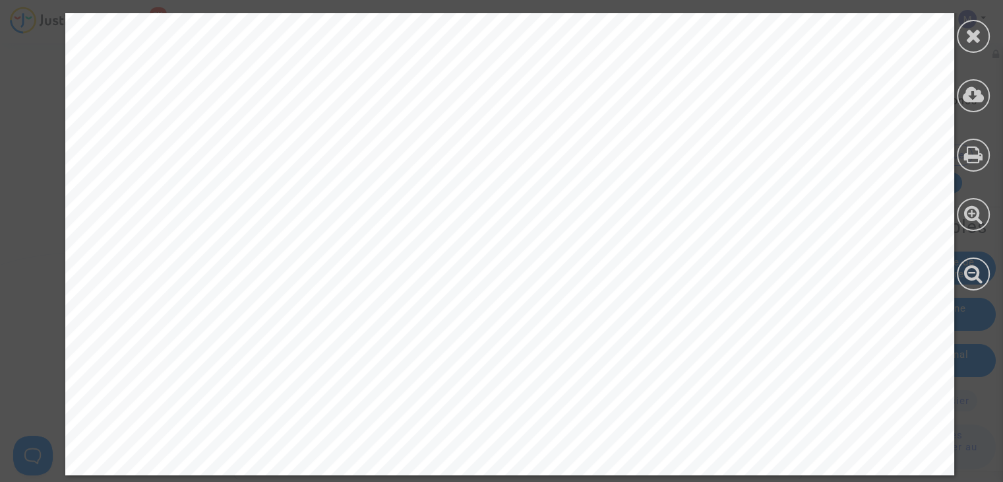
scroll to position [3232, 0]
click at [965, 154] on icon at bounding box center [973, 154] width 19 height 20
drag, startPoint x: 919, startPoint y: 164, endPoint x: 966, endPoint y: 40, distance: 132.8
click at [970, 38] on icon at bounding box center [974, 36] width 16 height 20
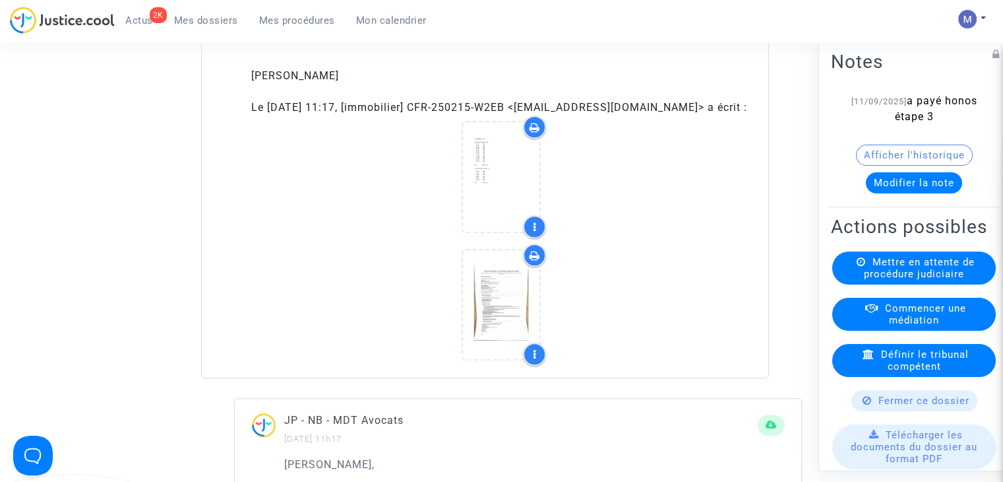
scroll to position [923, 0]
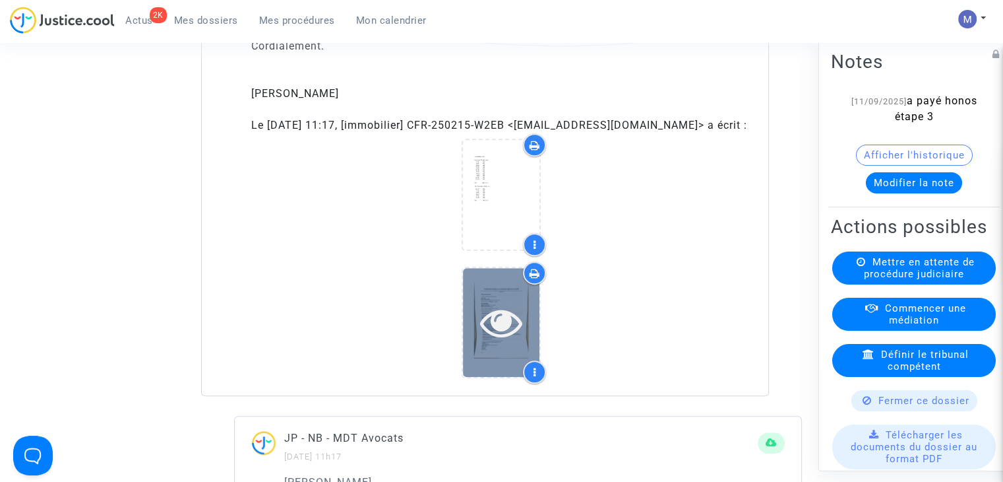
click at [502, 333] on icon at bounding box center [501, 322] width 43 height 42
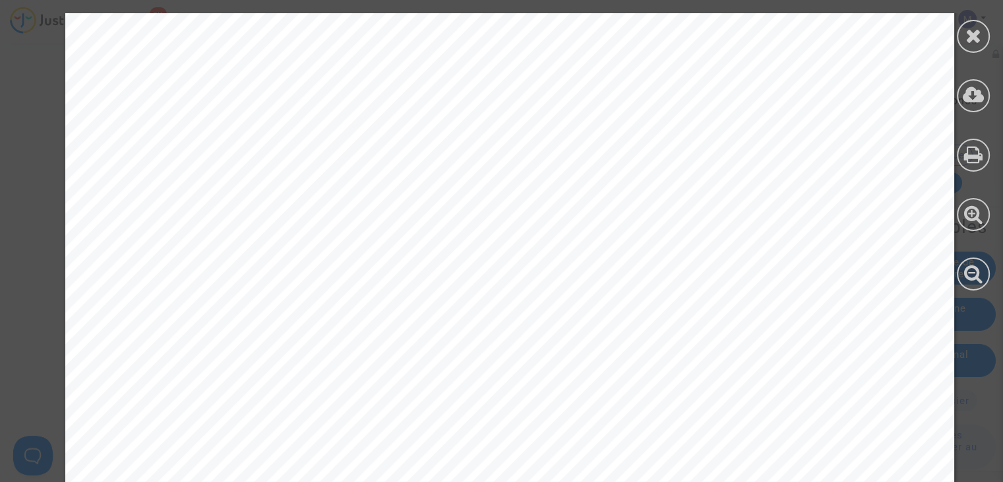
scroll to position [3166, 0]
click at [970, 155] on icon at bounding box center [973, 154] width 19 height 20
click at [966, 38] on icon at bounding box center [974, 36] width 16 height 20
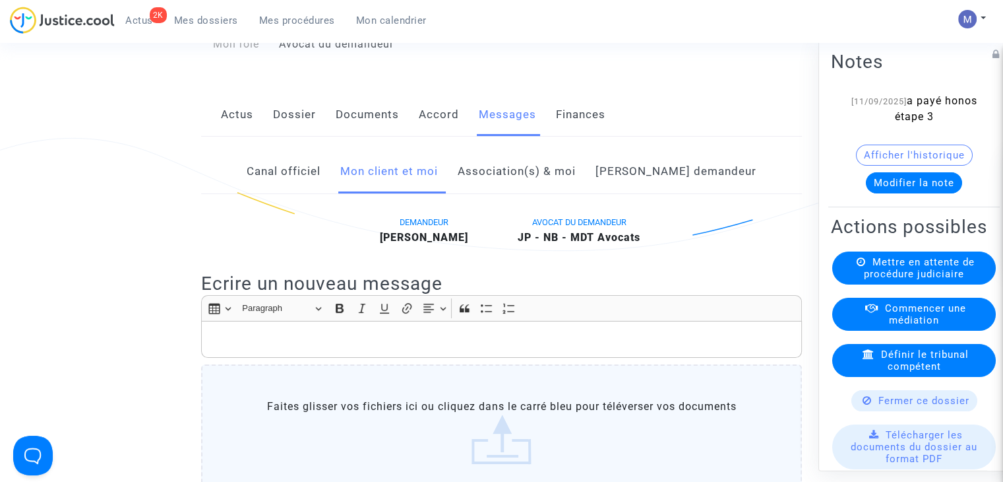
scroll to position [198, 0]
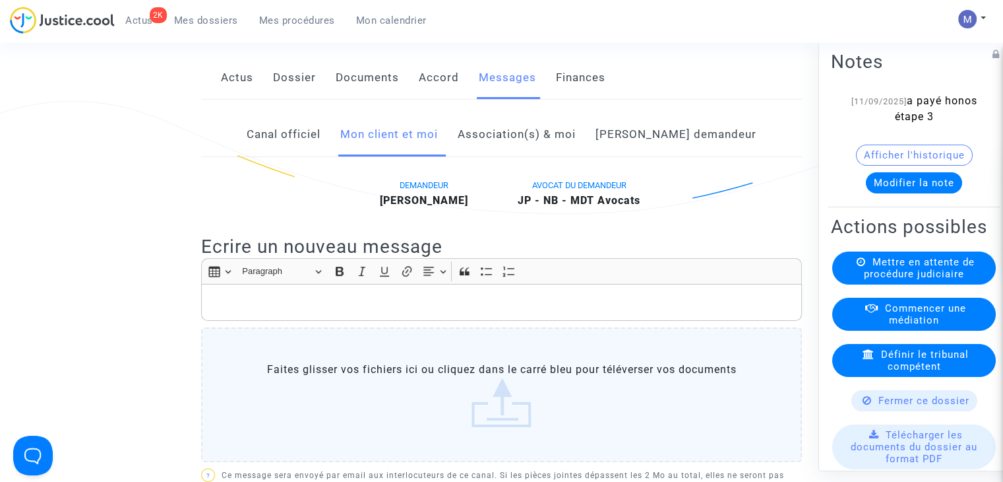
click at [230, 311] on p "Rich Text Editor, main" at bounding box center [501, 302] width 587 height 16
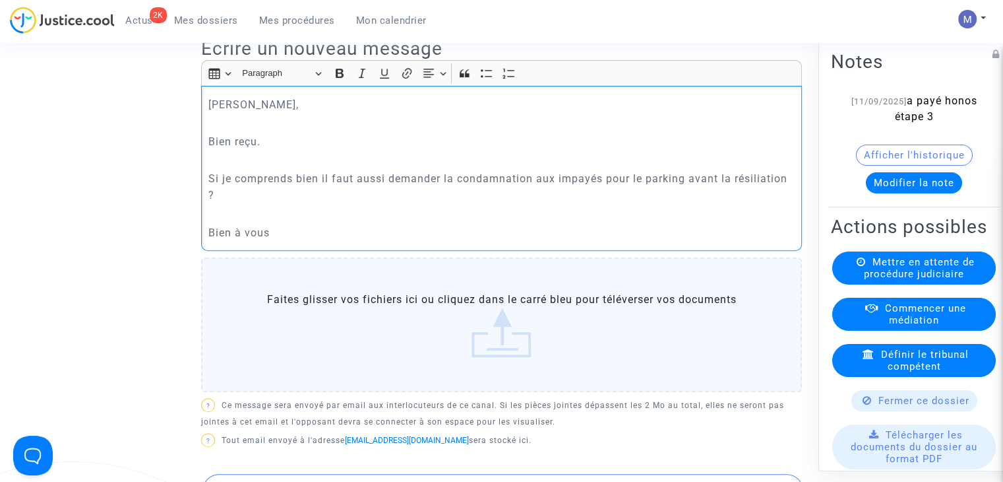
scroll to position [528, 0]
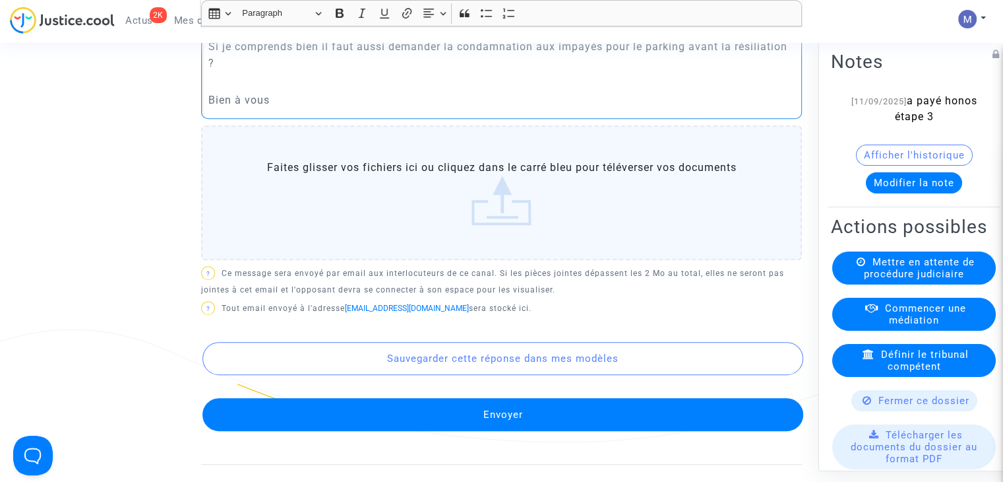
click at [483, 443] on div "DEMANDEUR [PERSON_NAME] AVOCAT DU DEMANDEUR JP - NB - MDT Avocats Ecrire un nou…" at bounding box center [501, 155] width 601 height 617
click at [513, 427] on button "Envoyer" at bounding box center [502, 414] width 601 height 33
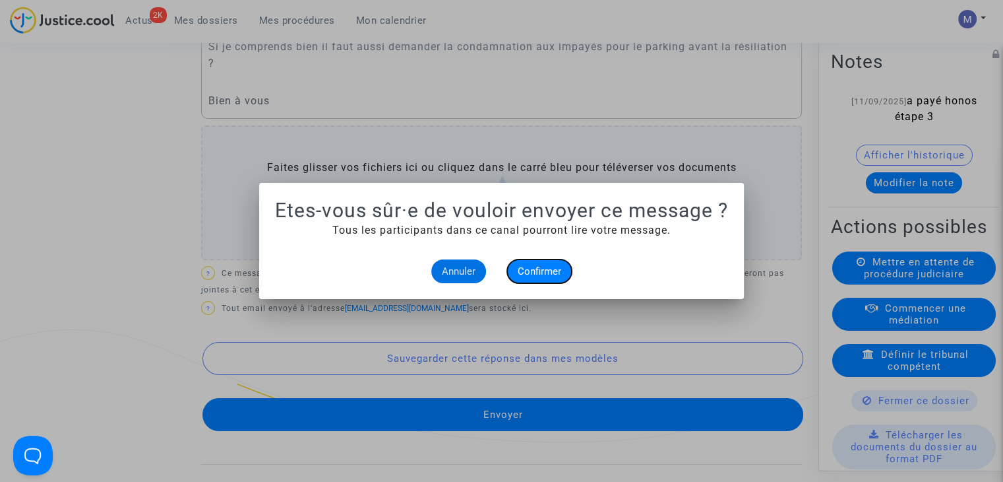
click at [540, 269] on span "Confirmer" at bounding box center [540, 271] width 44 height 12
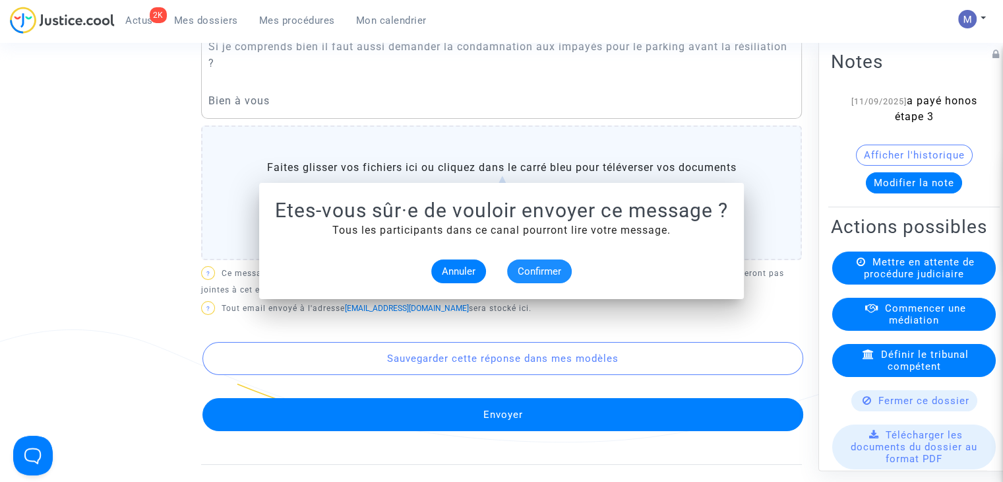
scroll to position [528, 0]
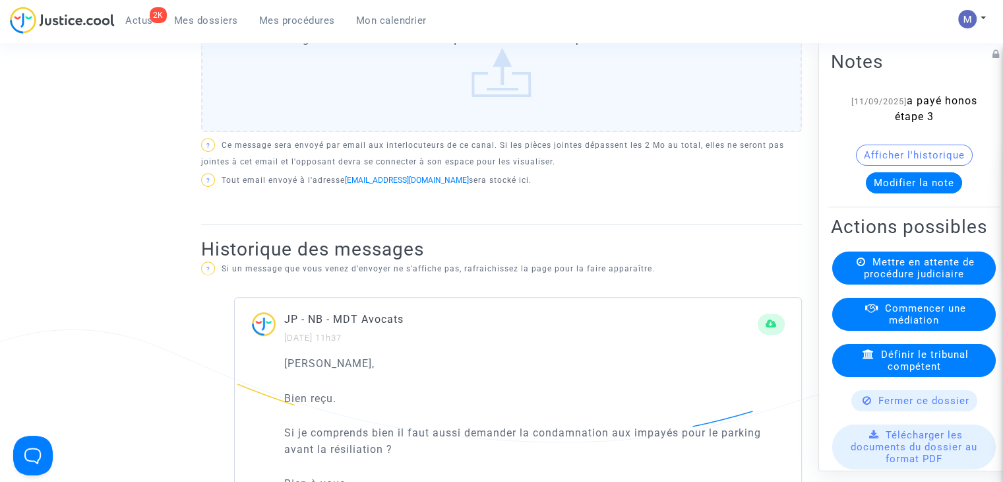
click at [212, 22] on span "Mes dossiers" at bounding box center [206, 21] width 64 height 12
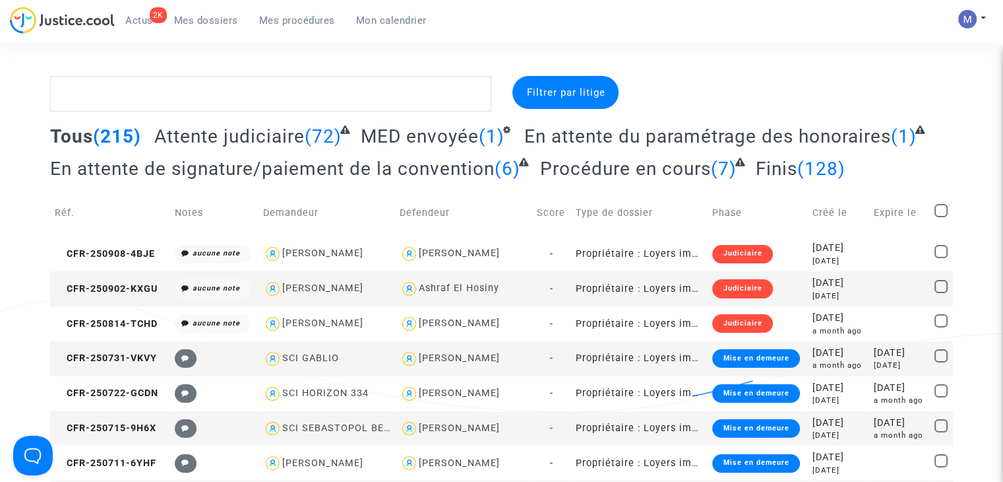
click at [190, 17] on span "Mes dossiers" at bounding box center [206, 21] width 64 height 12
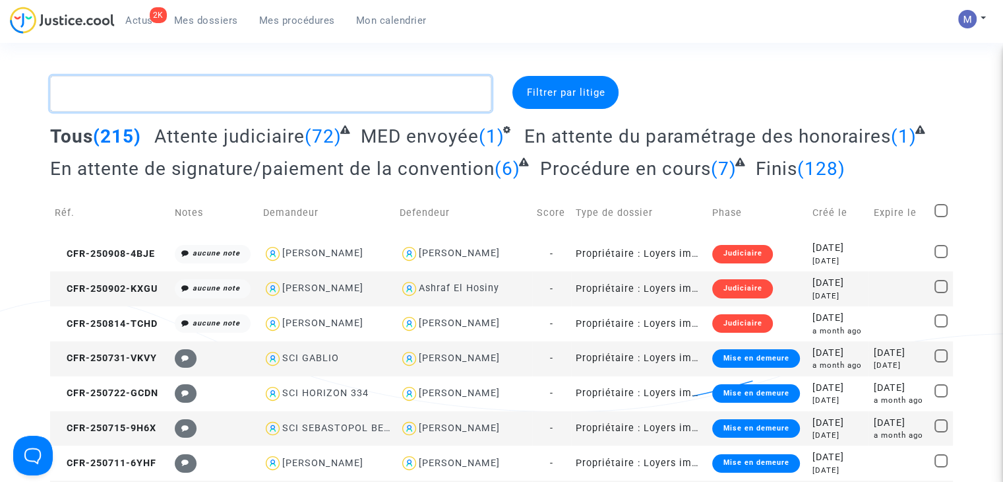
click at [124, 90] on textarea at bounding box center [270, 94] width 441 height 36
click at [117, 96] on textarea at bounding box center [270, 94] width 441 height 36
paste textarea "CFR-250215-W2EB"
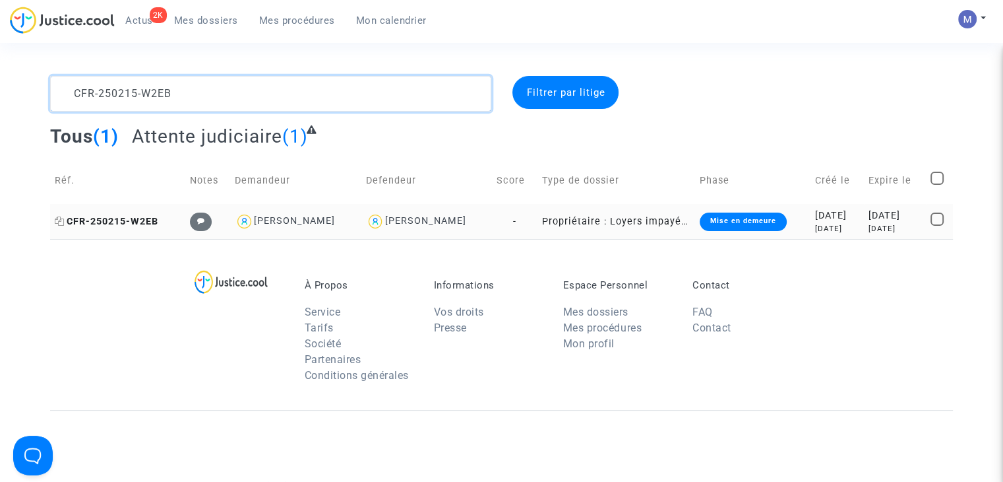
type textarea "CFR-250215-W2EB"
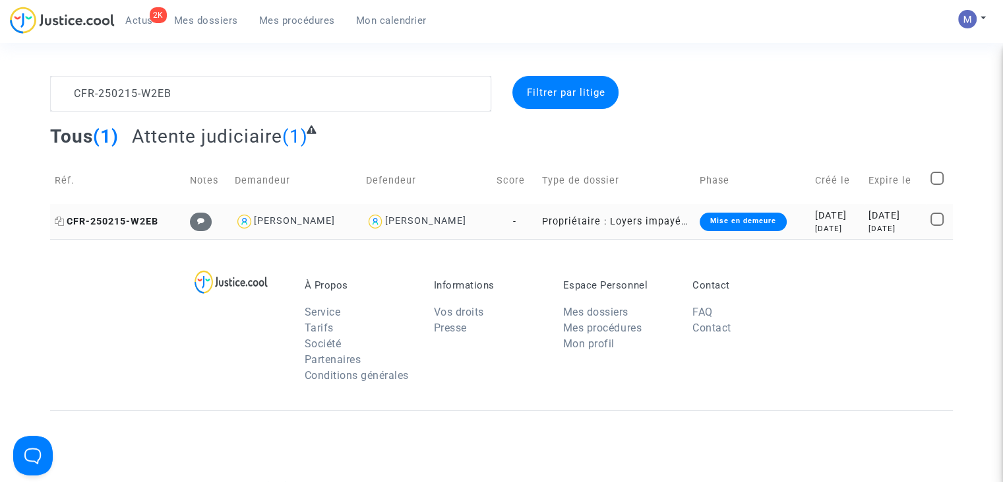
click at [144, 216] on span "CFR-250215-W2EB" at bounding box center [107, 221] width 104 height 11
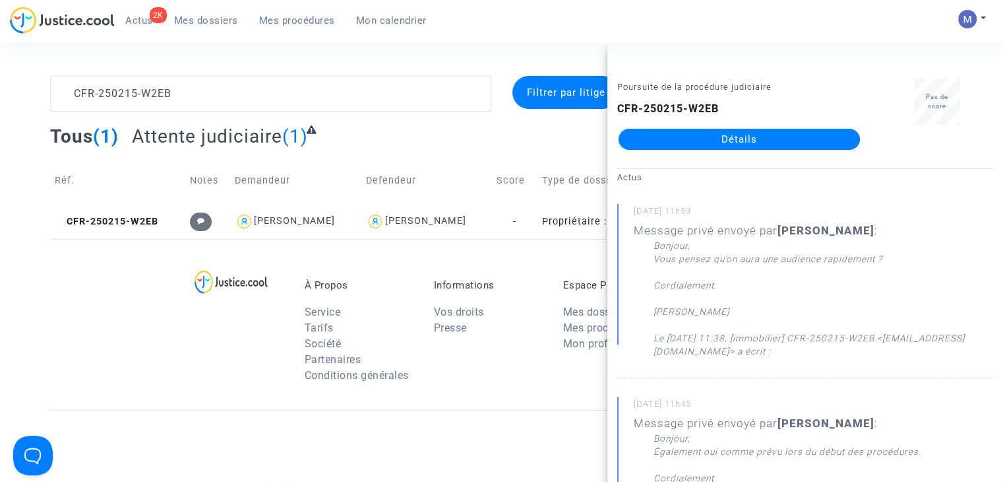
click at [713, 135] on link "Détails" at bounding box center [739, 139] width 241 height 21
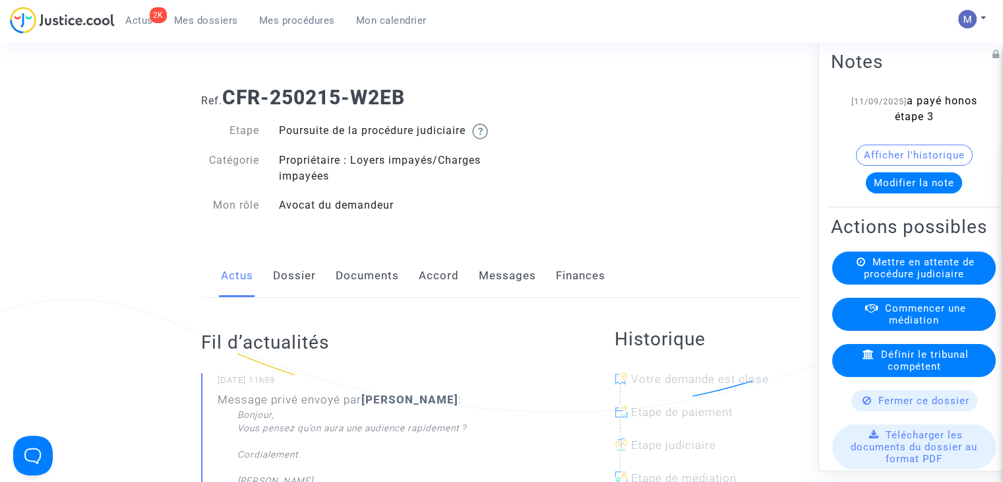
click at [502, 286] on link "Messages" at bounding box center [507, 276] width 57 height 44
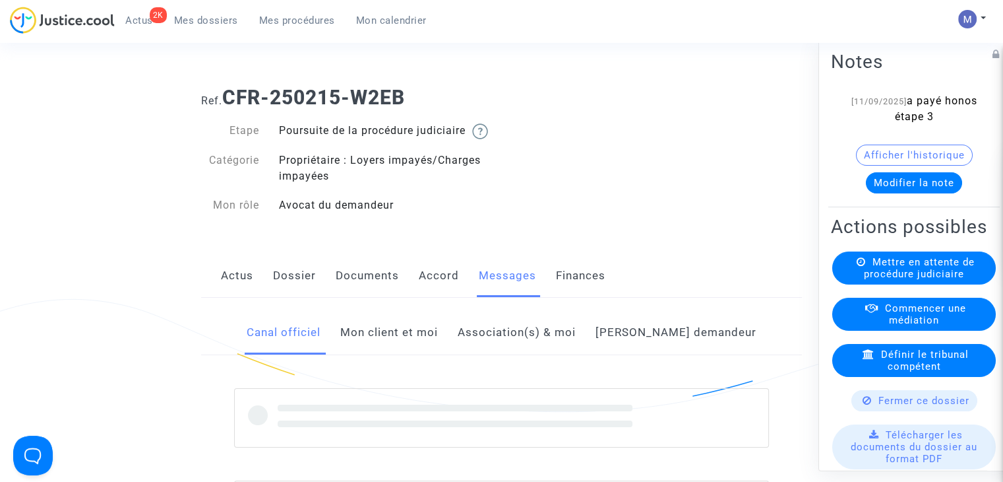
click at [395, 346] on link "Mon client et moi" at bounding box center [389, 333] width 98 height 44
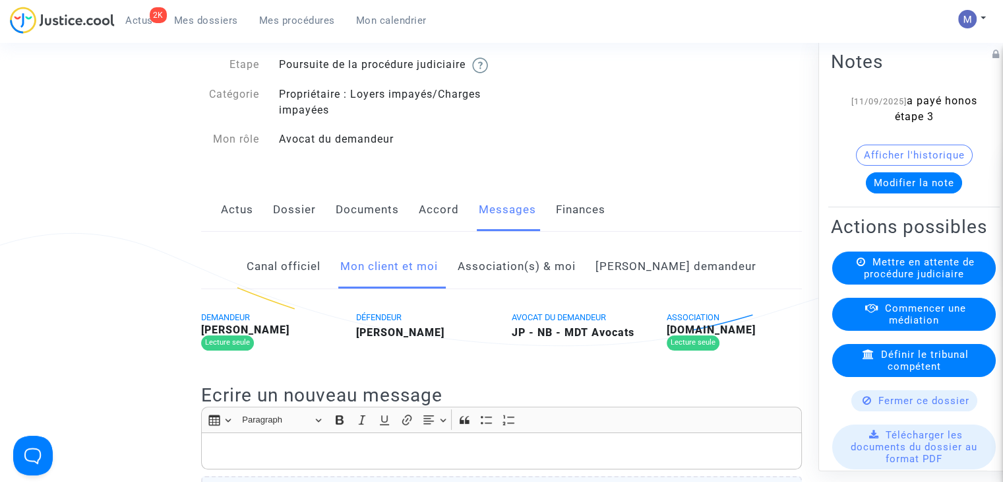
scroll to position [198, 0]
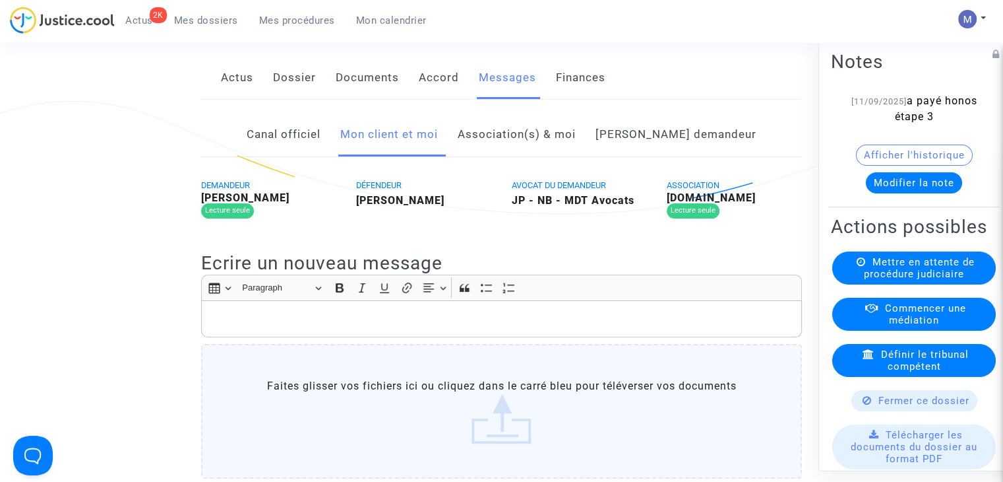
click at [251, 327] on p "Rich Text Editor, main" at bounding box center [501, 318] width 587 height 16
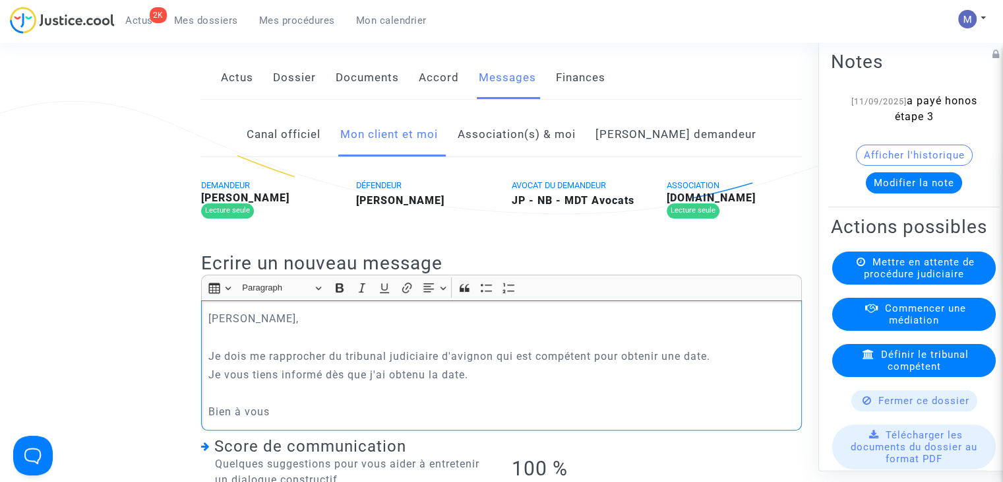
click at [456, 364] on p "Je dois me rapprocher du tribunal judiciaire d'avignon qui est compétent pour o…" at bounding box center [501, 356] width 587 height 16
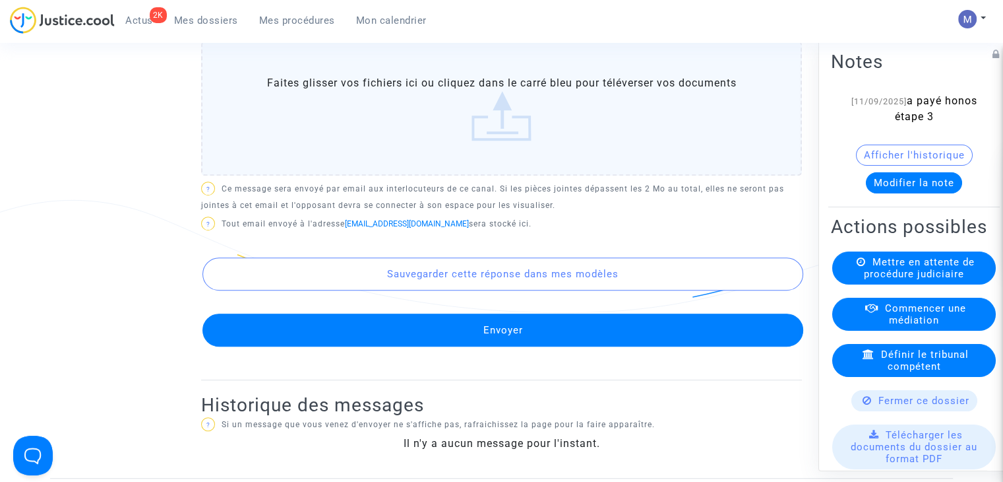
scroll to position [660, 0]
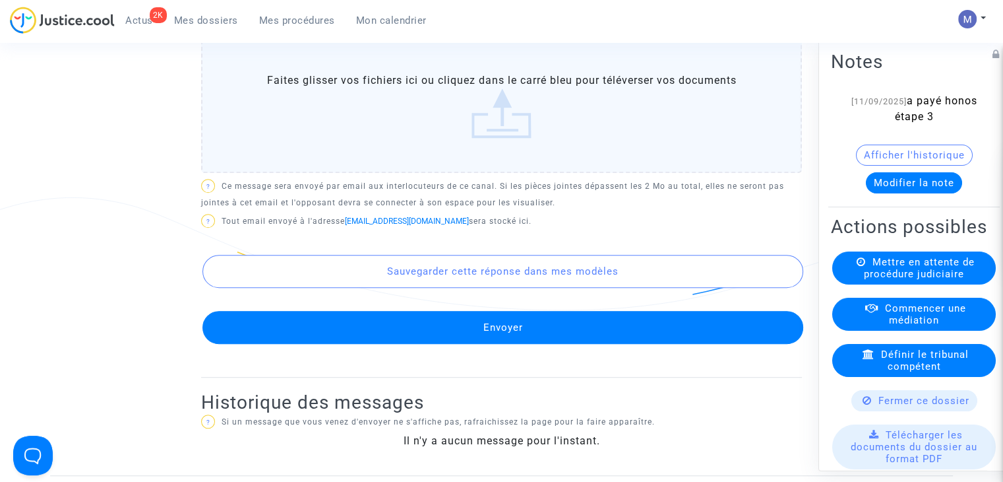
click at [492, 340] on button "Envoyer" at bounding box center [502, 327] width 601 height 33
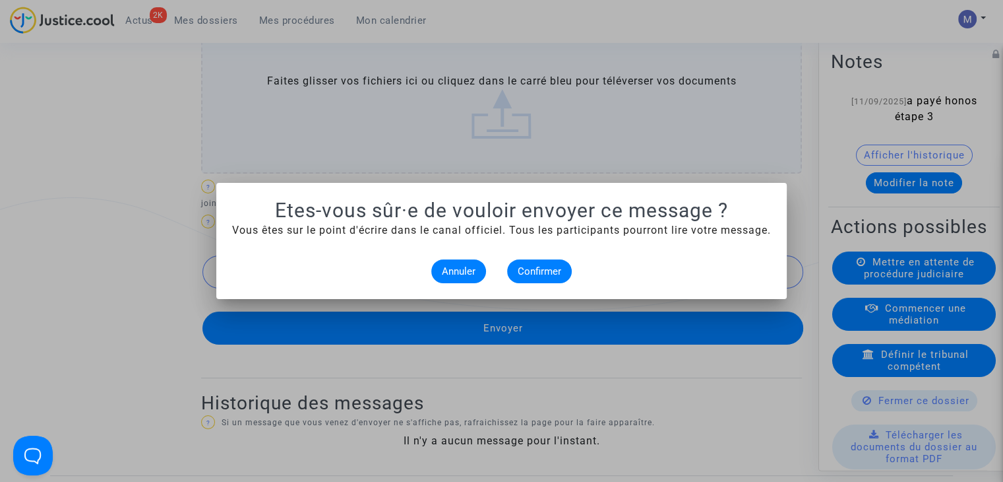
scroll to position [0, 0]
click at [458, 278] on button "Annuler" at bounding box center [458, 271] width 55 height 24
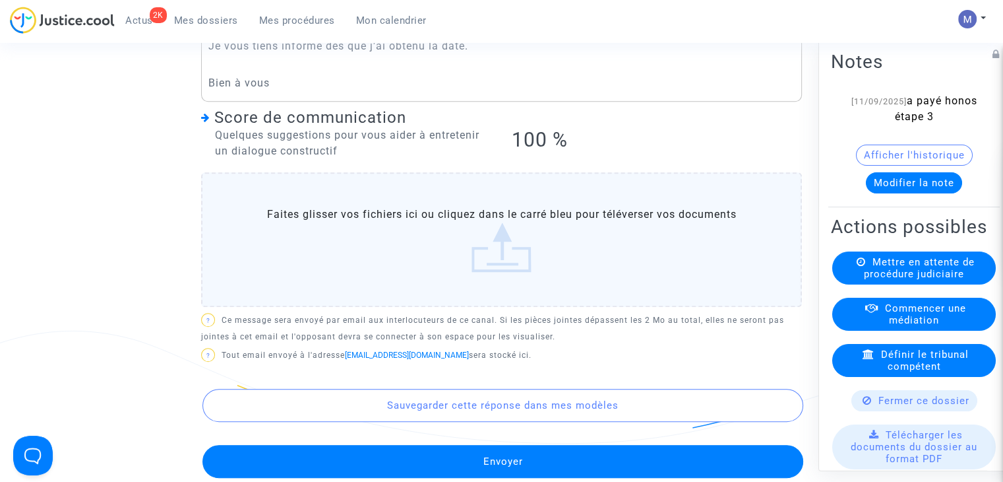
scroll to position [330, 0]
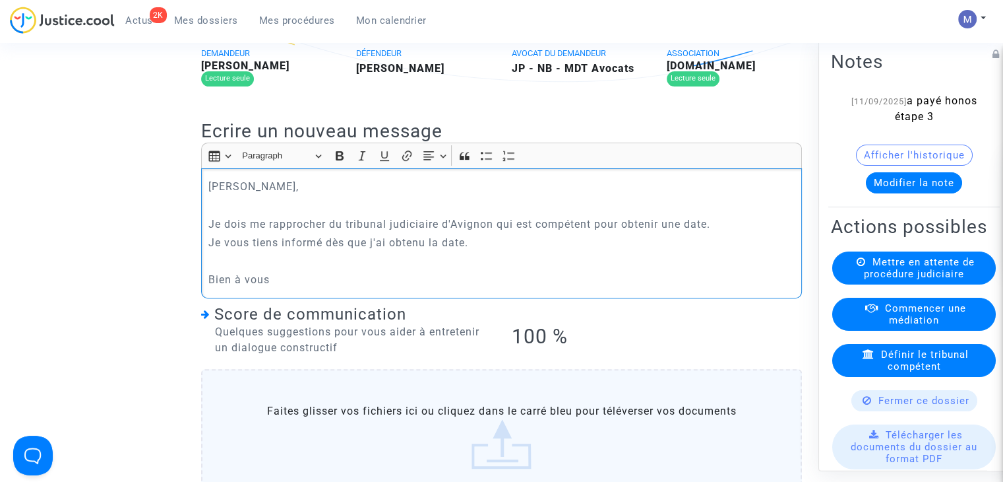
drag, startPoint x: 277, startPoint y: 292, endPoint x: 148, endPoint y: 167, distance: 179.6
click at [148, 167] on ng-component "Ref. CFR-250215-W2EB Etape Poursuite de la procédure judiciaire Catégorie Propr…" at bounding box center [501, 275] width 903 height 1059
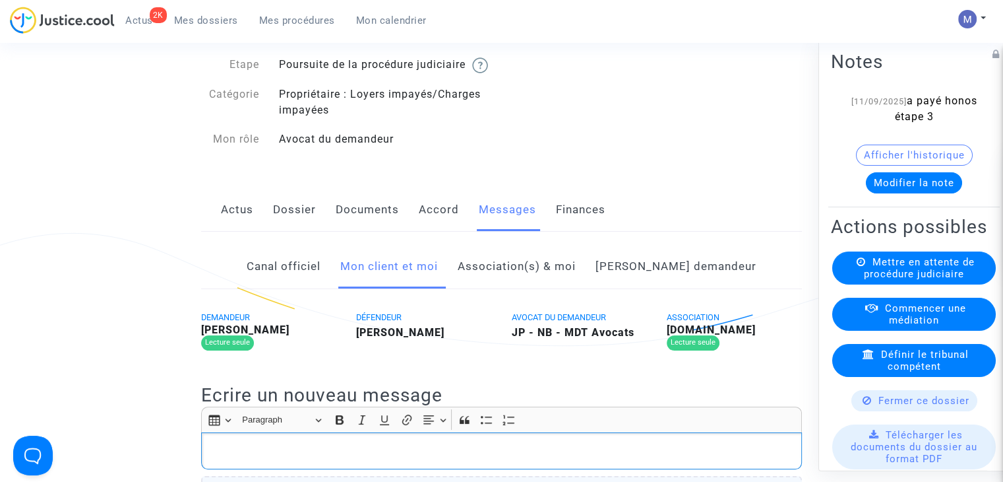
scroll to position [66, 0]
click at [368, 227] on link "Documents" at bounding box center [367, 210] width 63 height 44
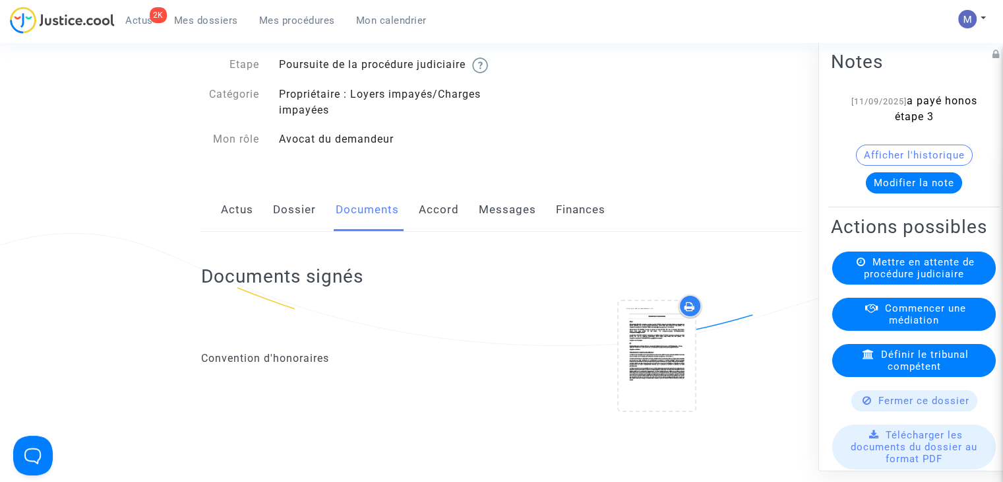
click at [491, 225] on link "Messages" at bounding box center [507, 210] width 57 height 44
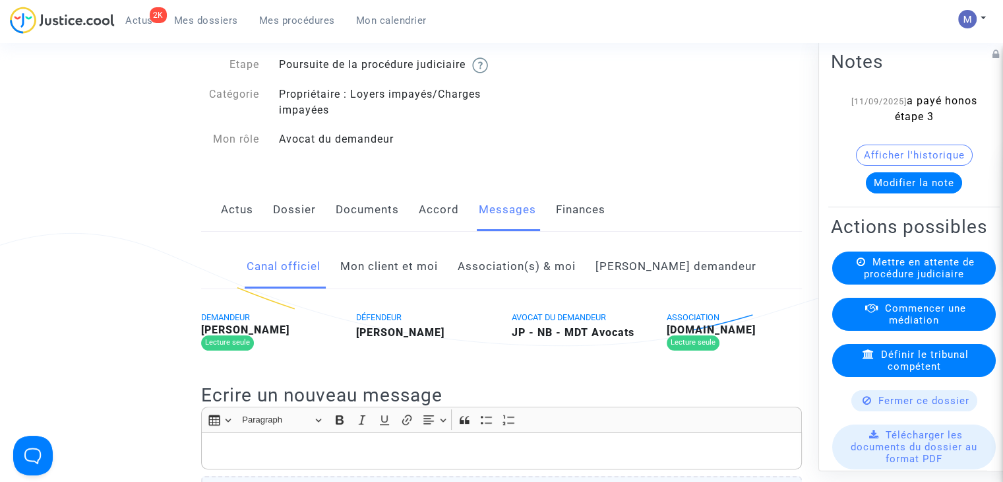
click at [388, 280] on link "Mon client et moi" at bounding box center [389, 267] width 98 height 44
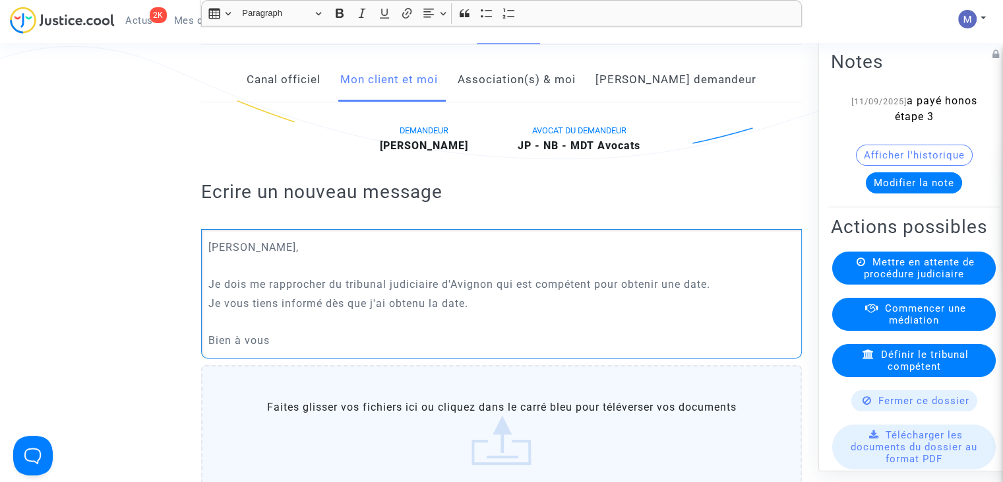
scroll to position [528, 0]
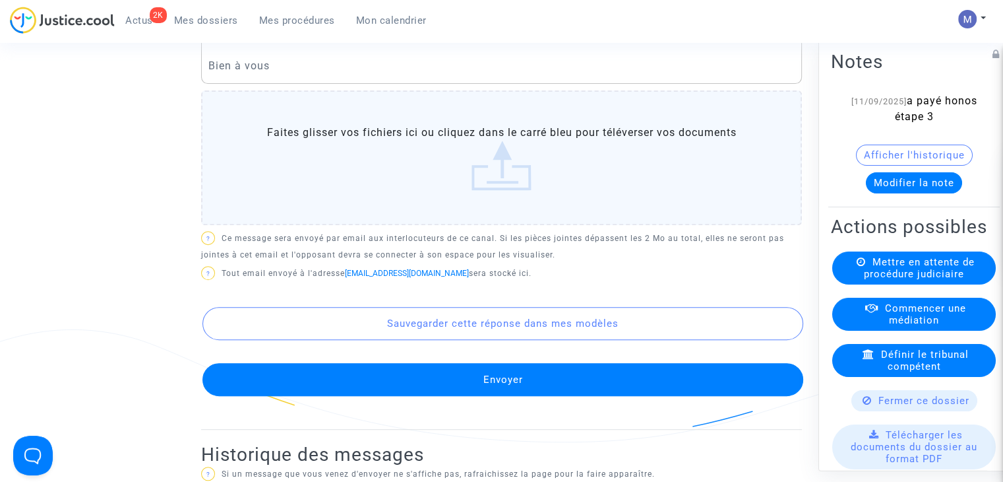
click at [518, 396] on button "Envoyer" at bounding box center [502, 379] width 601 height 33
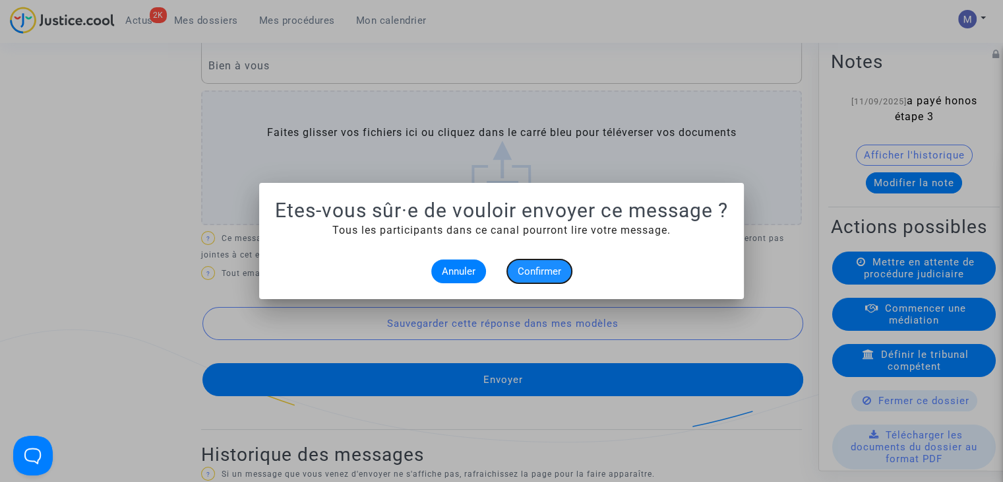
click at [544, 266] on span "Confirmer" at bounding box center [540, 271] width 44 height 12
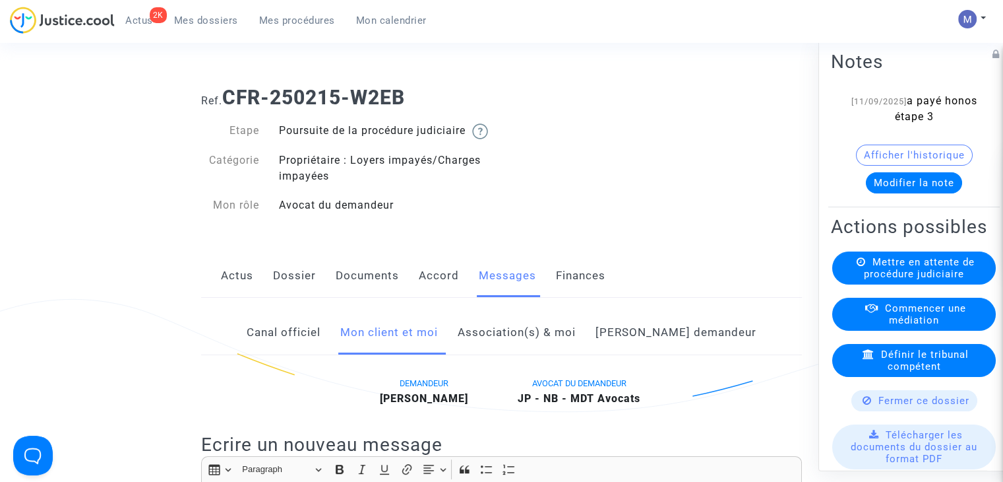
scroll to position [528, 0]
